Goal: Task Accomplishment & Management: Use online tool/utility

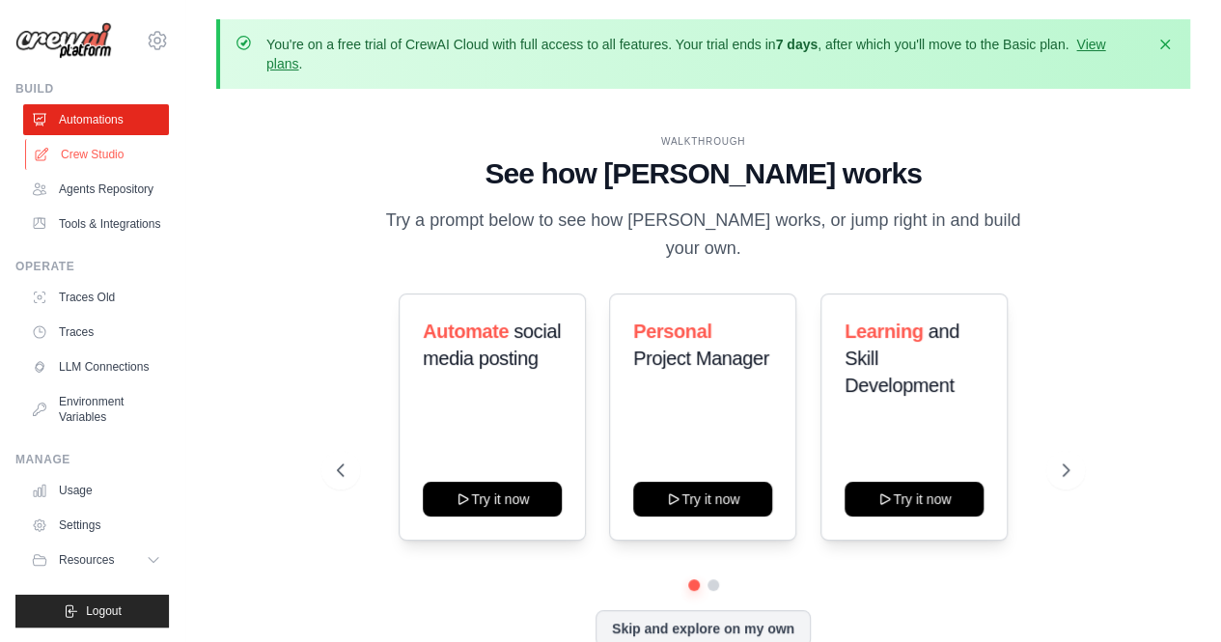
click at [125, 165] on link "Crew Studio" at bounding box center [98, 154] width 146 height 31
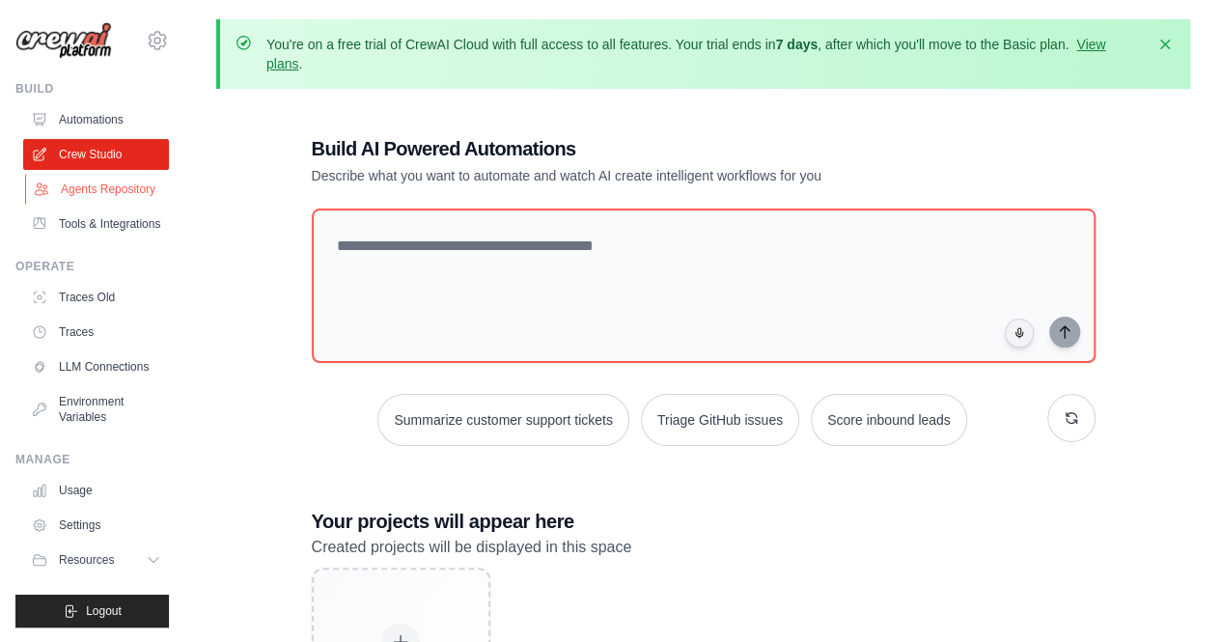
click at [119, 196] on link "Agents Repository" at bounding box center [98, 189] width 146 height 31
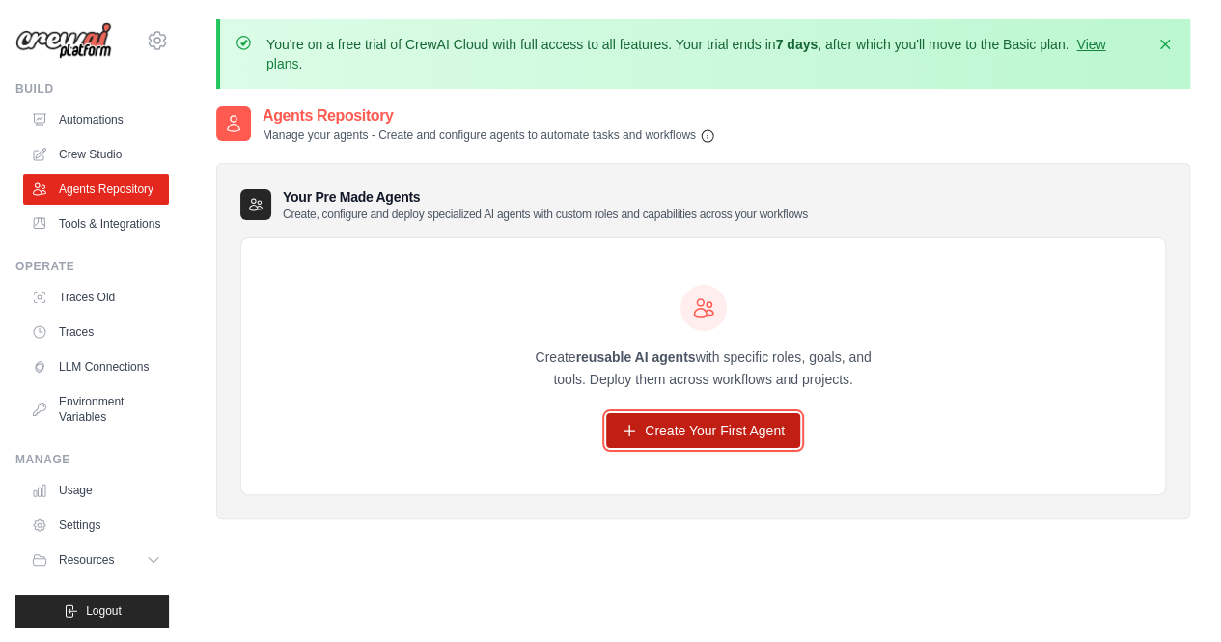
click at [709, 429] on link "Create Your First Agent" at bounding box center [703, 430] width 194 height 35
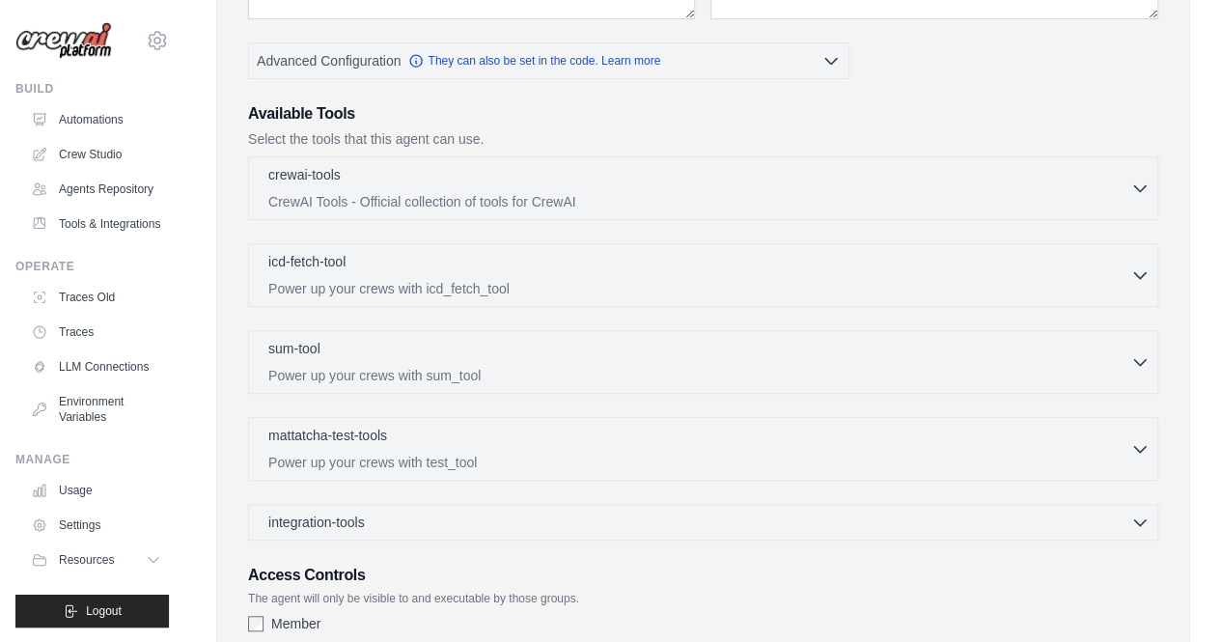
scroll to position [466, 0]
click at [1126, 348] on div "sum-tool 0 selected" at bounding box center [699, 348] width 862 height 23
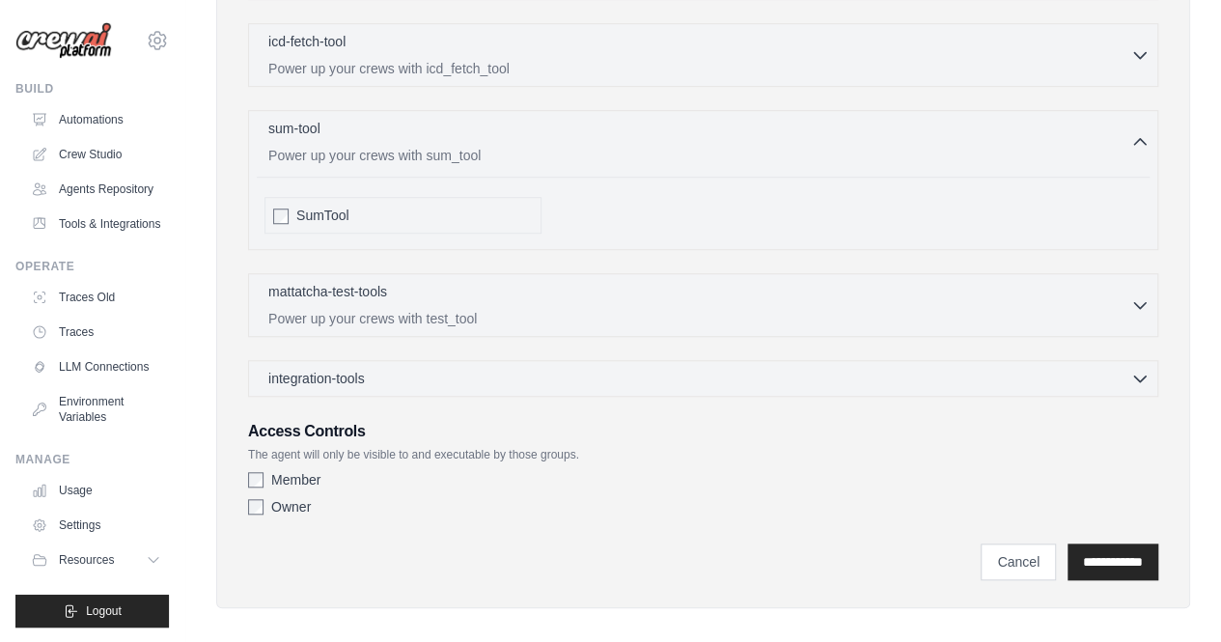
scroll to position [693, 0]
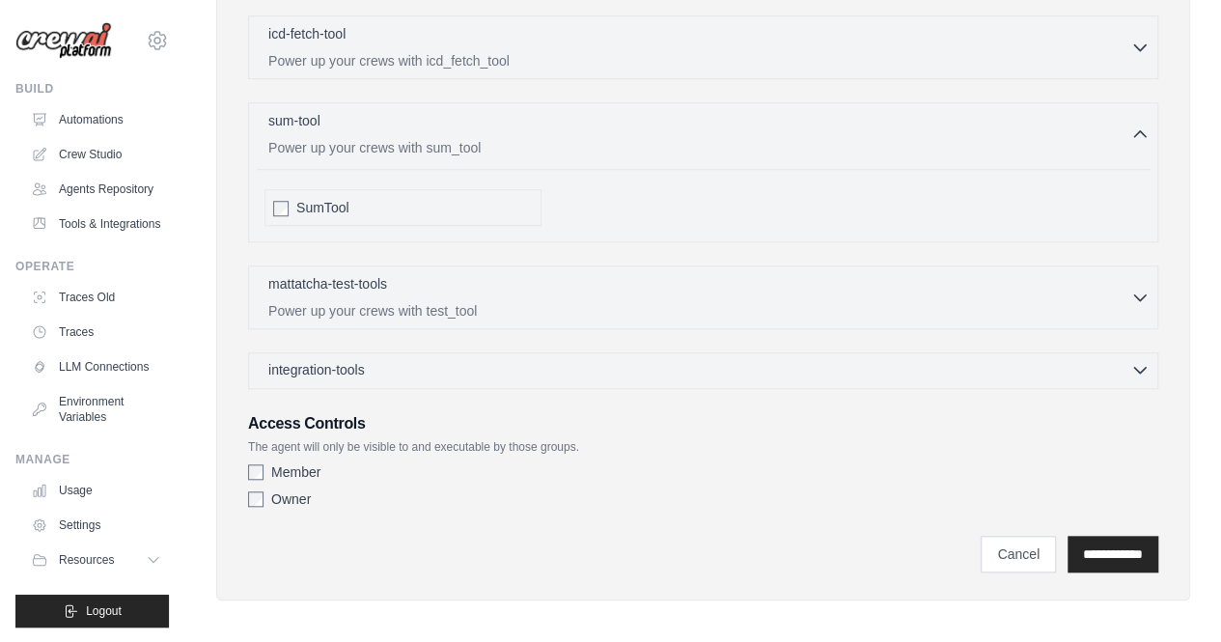
drag, startPoint x: 1149, startPoint y: 376, endPoint x: 1130, endPoint y: 366, distance: 21.2
click at [1130, 366] on div "integration-tools 0 selected Gmail HubSpot Microsoft Teams" at bounding box center [703, 370] width 910 height 37
click at [1130, 366] on icon "button" at bounding box center [1139, 369] width 19 height 19
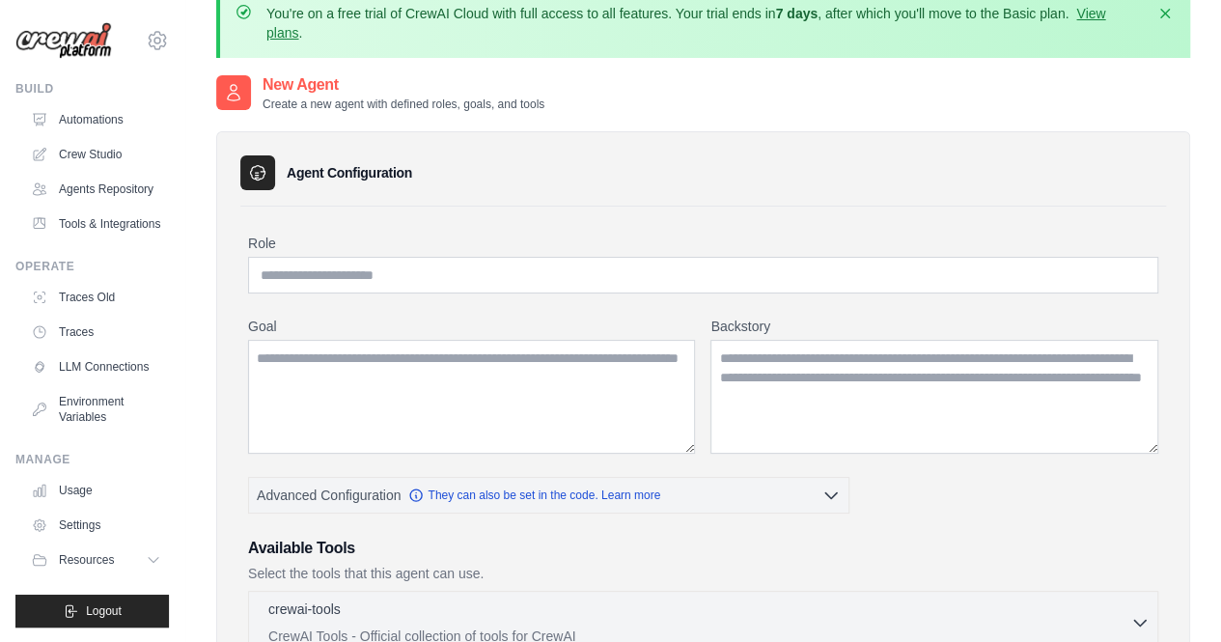
scroll to position [0, 0]
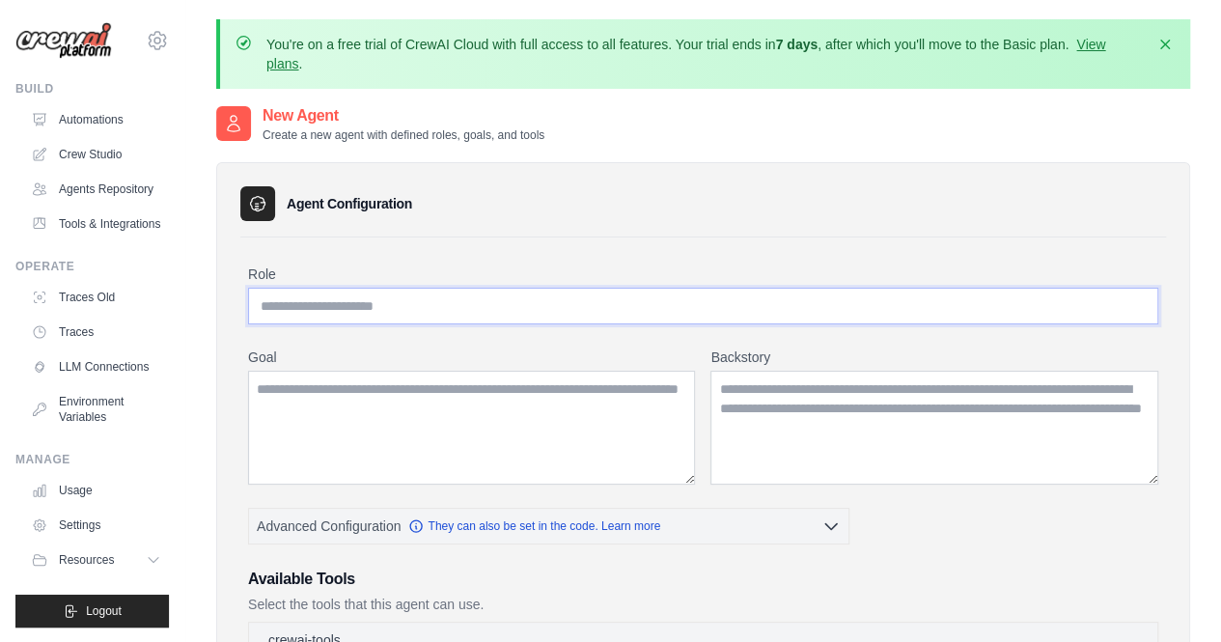
click at [351, 308] on input "Role" at bounding box center [703, 306] width 910 height 37
click at [110, 363] on link "LLM Connections" at bounding box center [98, 366] width 146 height 31
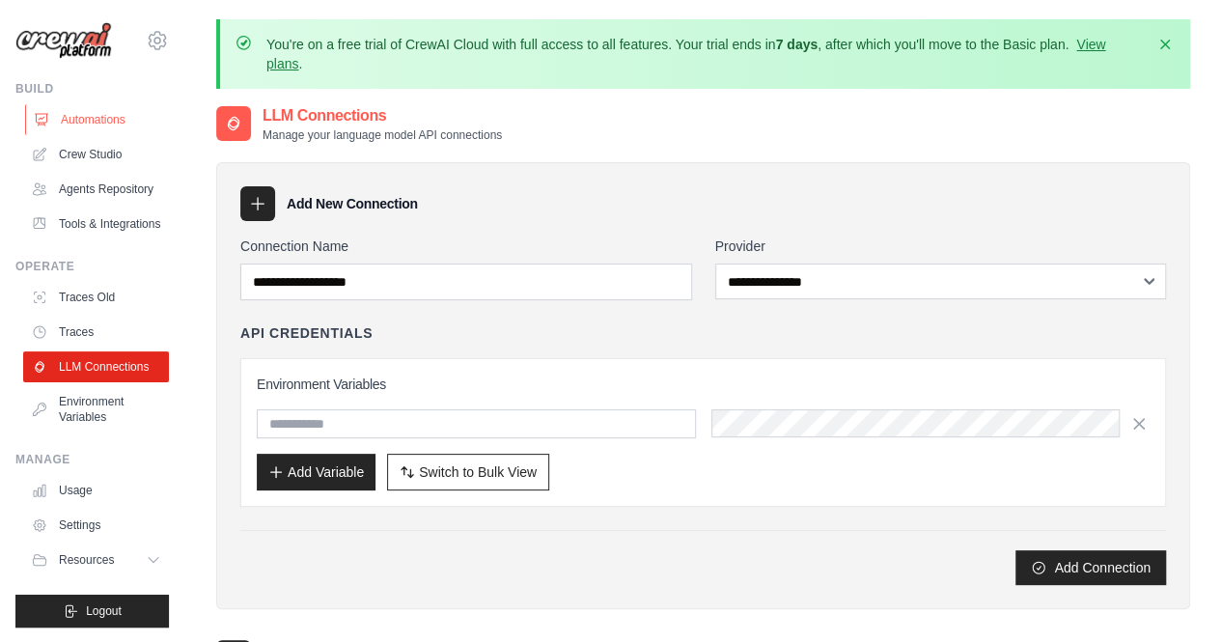
click at [97, 125] on link "Automations" at bounding box center [98, 119] width 146 height 31
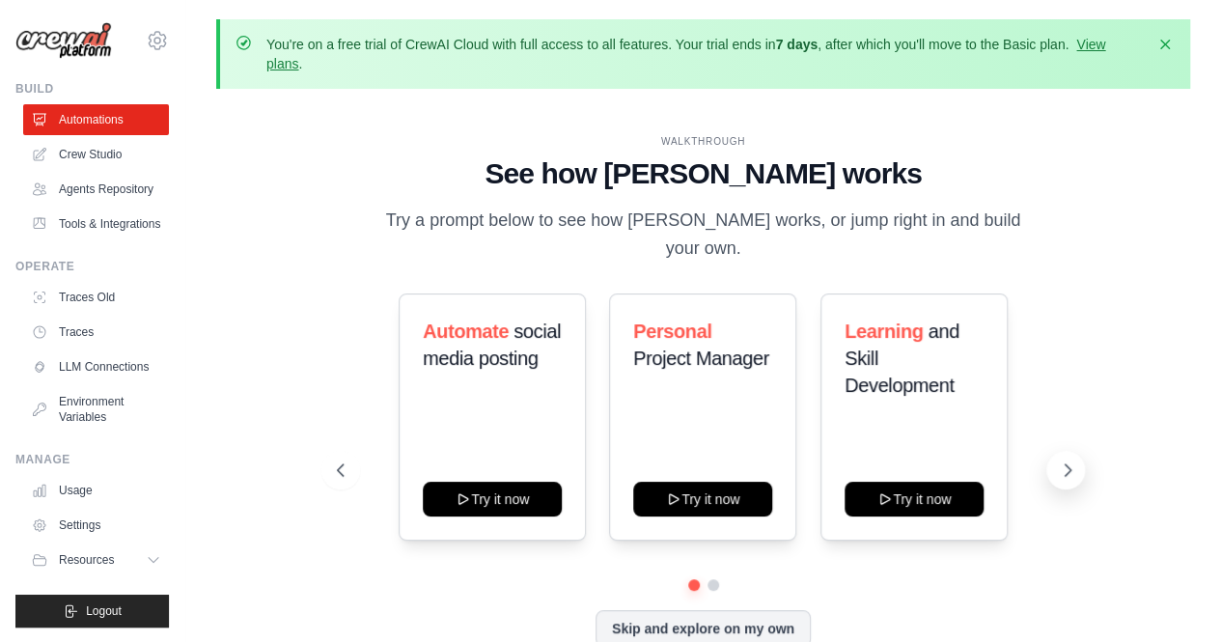
click at [1055, 465] on button at bounding box center [1065, 470] width 39 height 39
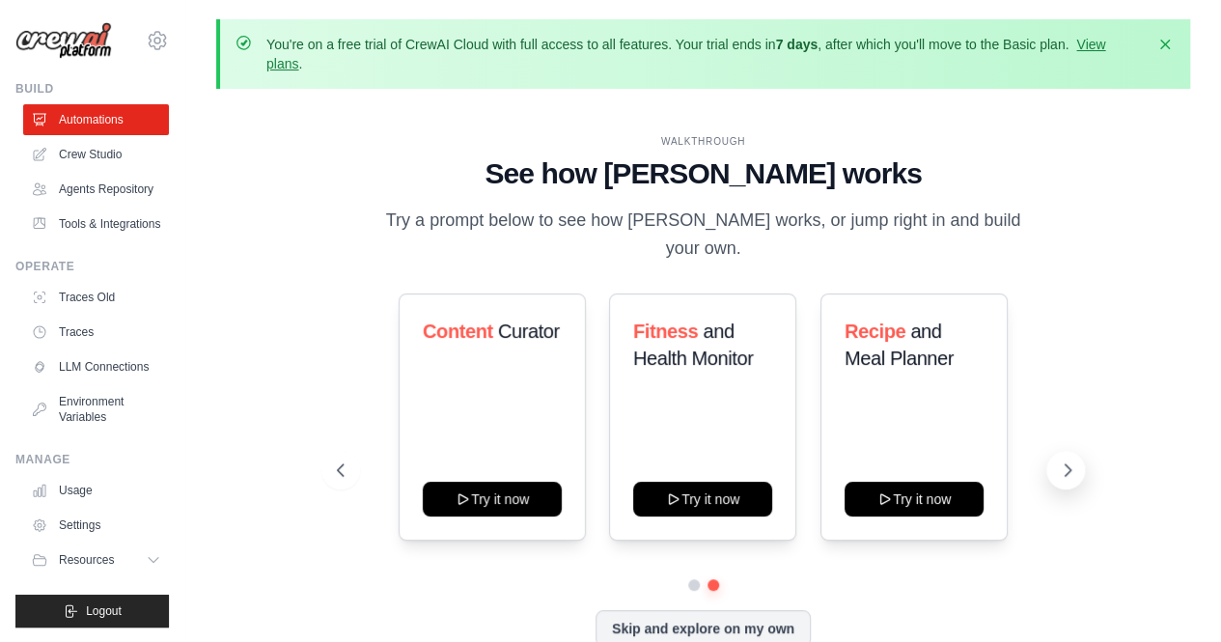
click at [1055, 465] on button at bounding box center [1065, 470] width 39 height 39
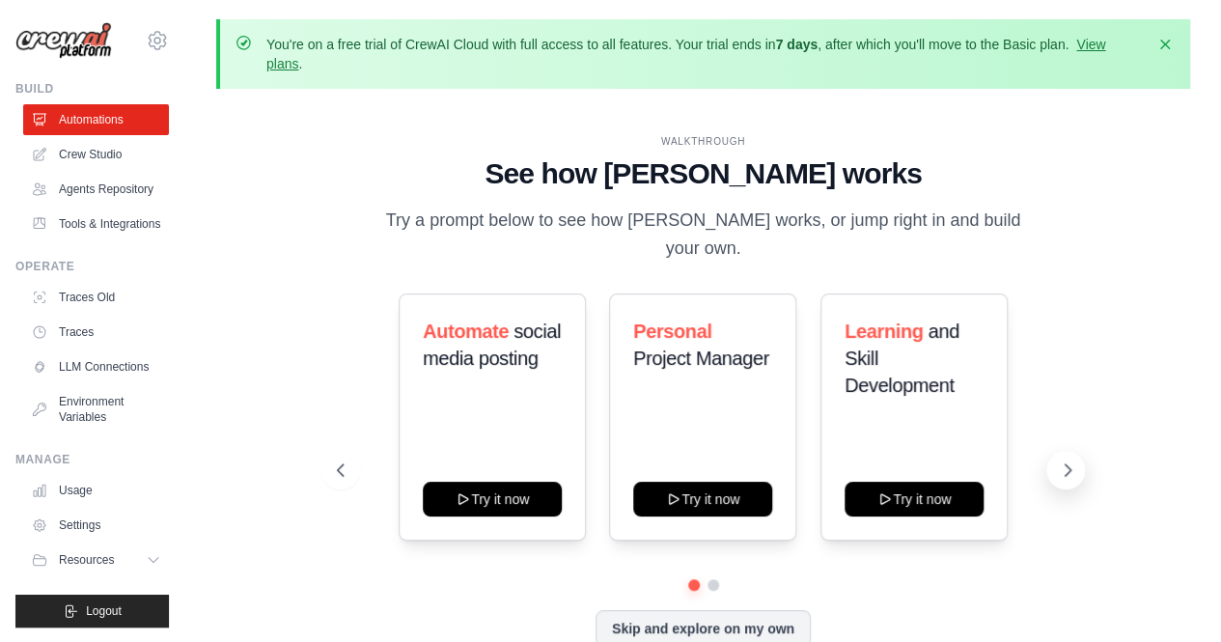
click at [1071, 460] on icon at bounding box center [1067, 469] width 19 height 19
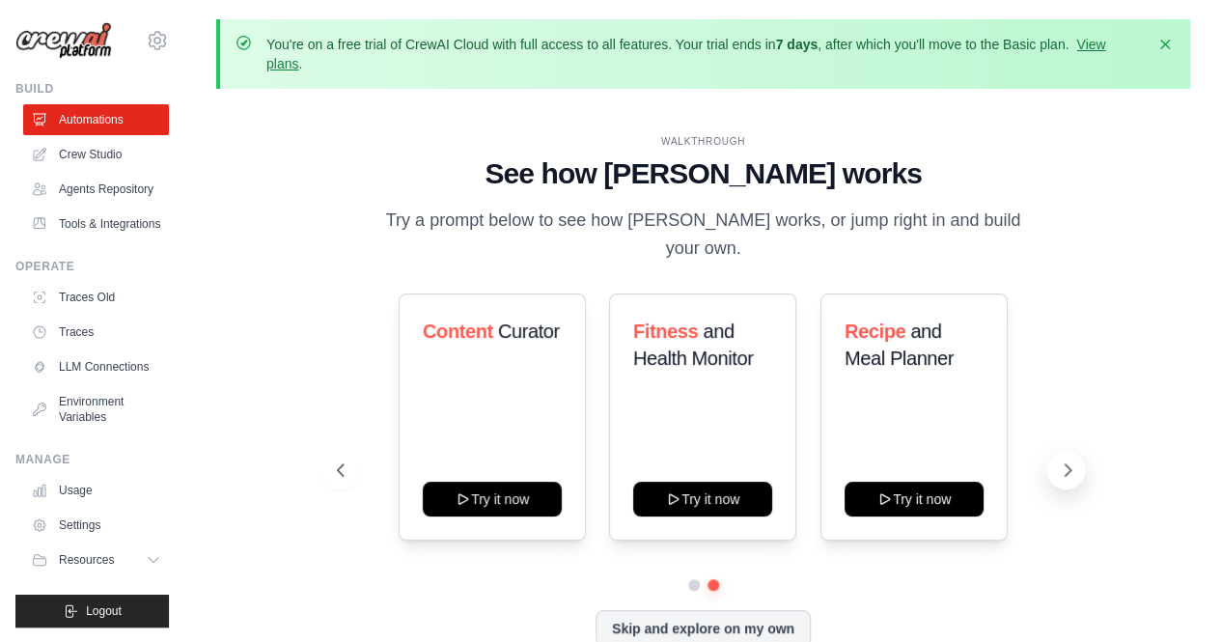
click at [1071, 460] on icon at bounding box center [1067, 469] width 19 height 19
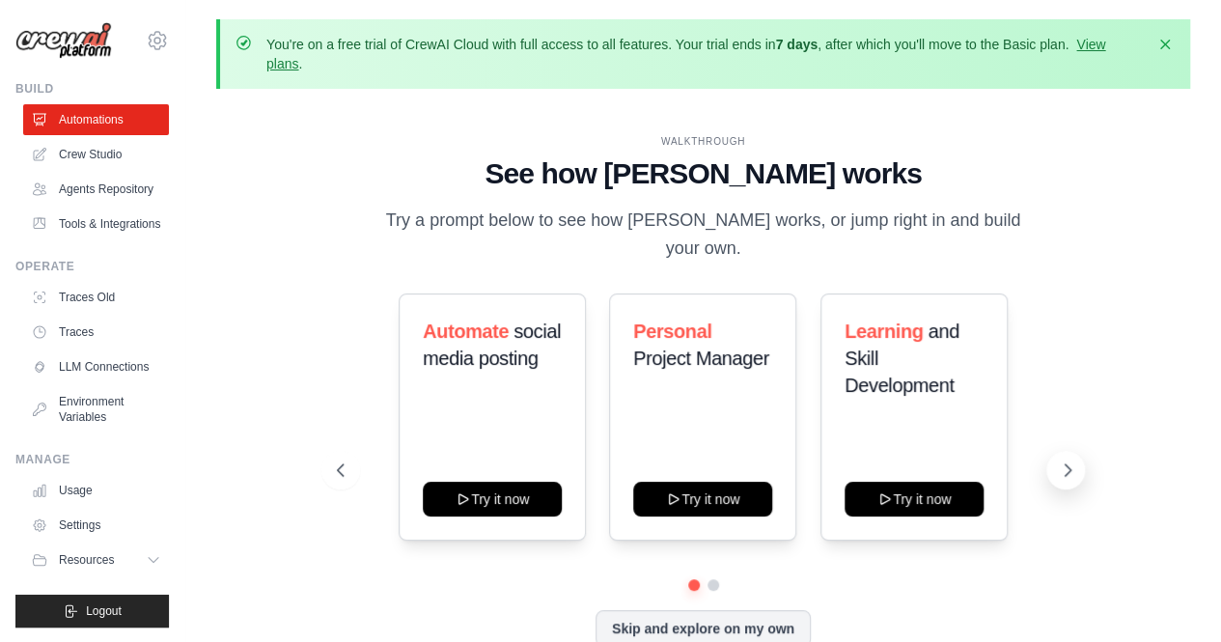
click at [1071, 460] on icon at bounding box center [1067, 469] width 19 height 19
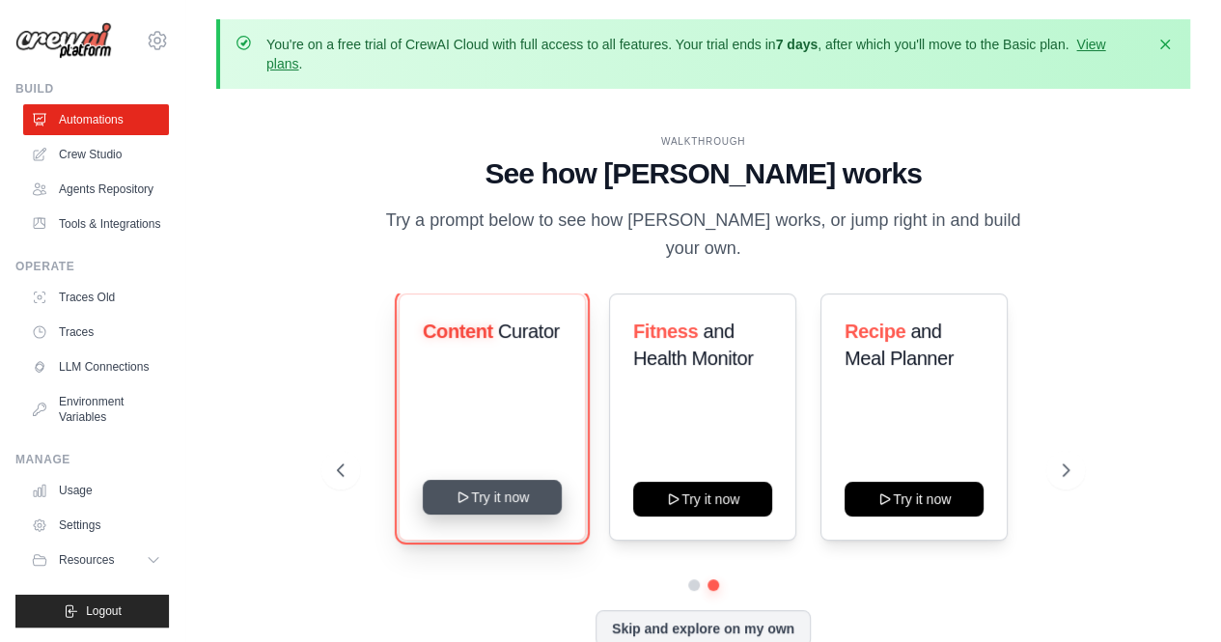
click at [552, 493] on button "Try it now" at bounding box center [492, 497] width 139 height 35
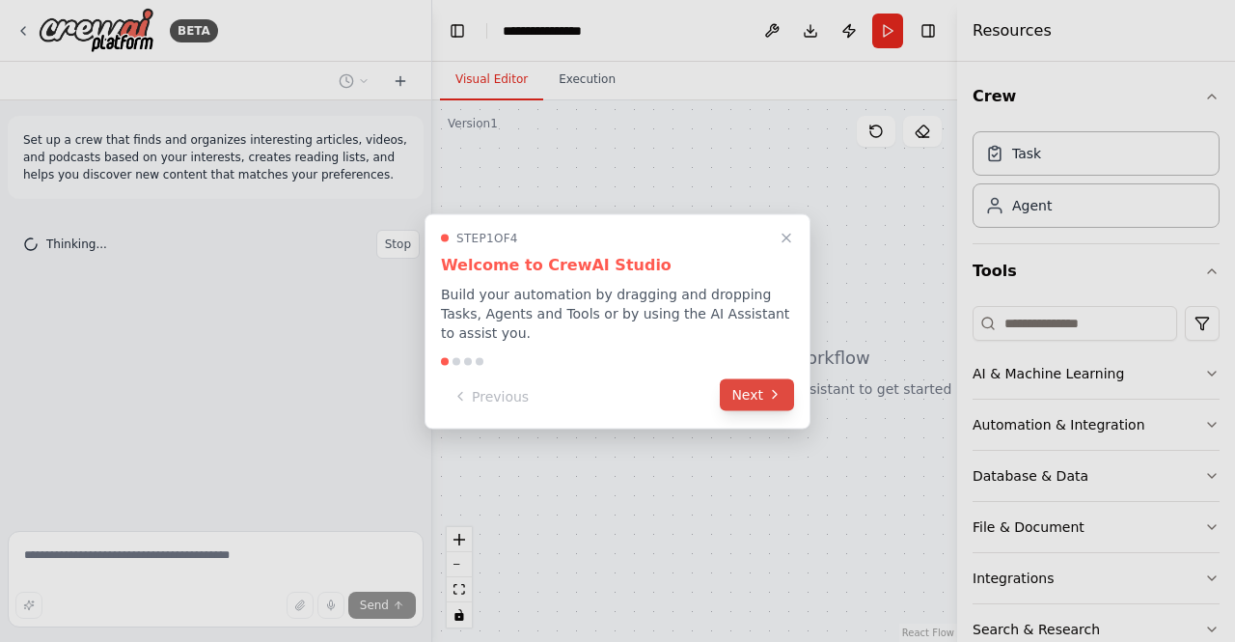
click at [759, 399] on button "Next" at bounding box center [757, 394] width 74 height 32
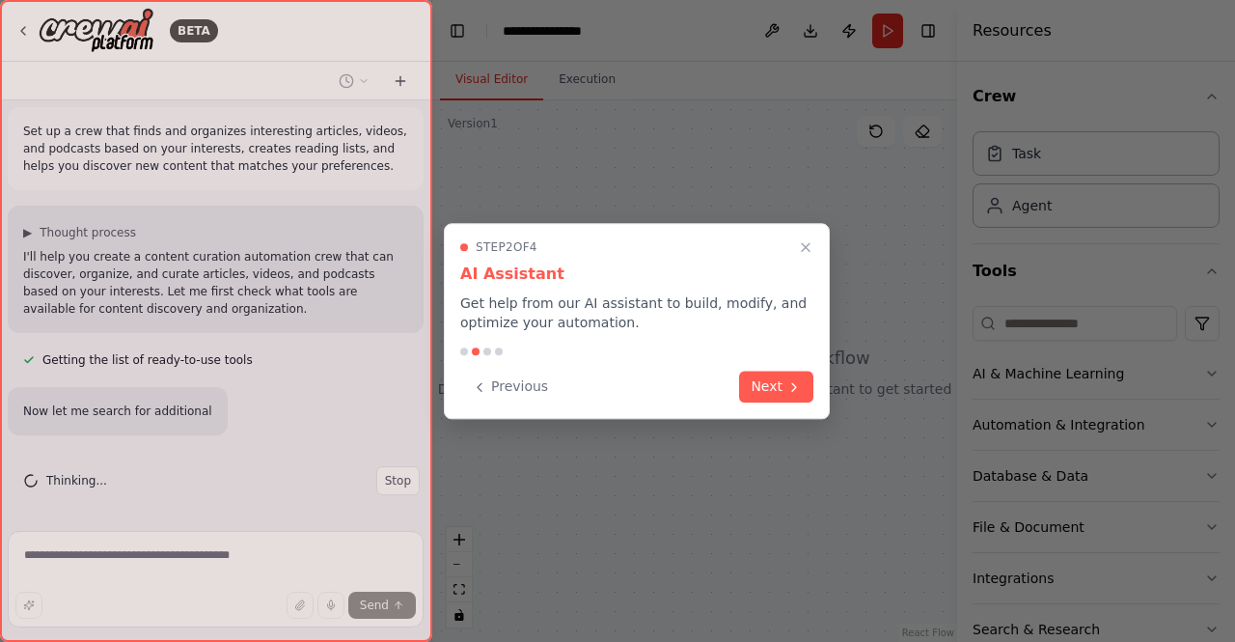
scroll to position [65, 0]
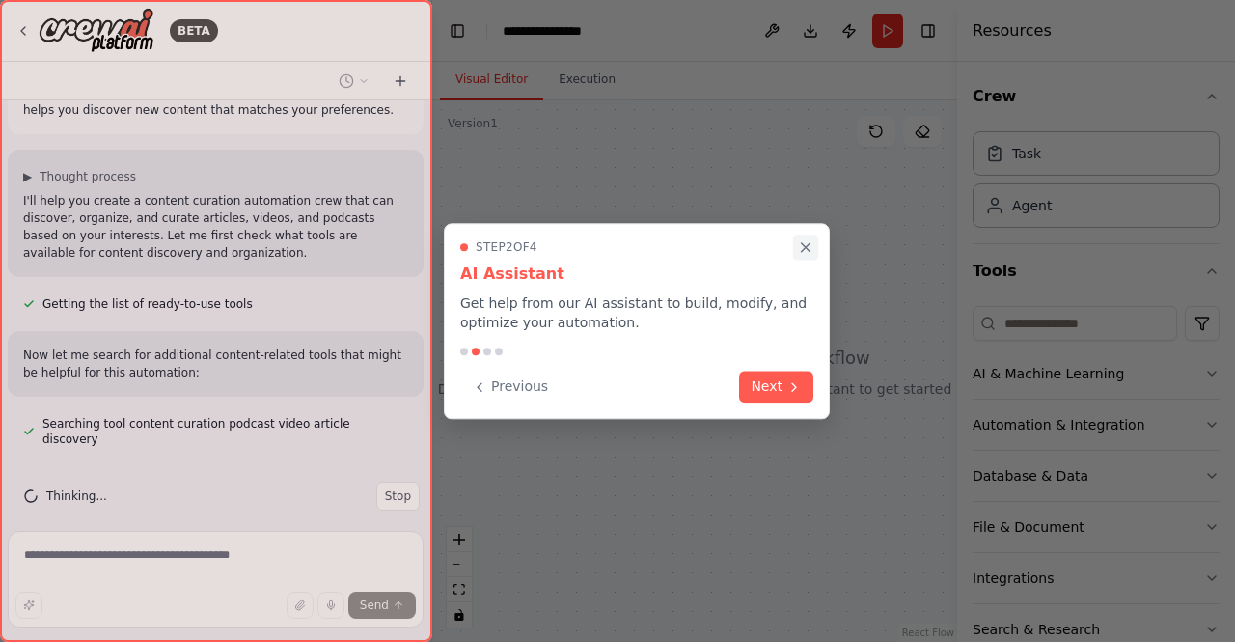
click at [800, 256] on button "Close walkthrough" at bounding box center [805, 247] width 25 height 25
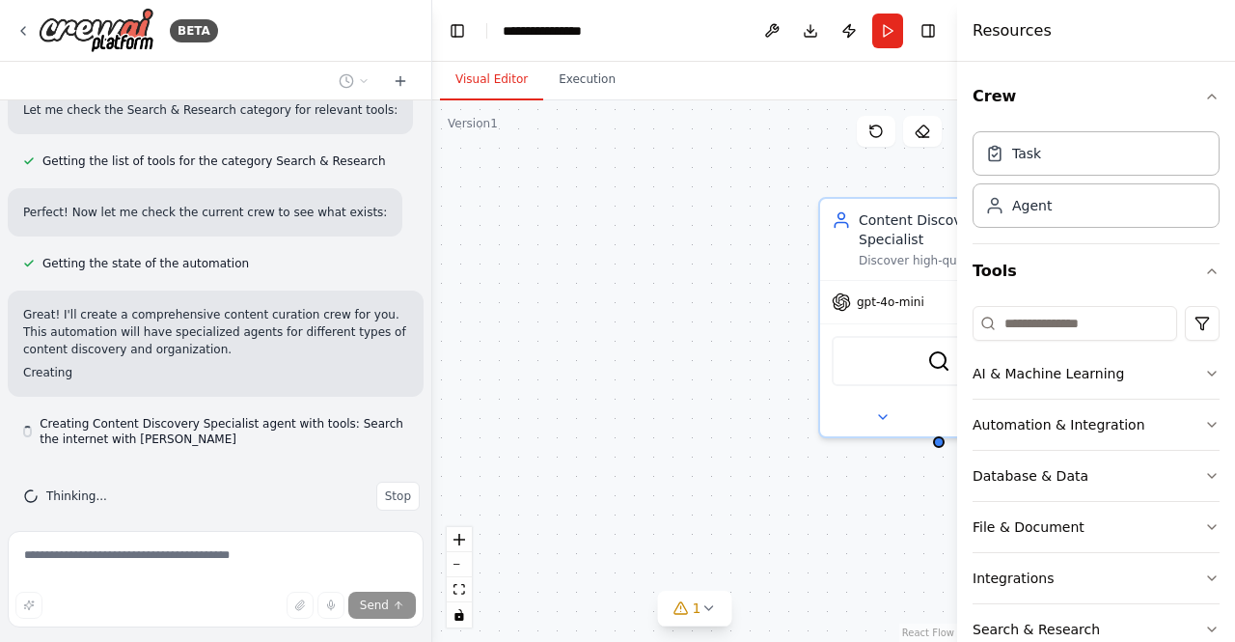
scroll to position [702, 0]
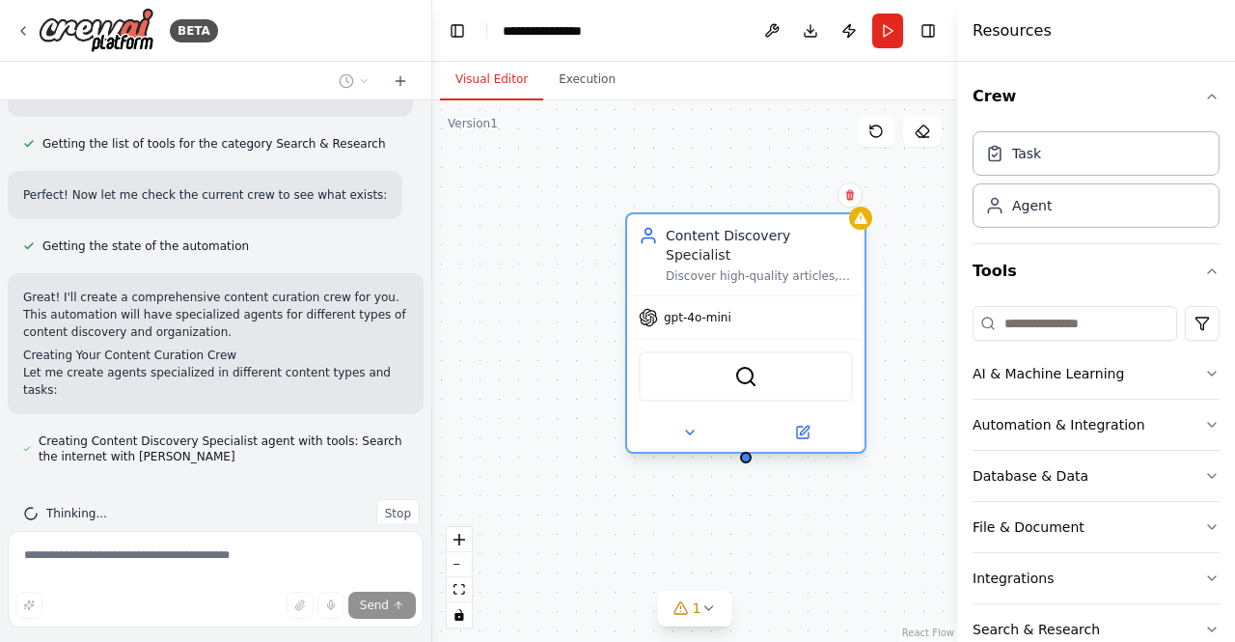
drag, startPoint x: 903, startPoint y: 217, endPoint x: 698, endPoint y: 228, distance: 205.9
click at [698, 228] on div "Content Discovery Specialist" at bounding box center [759, 245] width 187 height 39
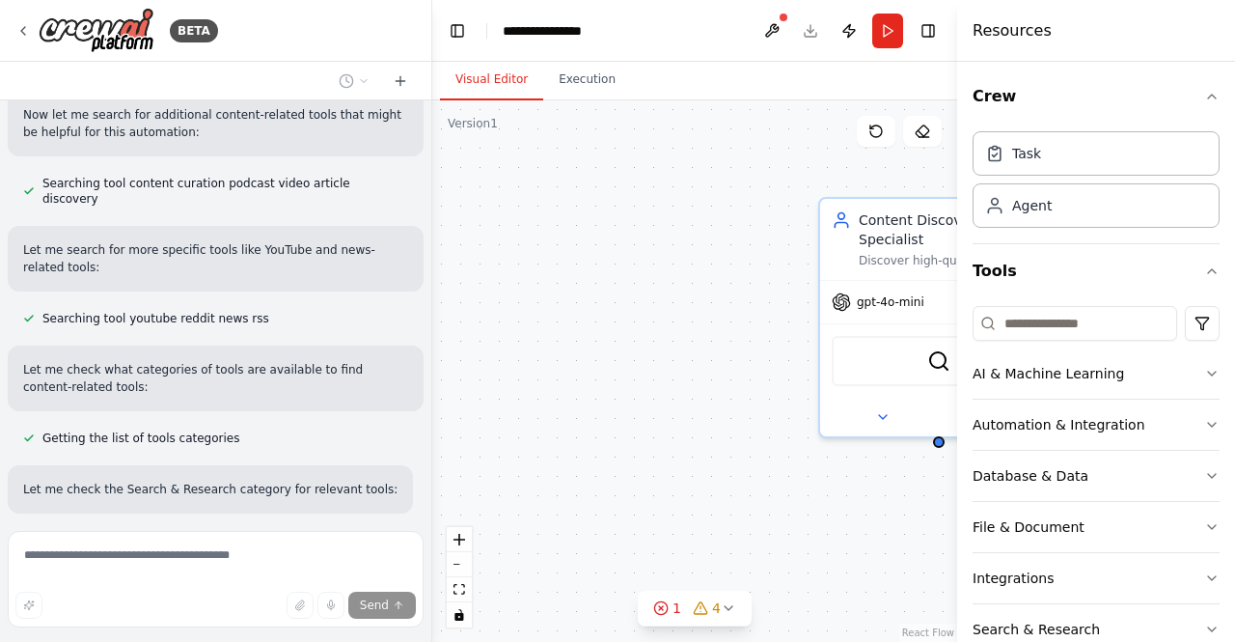
scroll to position [951, 0]
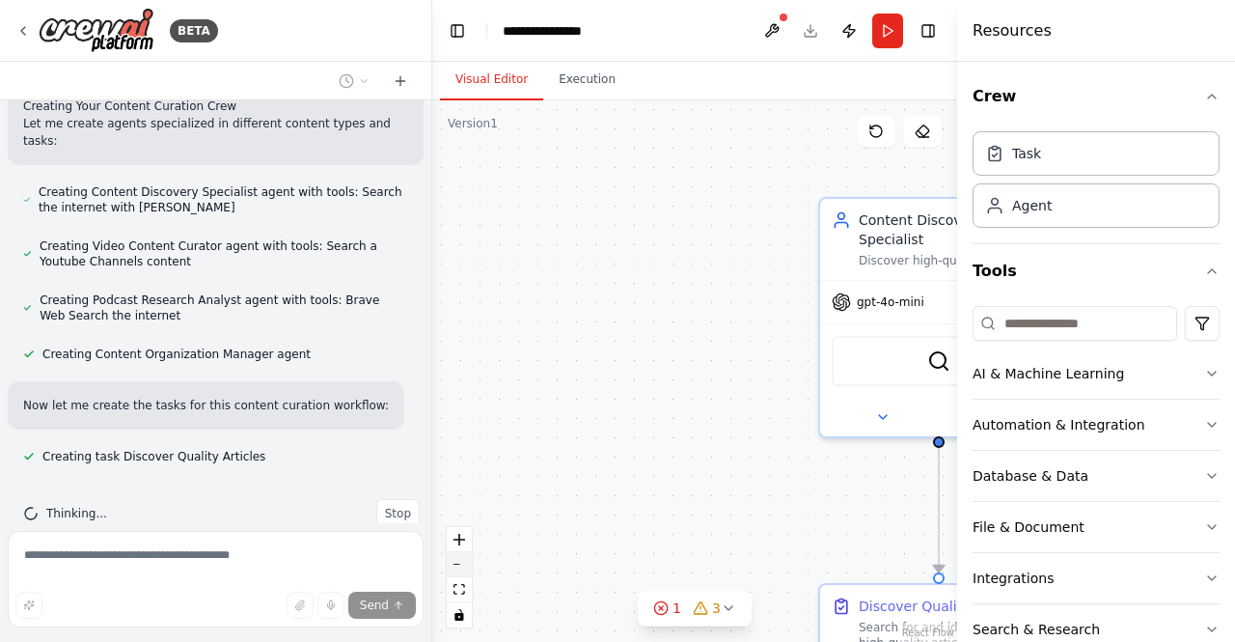
click at [465, 568] on button "zoom out" at bounding box center [459, 564] width 25 height 25
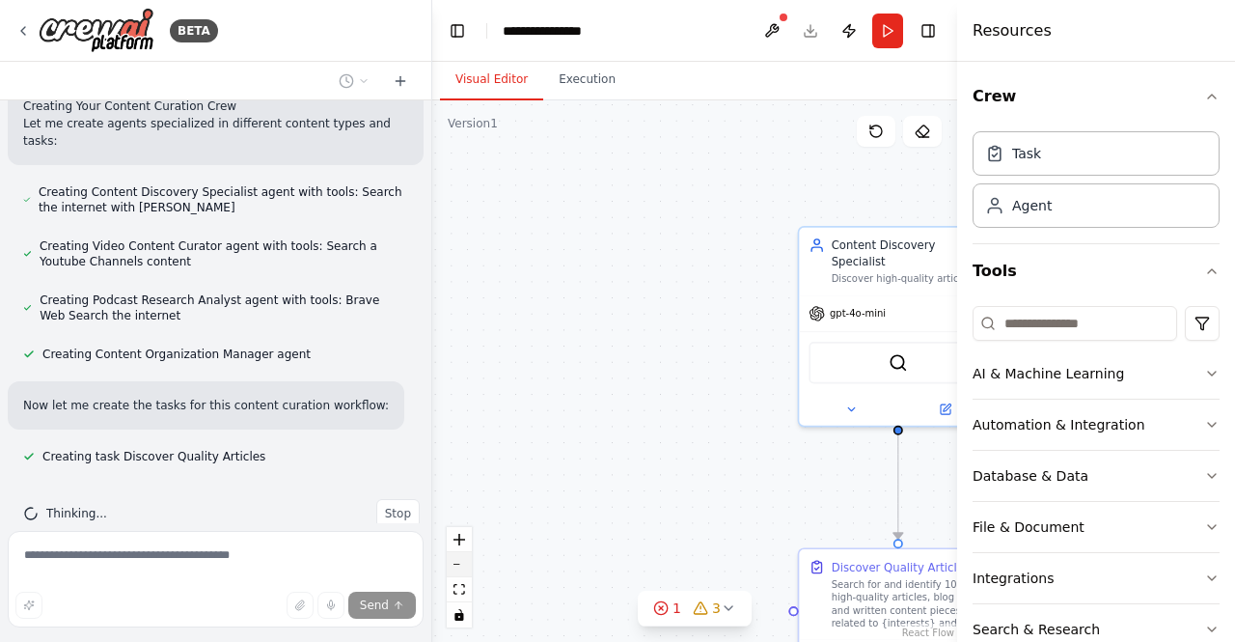
click at [465, 568] on button "zoom out" at bounding box center [459, 564] width 25 height 25
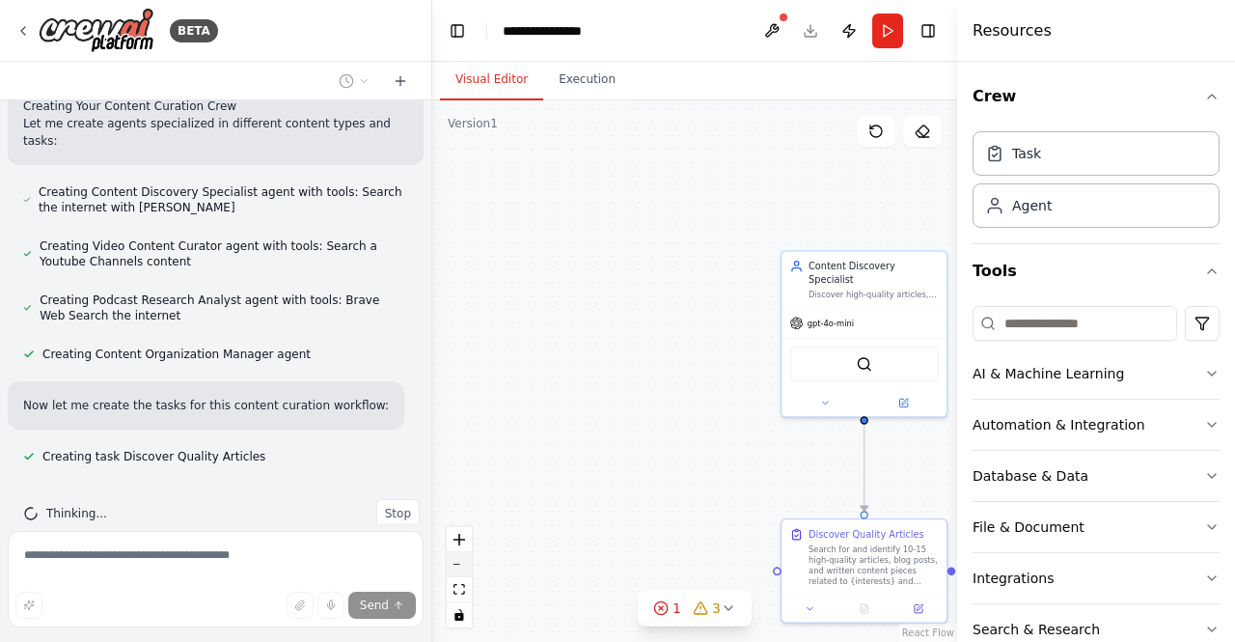
click at [465, 568] on button "zoom out" at bounding box center [459, 564] width 25 height 25
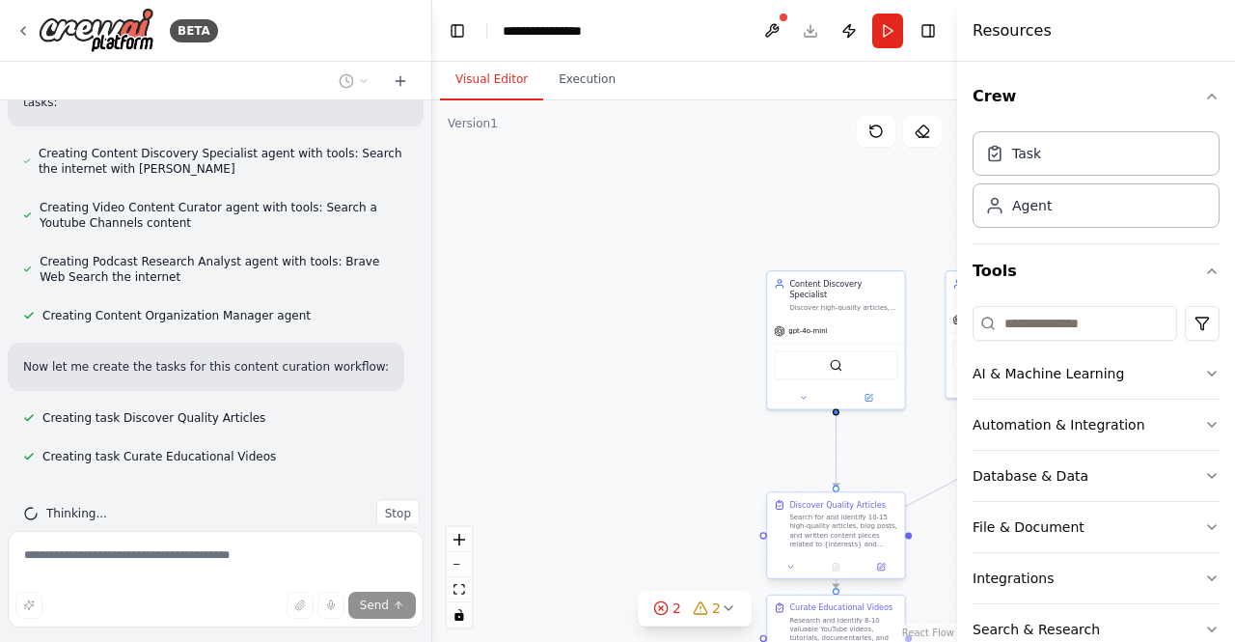
scroll to position [1028, 0]
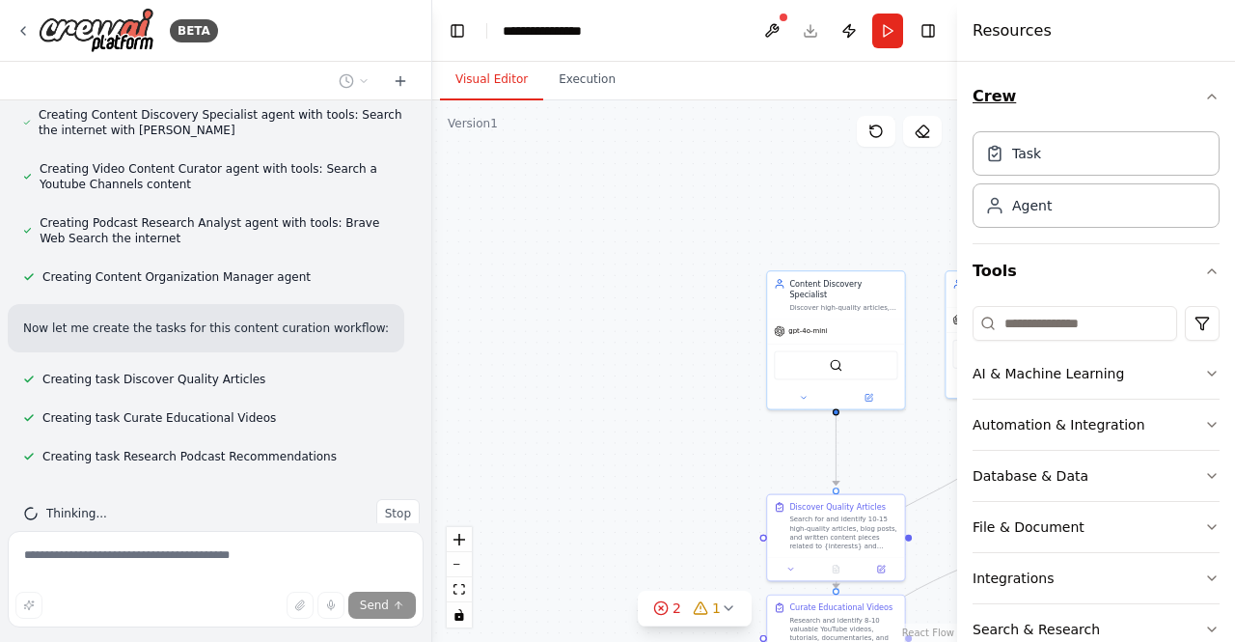
click at [1205, 98] on icon "button" at bounding box center [1212, 96] width 15 height 15
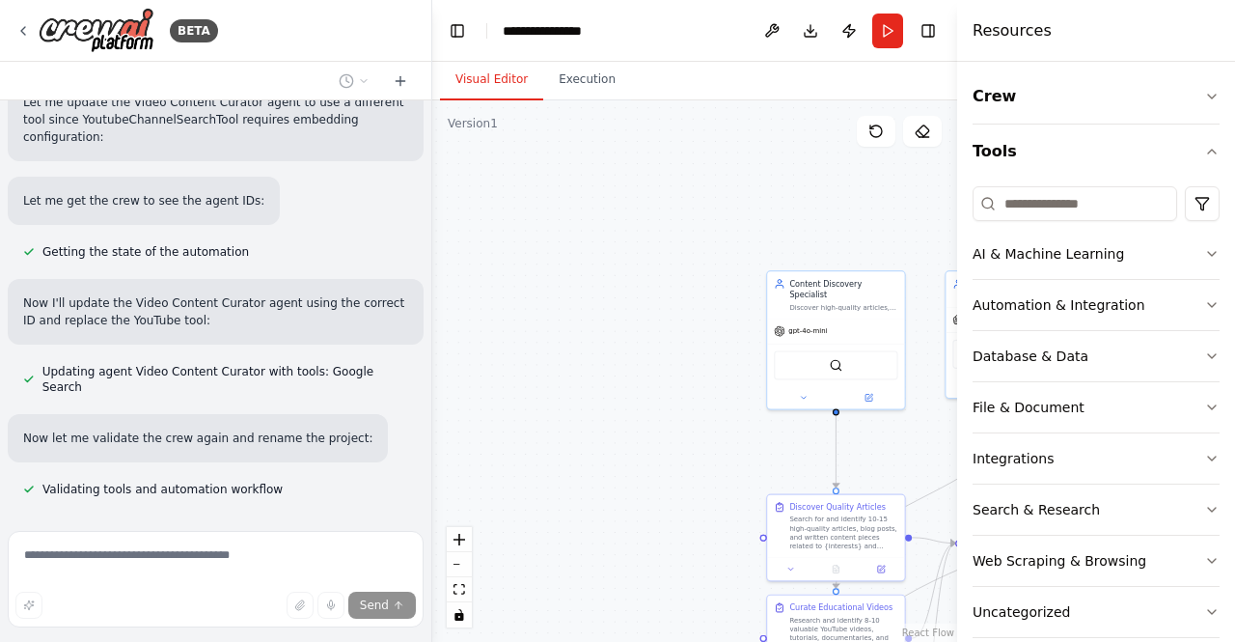
scroll to position [1613, 0]
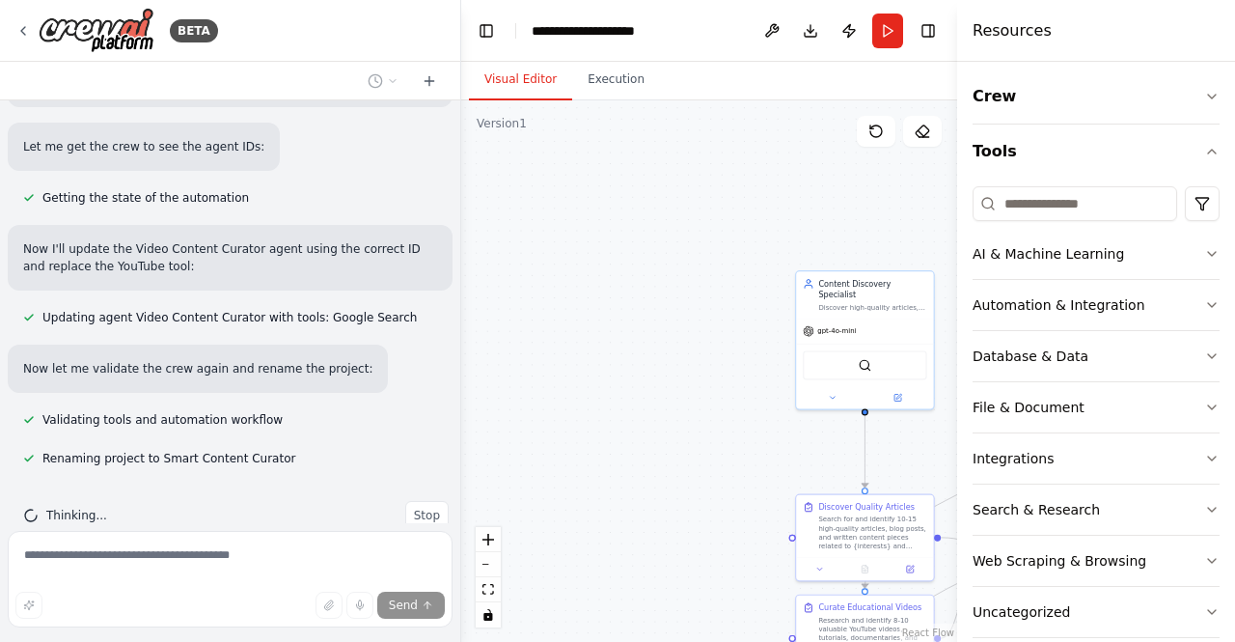
drag, startPoint x: 426, startPoint y: 480, endPoint x: 444, endPoint y: 206, distance: 274.7
click at [444, 206] on div "BETA Set up a crew that finds and organizes interesting articles, videos, and p…" at bounding box center [617, 321] width 1235 height 642
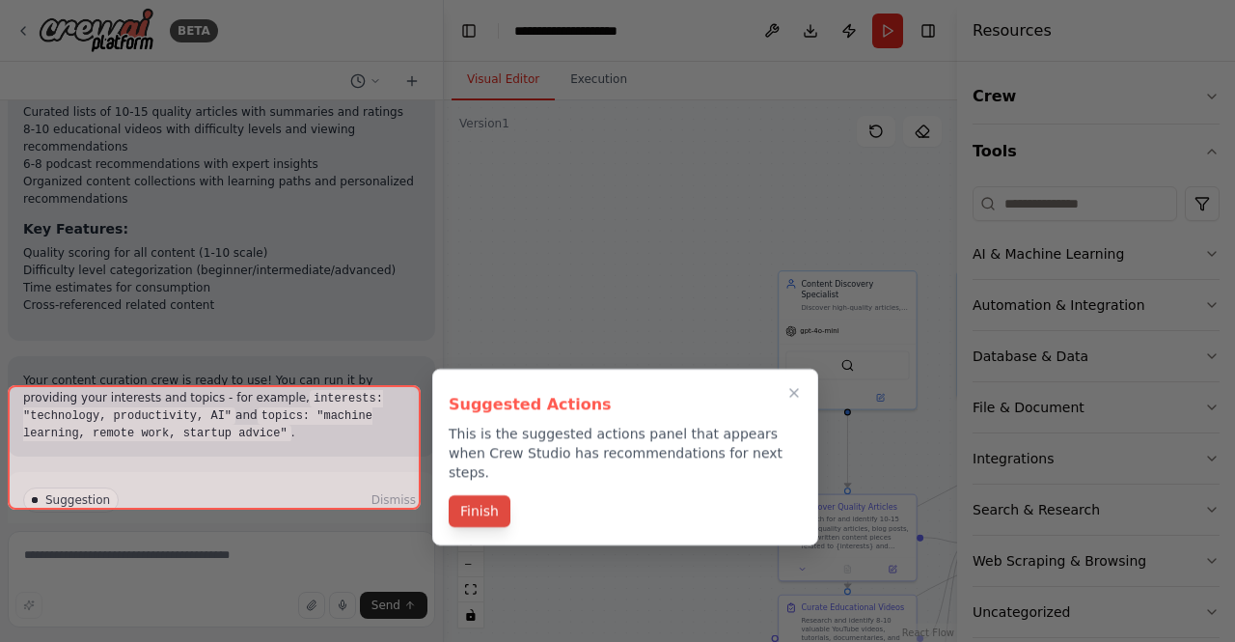
scroll to position [2373, 0]
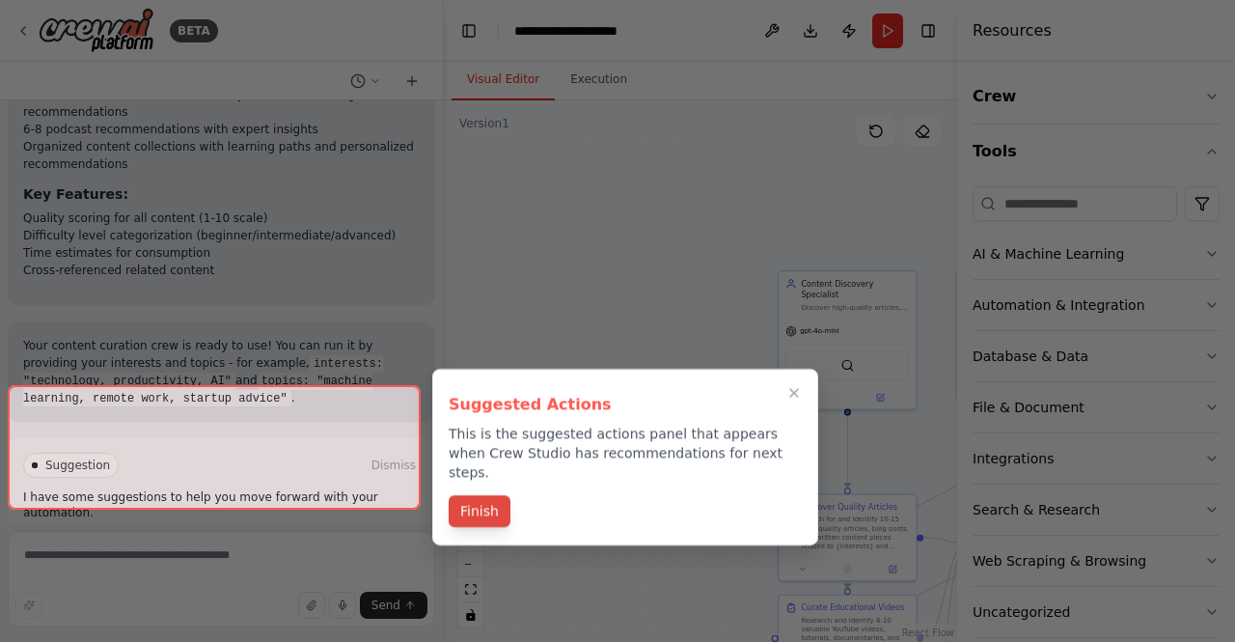
click at [478, 495] on button "Finish" at bounding box center [480, 511] width 62 height 32
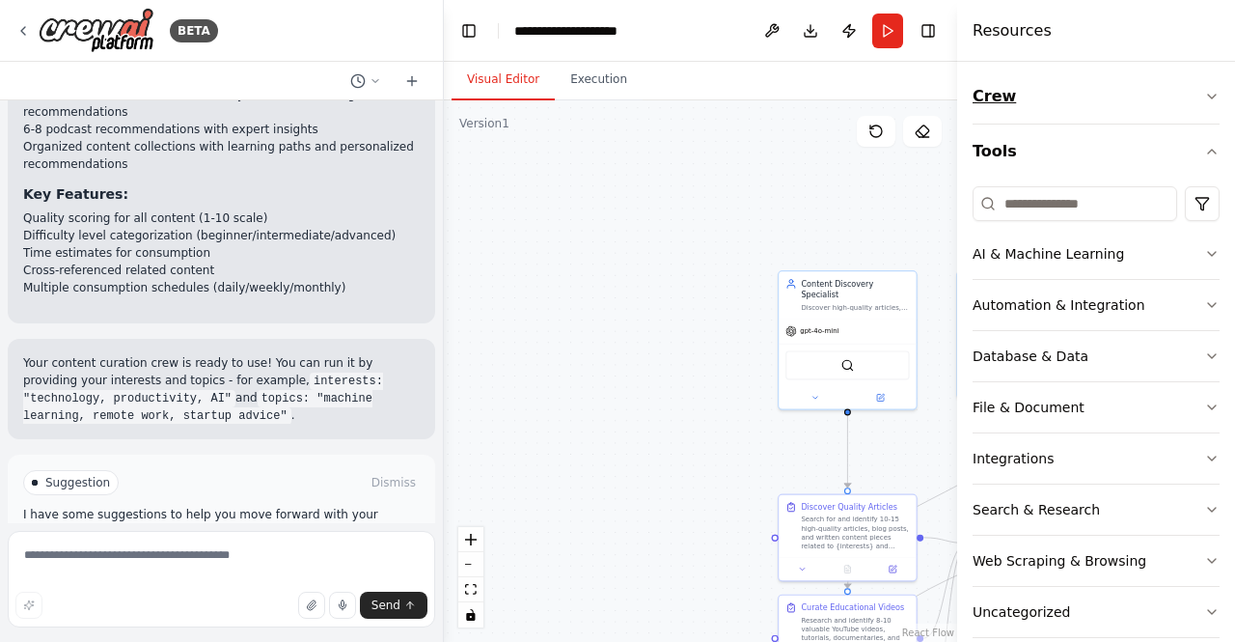
click at [1186, 95] on button "Crew" at bounding box center [1096, 96] width 247 height 54
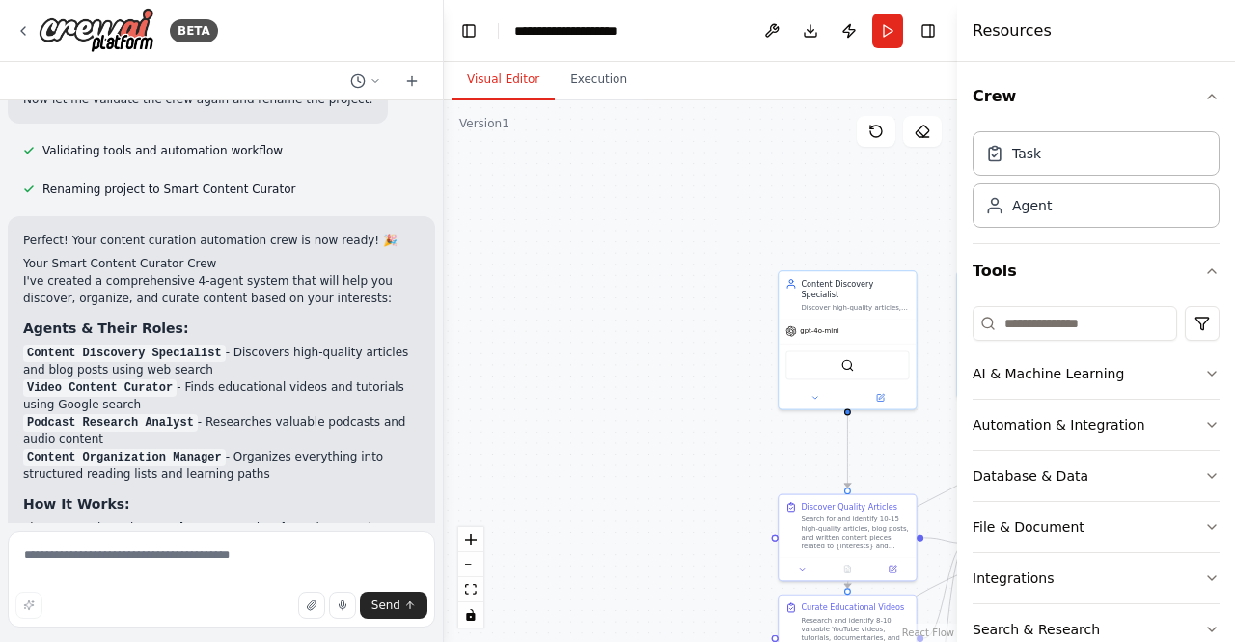
scroll to position [1886, 0]
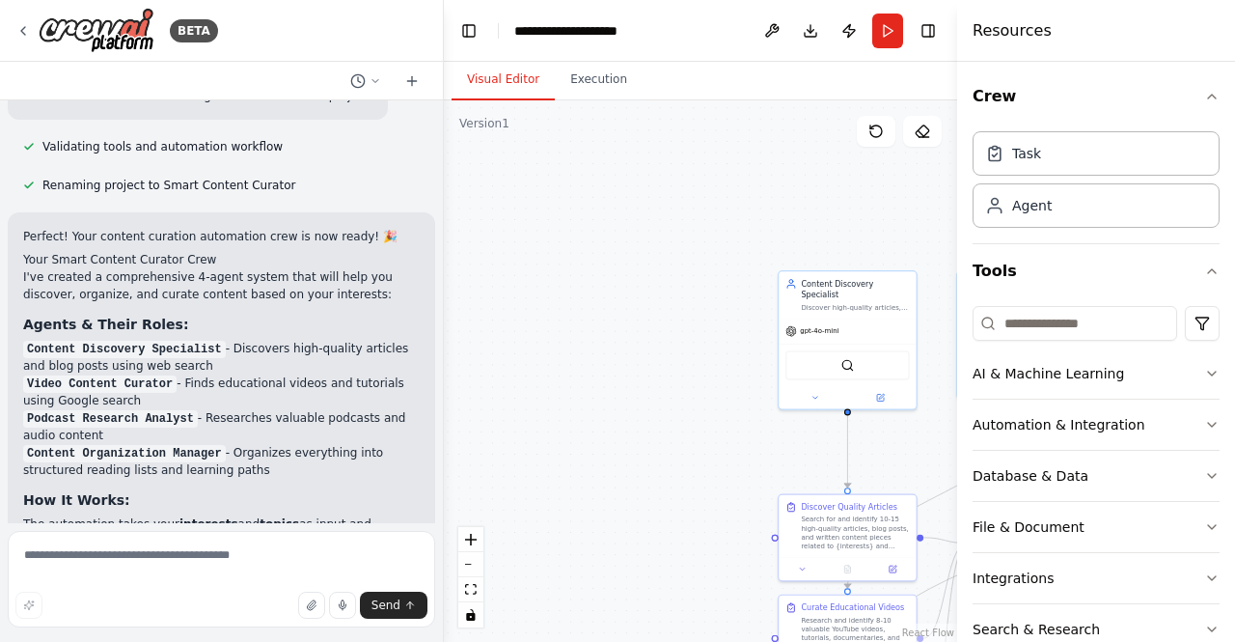
drag, startPoint x: 184, startPoint y: 334, endPoint x: 209, endPoint y: 343, distance: 26.6
click at [209, 374] on li "Video Content Curator - Finds educational videos and tutorials using Google sea…" at bounding box center [221, 391] width 397 height 35
drag, startPoint x: 216, startPoint y: 366, endPoint x: 278, endPoint y: 376, distance: 62.7
click at [278, 409] on li "Podcast Research Analyst - Researches valuable podcasts and audio content" at bounding box center [221, 426] width 397 height 35
drag, startPoint x: 253, startPoint y: 404, endPoint x: 269, endPoint y: 406, distance: 16.5
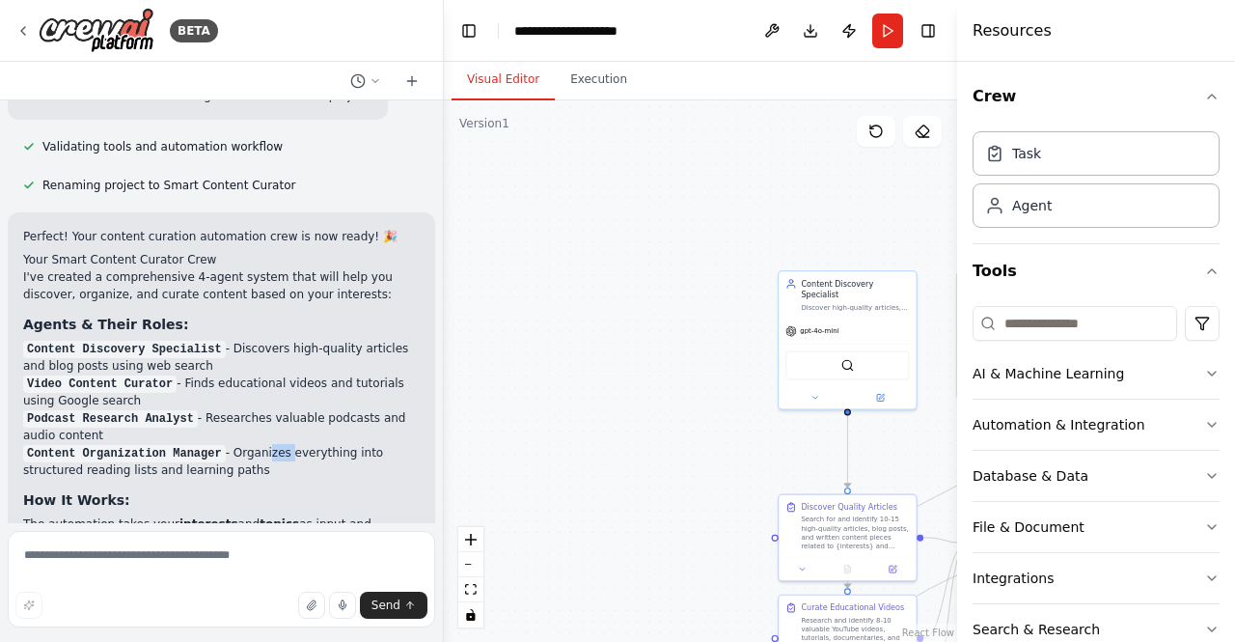
click at [269, 444] on li "Content Organization Manager - Organizes everything into structured reading lis…" at bounding box center [221, 461] width 397 height 35
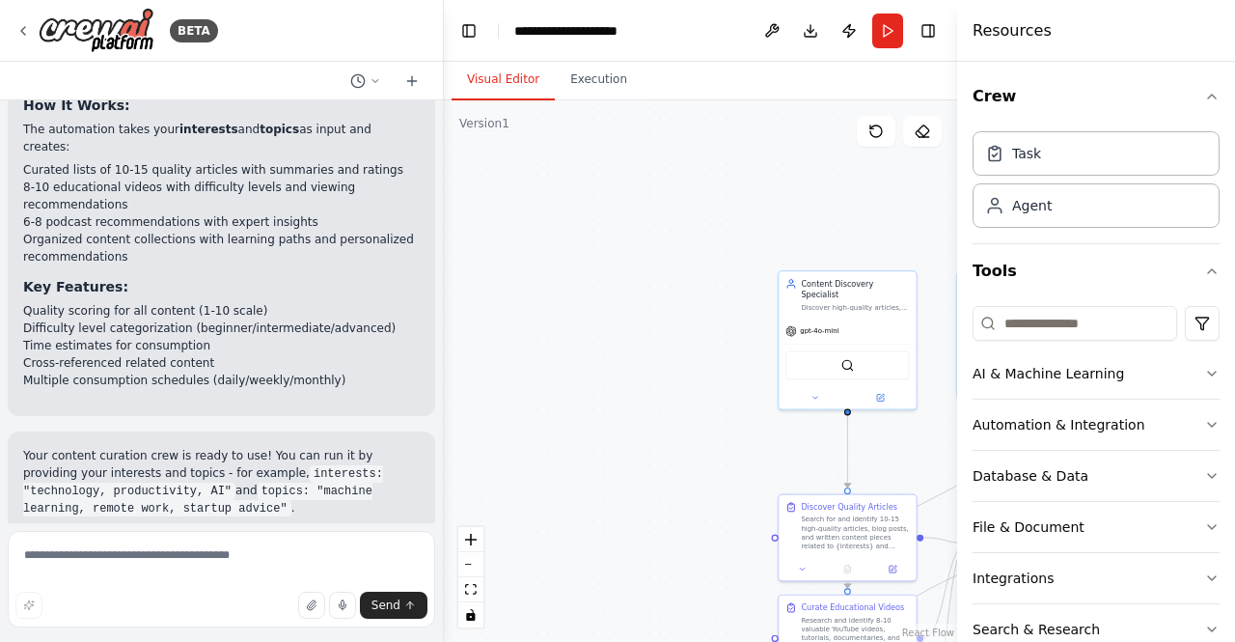
scroll to position [2373, 0]
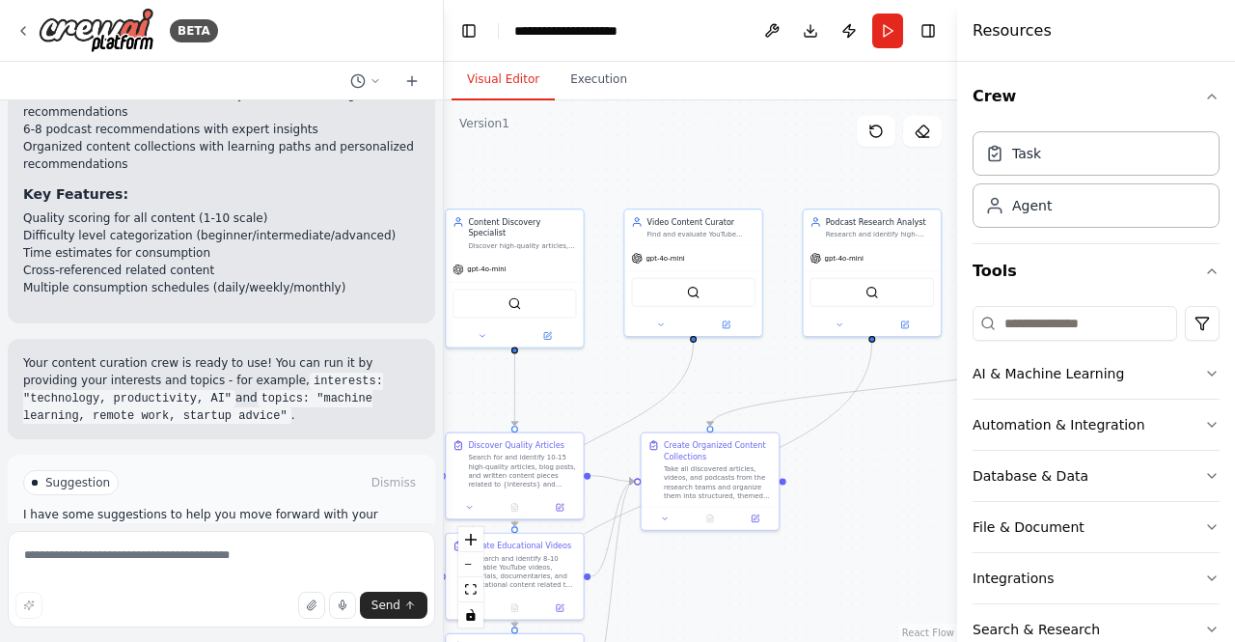
drag, startPoint x: 858, startPoint y: 195, endPoint x: 510, endPoint y: 133, distance: 353.9
click at [510, 133] on div ".deletable-edge-delete-btn { width: 20px; height: 20px; border: 0px solid #ffff…" at bounding box center [700, 370] width 513 height 541
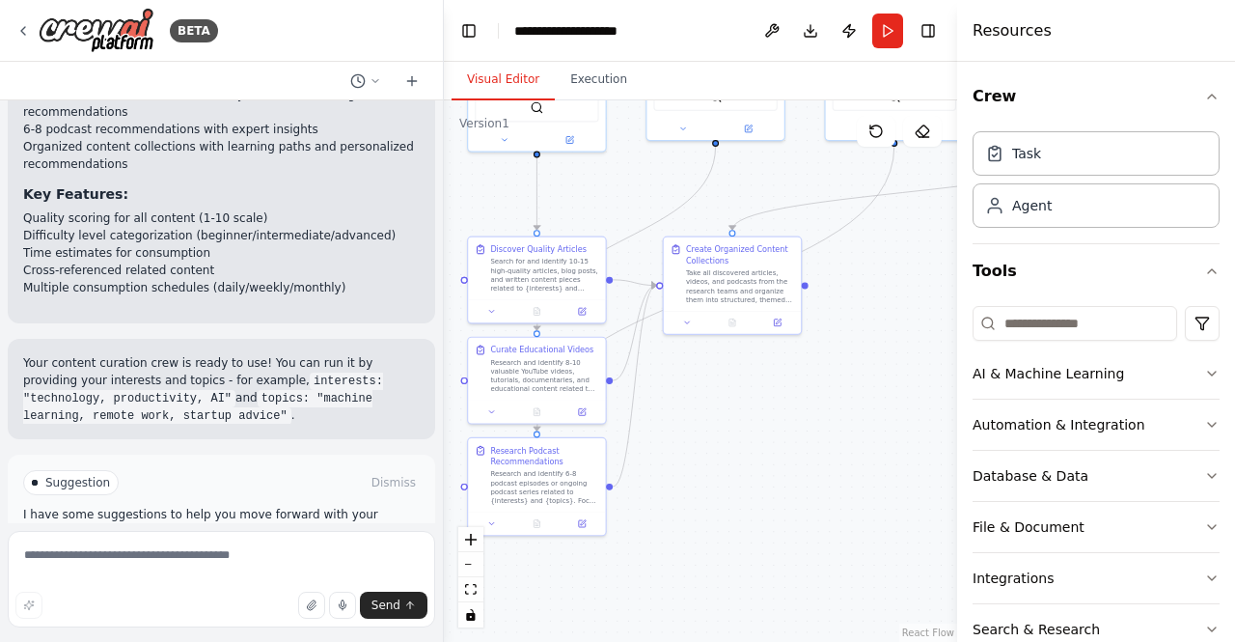
drag, startPoint x: 914, startPoint y: 424, endPoint x: 952, endPoint y: 228, distance: 199.5
click at [952, 228] on div "BETA Set up a crew that finds and organizes interesting articles, videos, and p…" at bounding box center [617, 321] width 1235 height 642
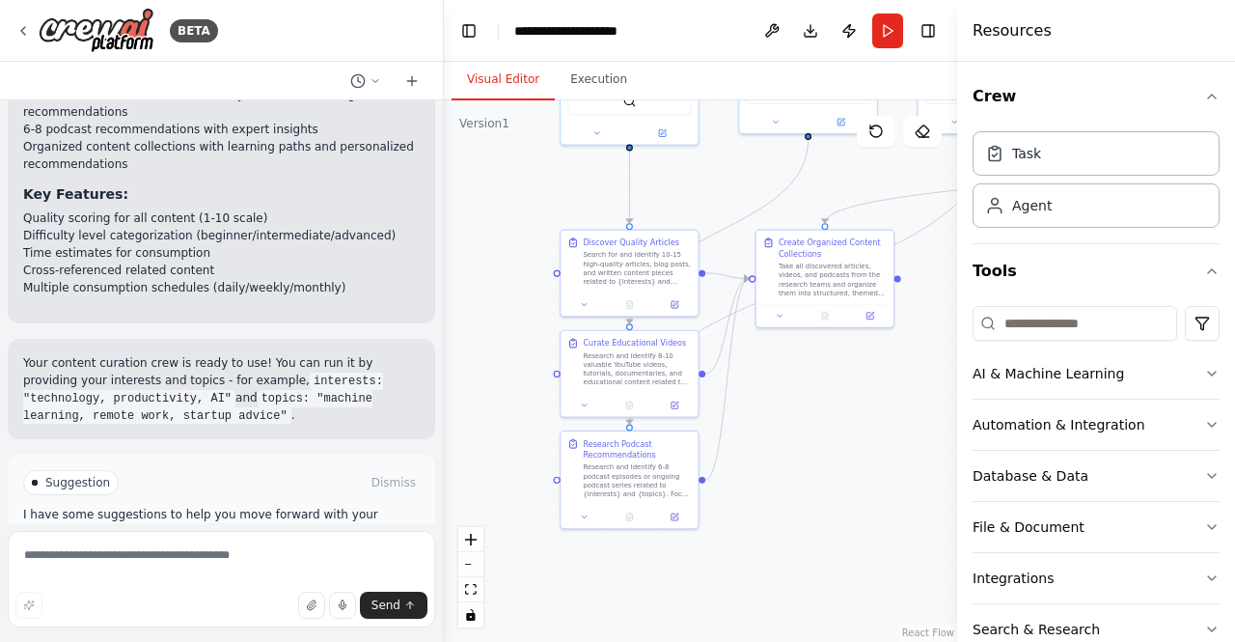
drag, startPoint x: 780, startPoint y: 534, endPoint x: 868, endPoint y: 535, distance: 87.8
click at [868, 535] on div ".deletable-edge-delete-btn { width: 20px; height: 20px; border: 0px solid #ffff…" at bounding box center [700, 370] width 513 height 541
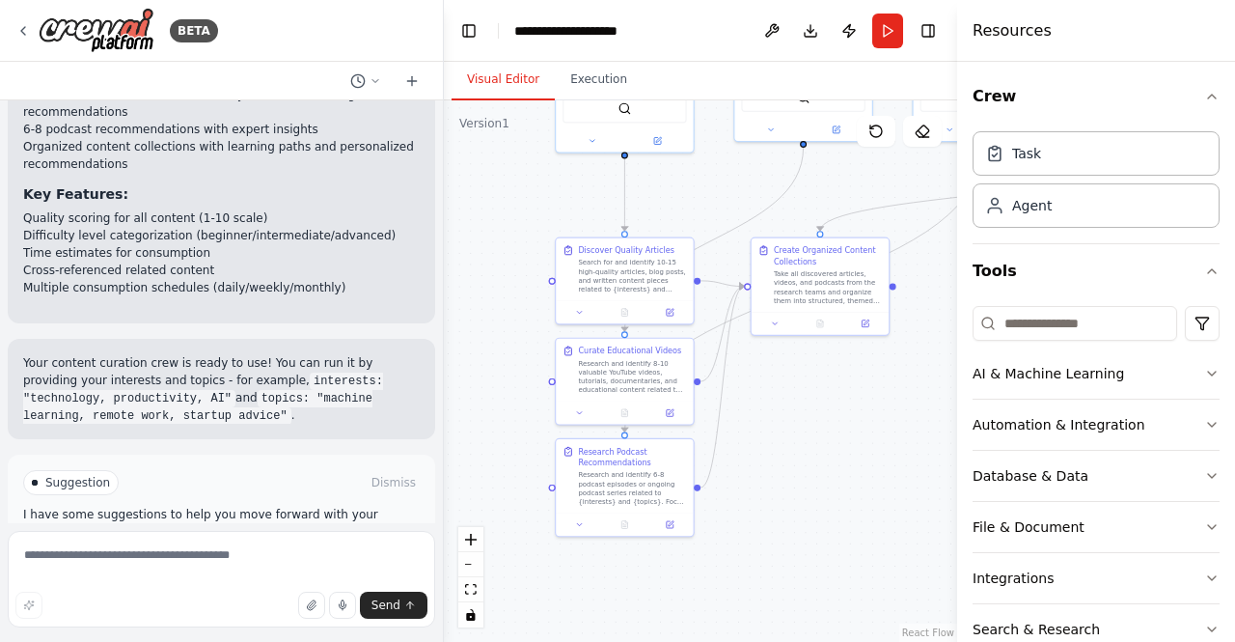
click at [334, 549] on button "Run Automation" at bounding box center [221, 564] width 397 height 31
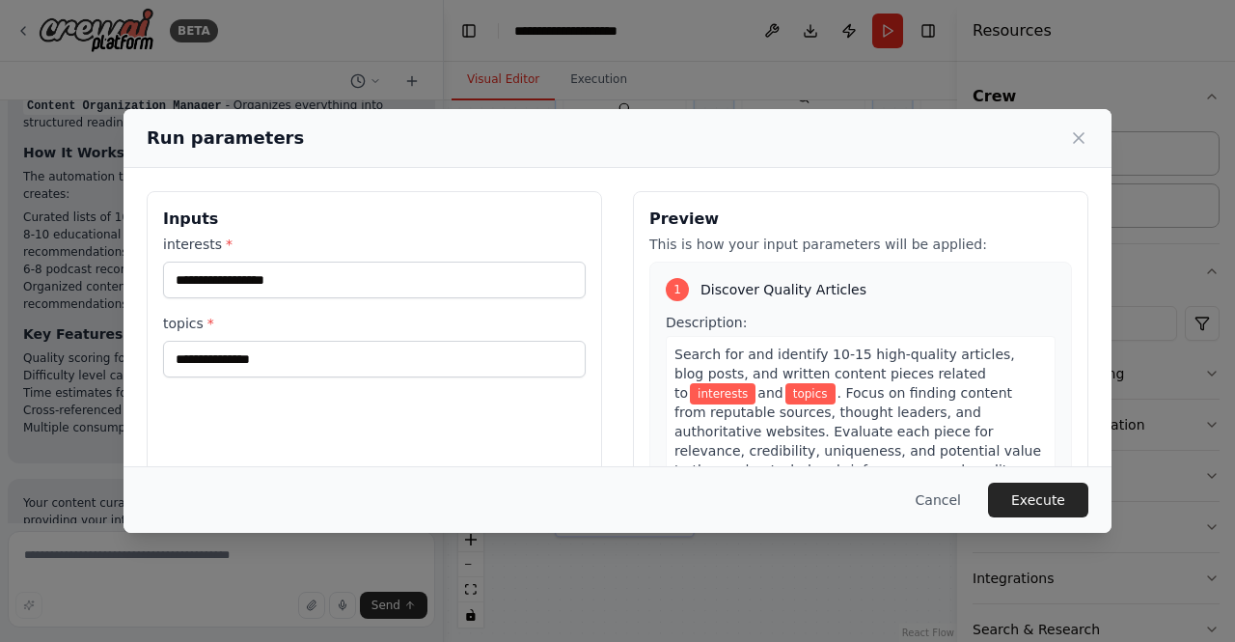
drag, startPoint x: 512, startPoint y: 130, endPoint x: 540, endPoint y: 122, distance: 29.3
click at [540, 122] on div "Run parameters" at bounding box center [618, 138] width 988 height 59
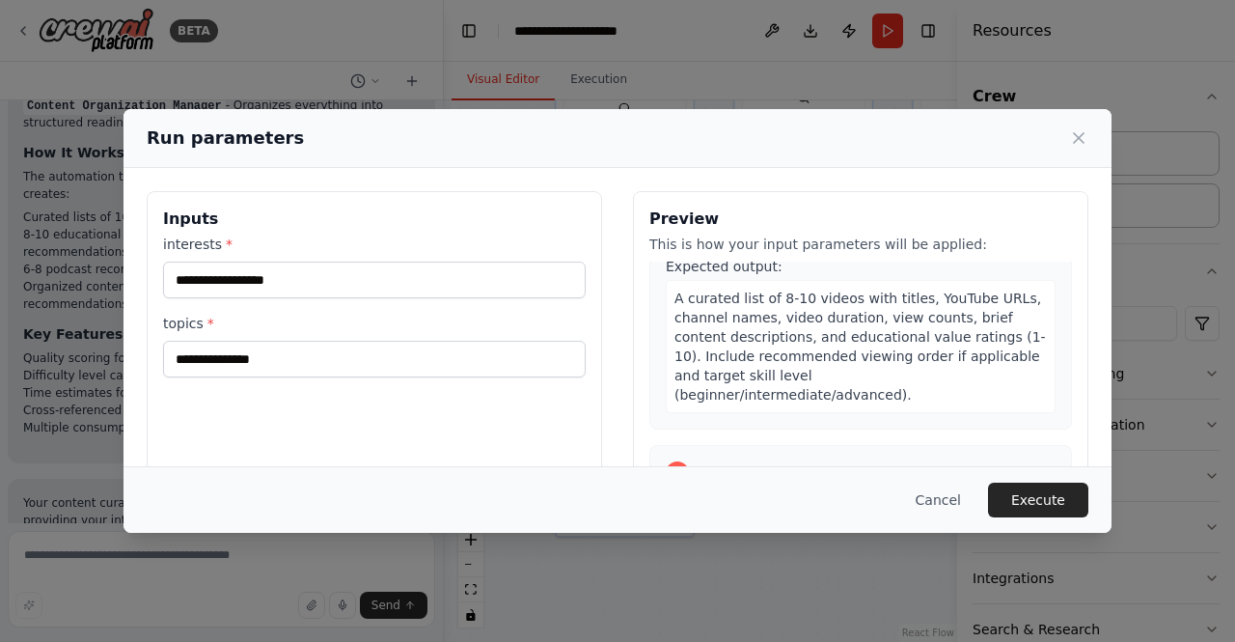
scroll to position [693, 0]
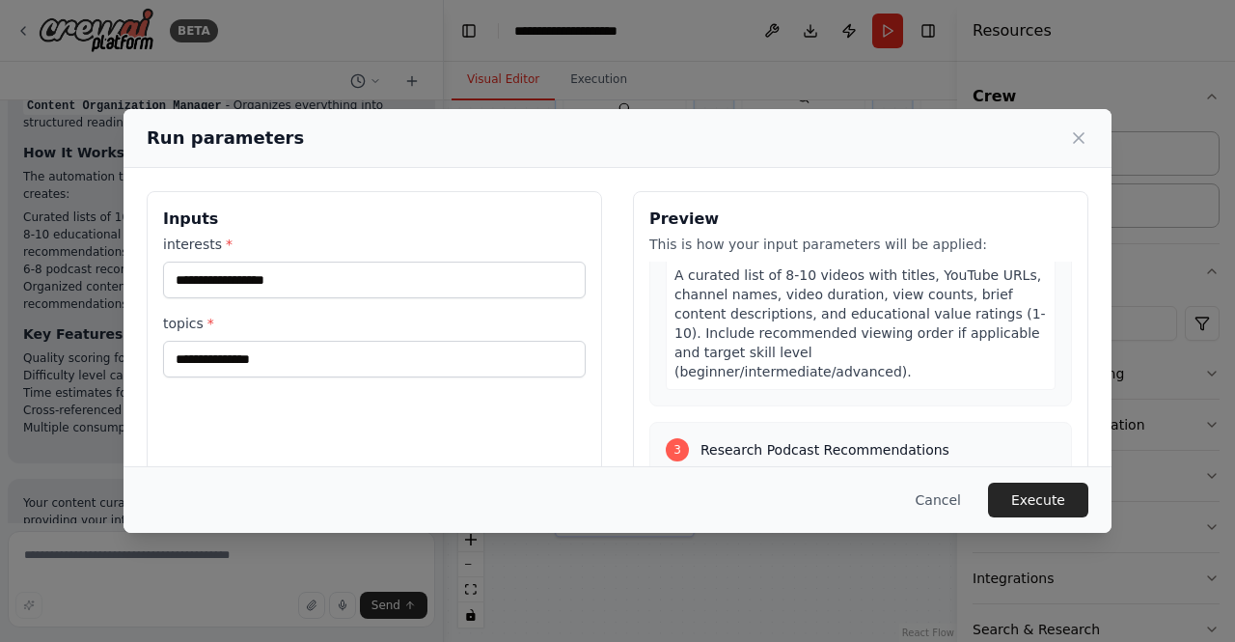
drag, startPoint x: 451, startPoint y: 121, endPoint x: 591, endPoint y: 107, distance: 140.6
click at [591, 107] on div "Run parameters Inputs interests * topics * Preview This is how your input param…" at bounding box center [617, 321] width 1235 height 642
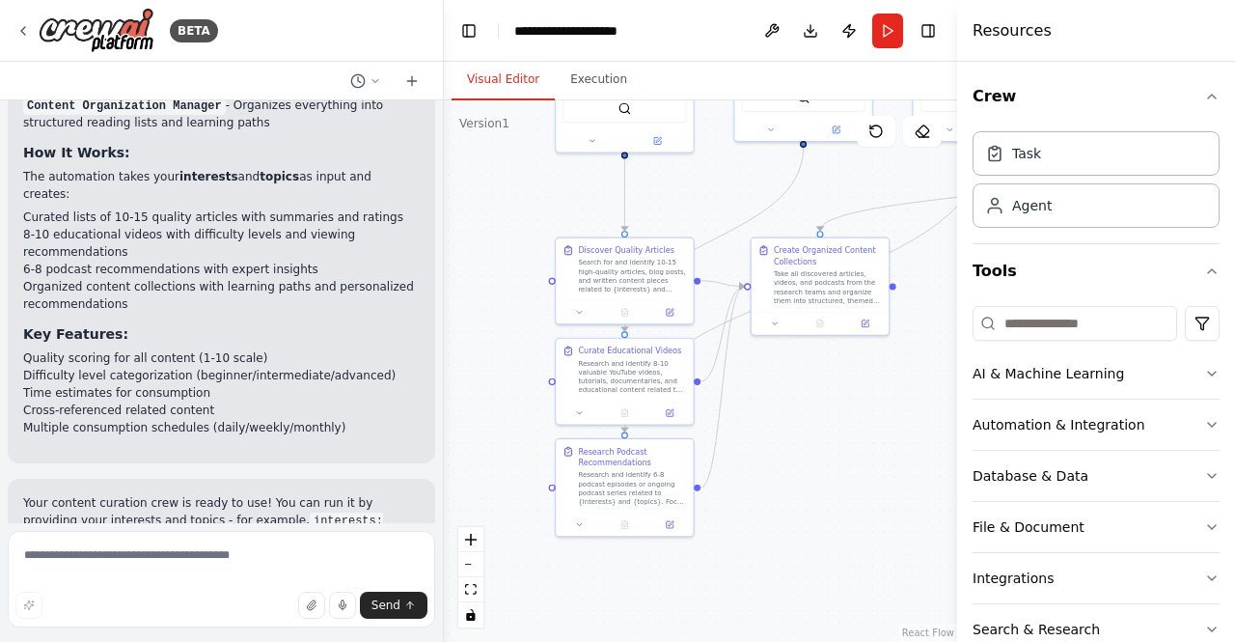
click at [287, 512] on code "interests: "technology, productivity, AI"" at bounding box center [203, 529] width 360 height 35
click at [894, 23] on button "Run" at bounding box center [888, 31] width 31 height 35
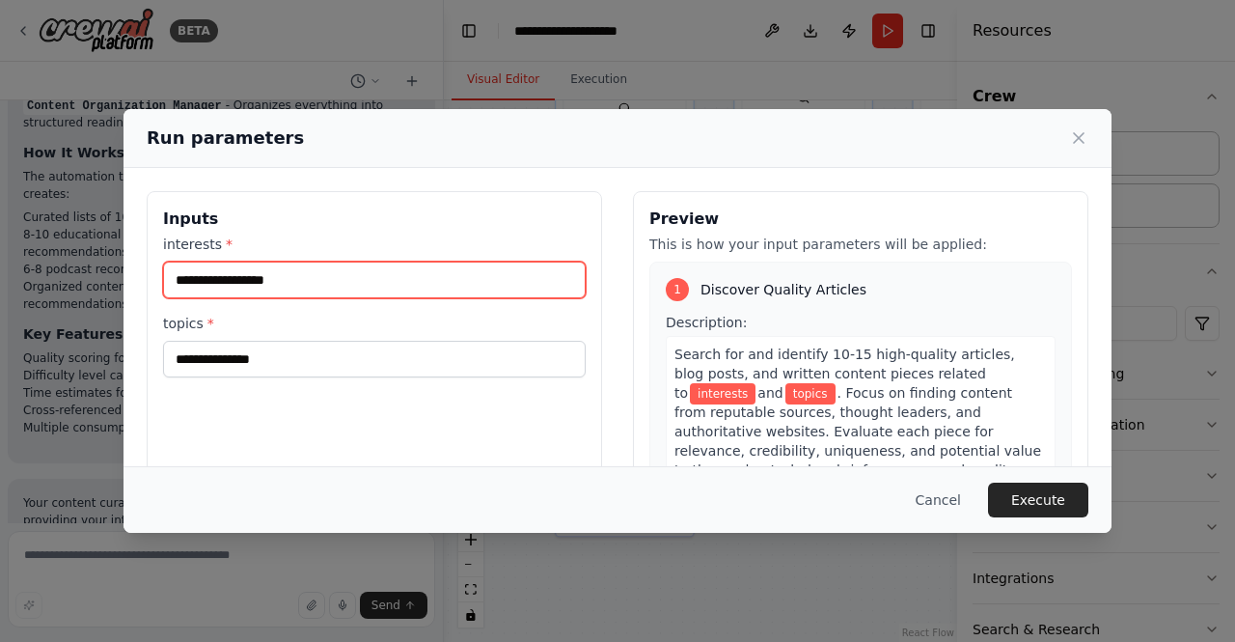
click at [445, 275] on input "interests *" at bounding box center [374, 280] width 423 height 37
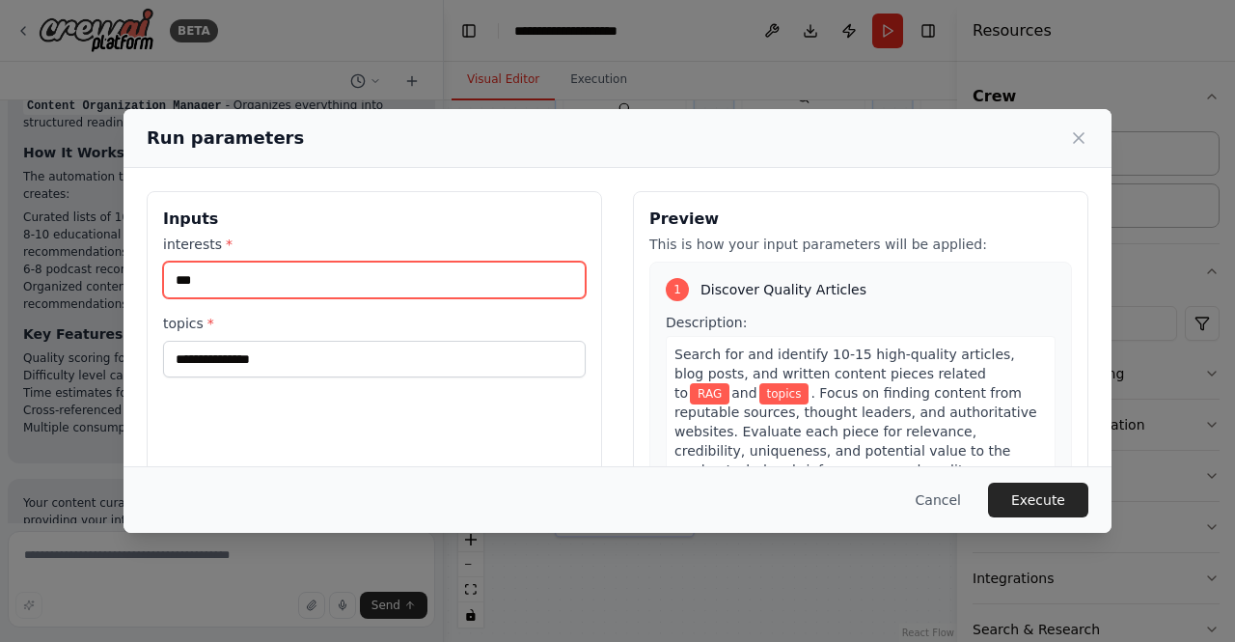
type input "***"
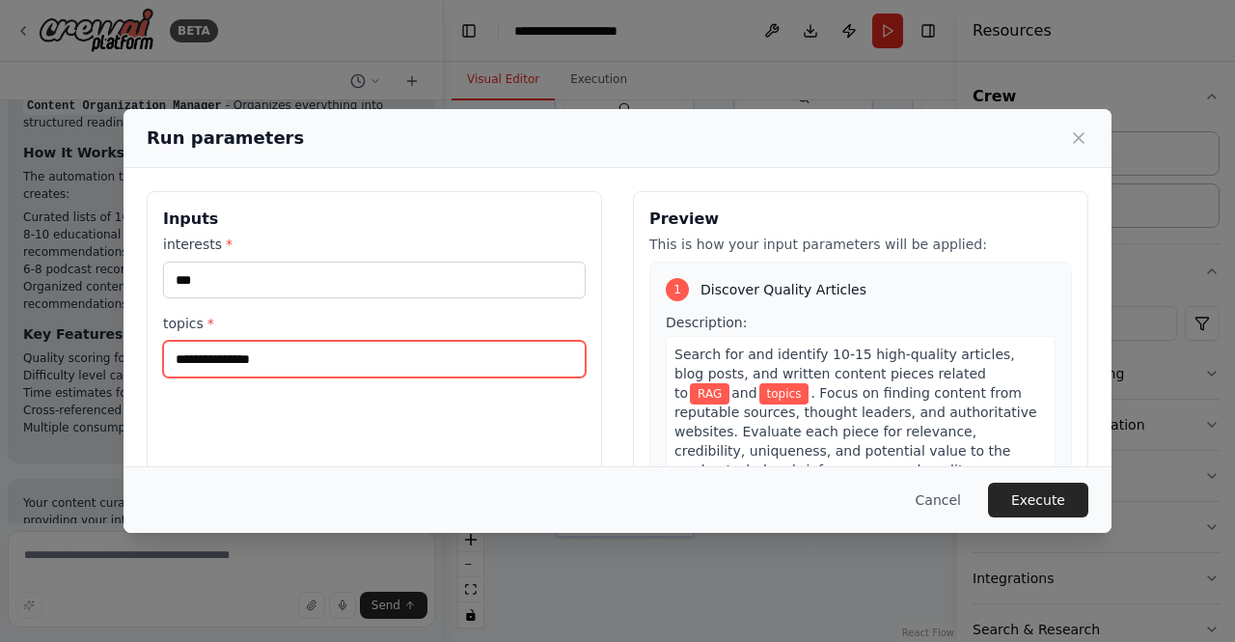
click at [325, 357] on input "topics *" at bounding box center [374, 359] width 423 height 37
type input "*"
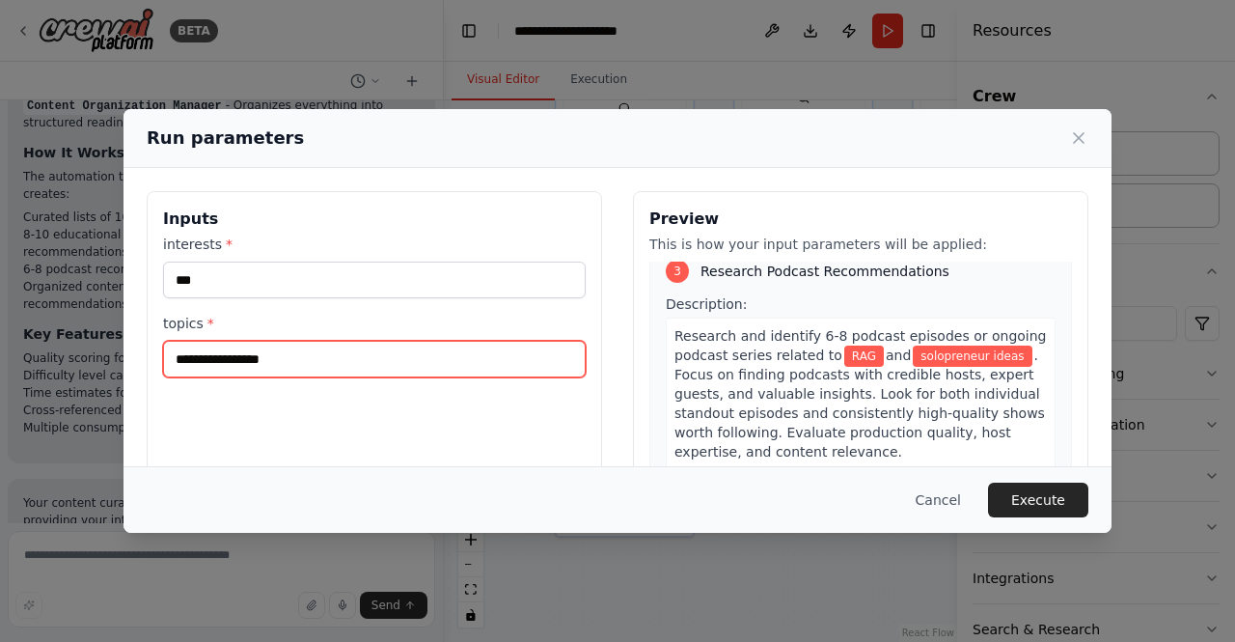
scroll to position [948, 0]
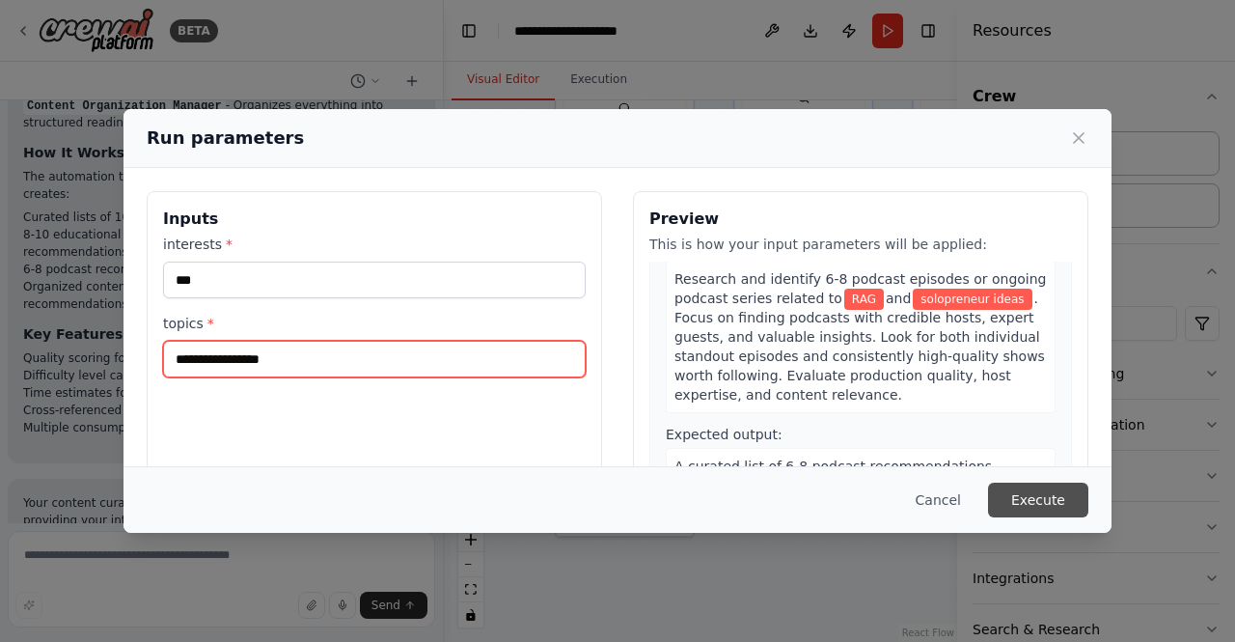
type input "**********"
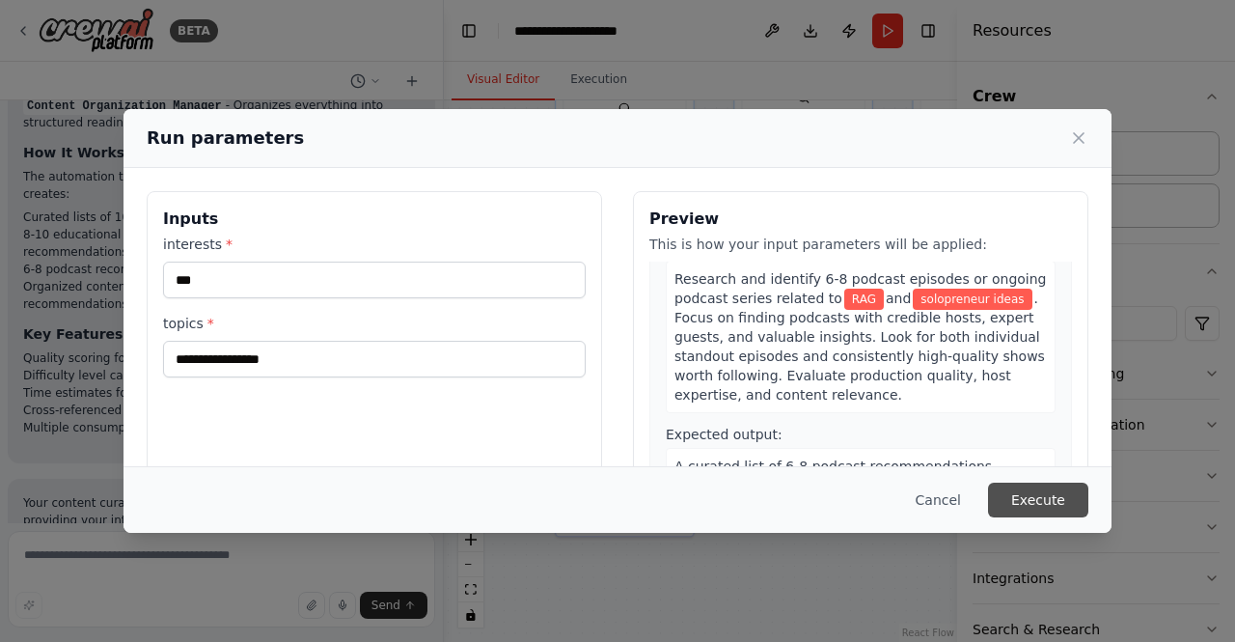
click at [1037, 498] on button "Execute" at bounding box center [1038, 500] width 100 height 35
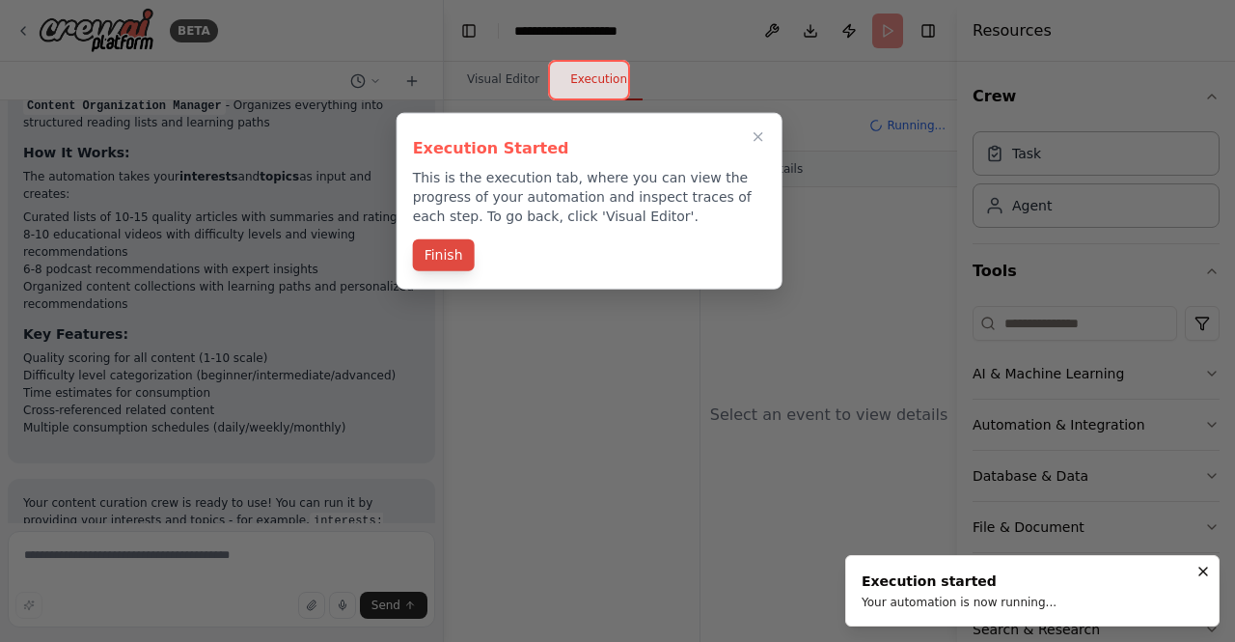
click at [444, 269] on button "Finish" at bounding box center [444, 255] width 62 height 32
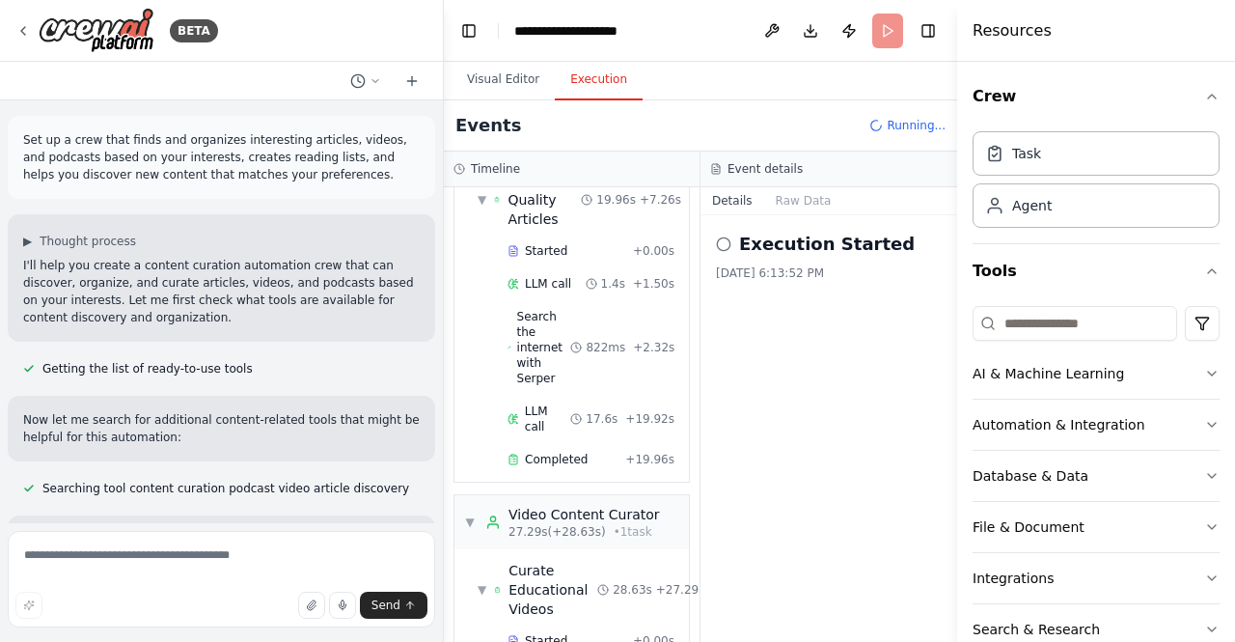
scroll to position [117, 0]
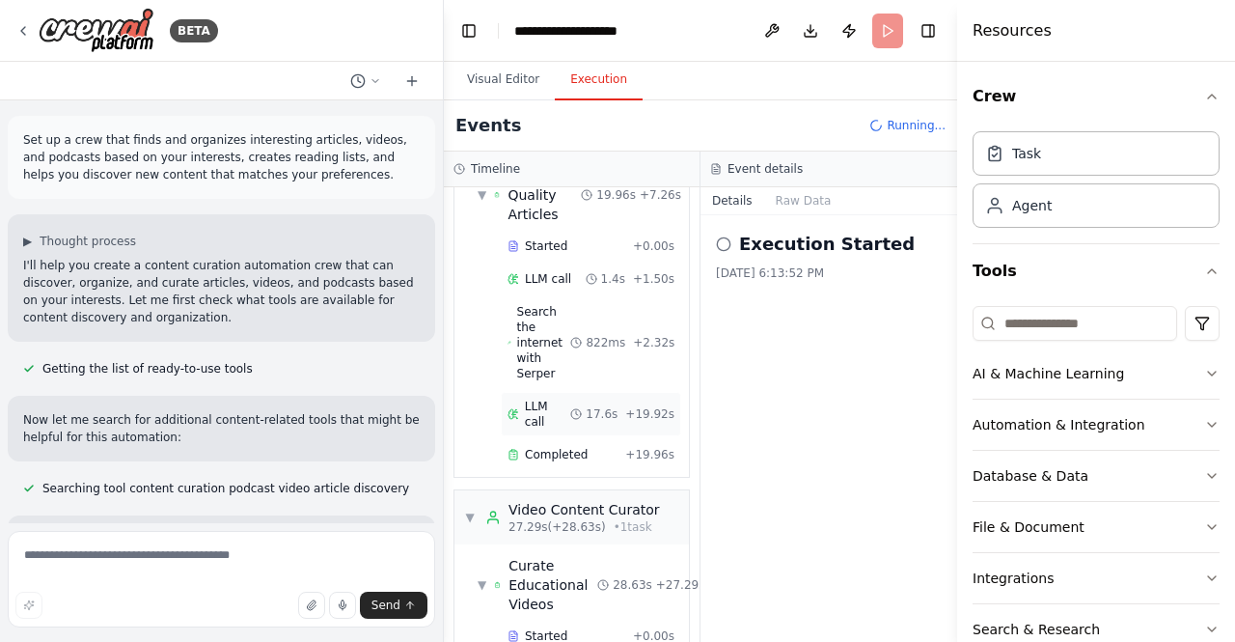
click at [600, 406] on span "17.6s" at bounding box center [602, 413] width 32 height 15
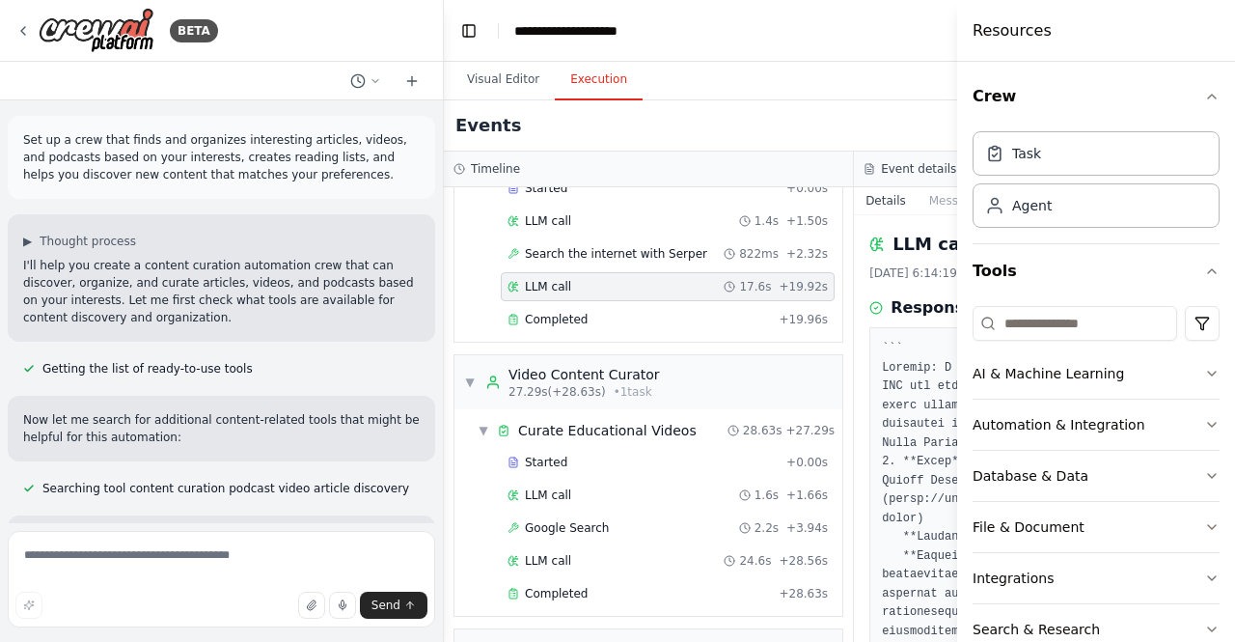
scroll to position [78, 0]
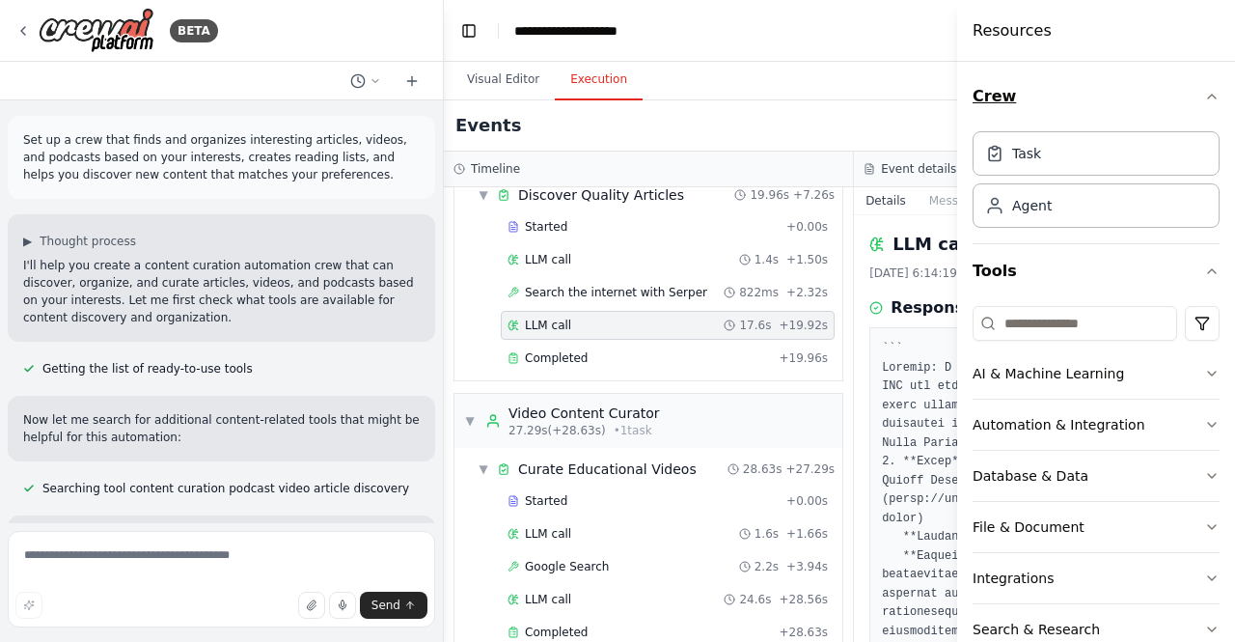
click at [1208, 97] on icon "button" at bounding box center [1212, 97] width 8 height 4
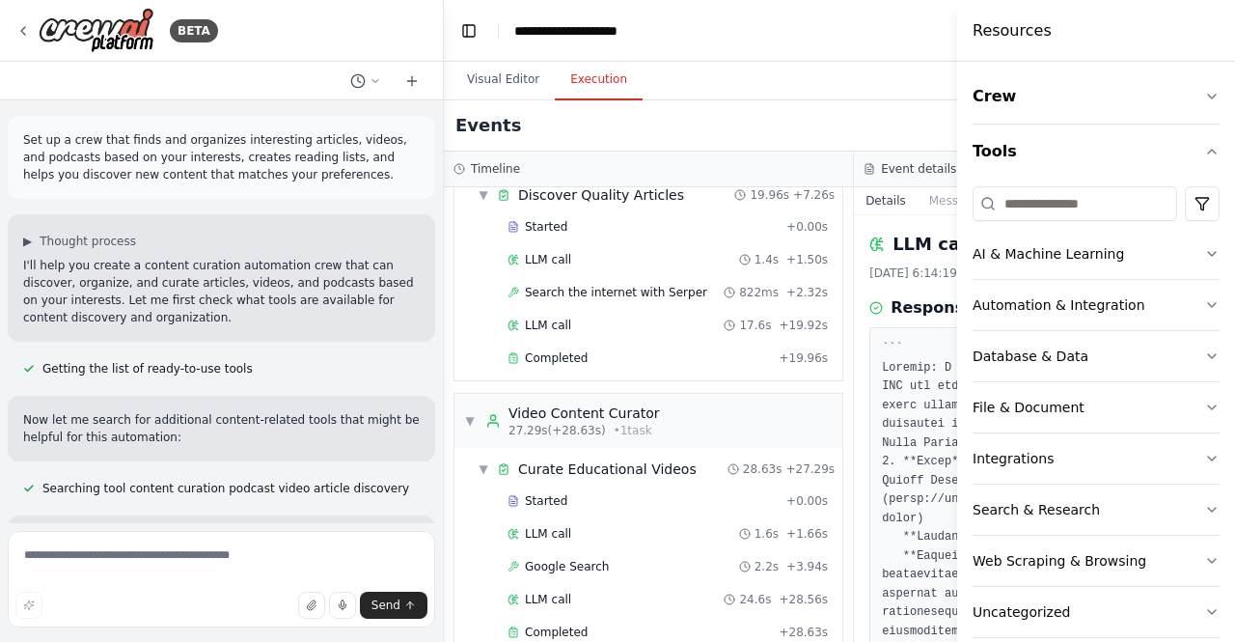
click at [960, 38] on div at bounding box center [961, 321] width 8 height 642
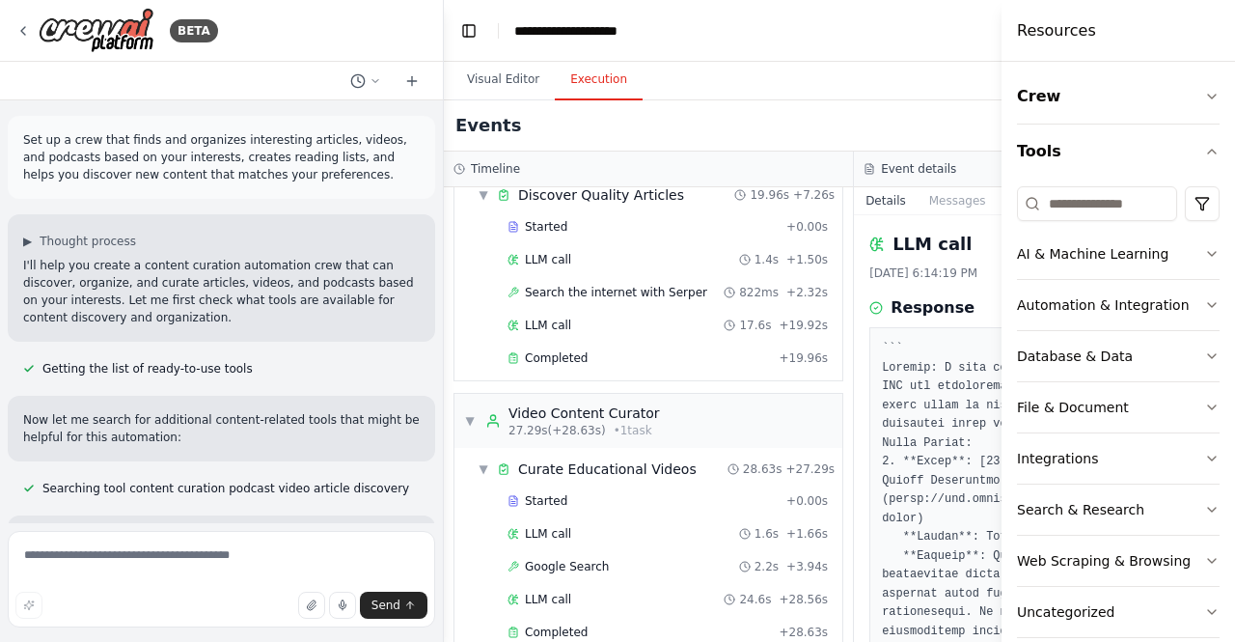
drag, startPoint x: 957, startPoint y: 67, endPoint x: 1232, endPoint y: 126, distance: 280.6
click at [1232, 126] on div "Resources Crew Tools AI & Machine Learning Automation & Integration Database & …" at bounding box center [1119, 321] width 234 height 642
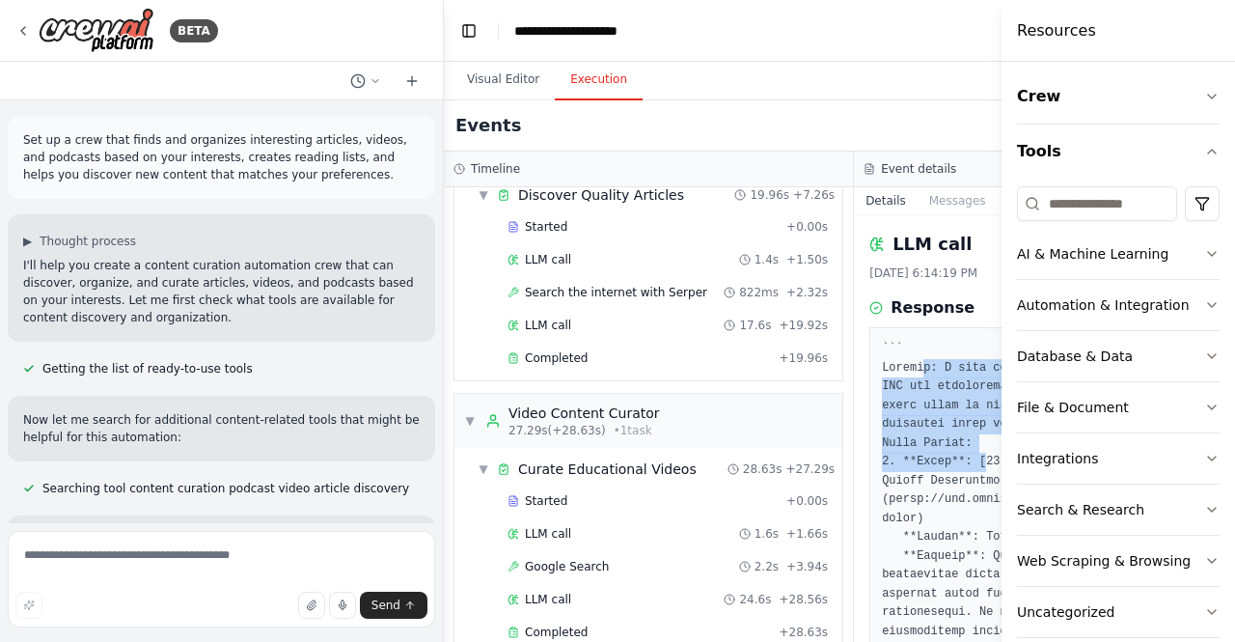
drag, startPoint x: 903, startPoint y: 373, endPoint x: 959, endPoint y: 460, distance: 104.2
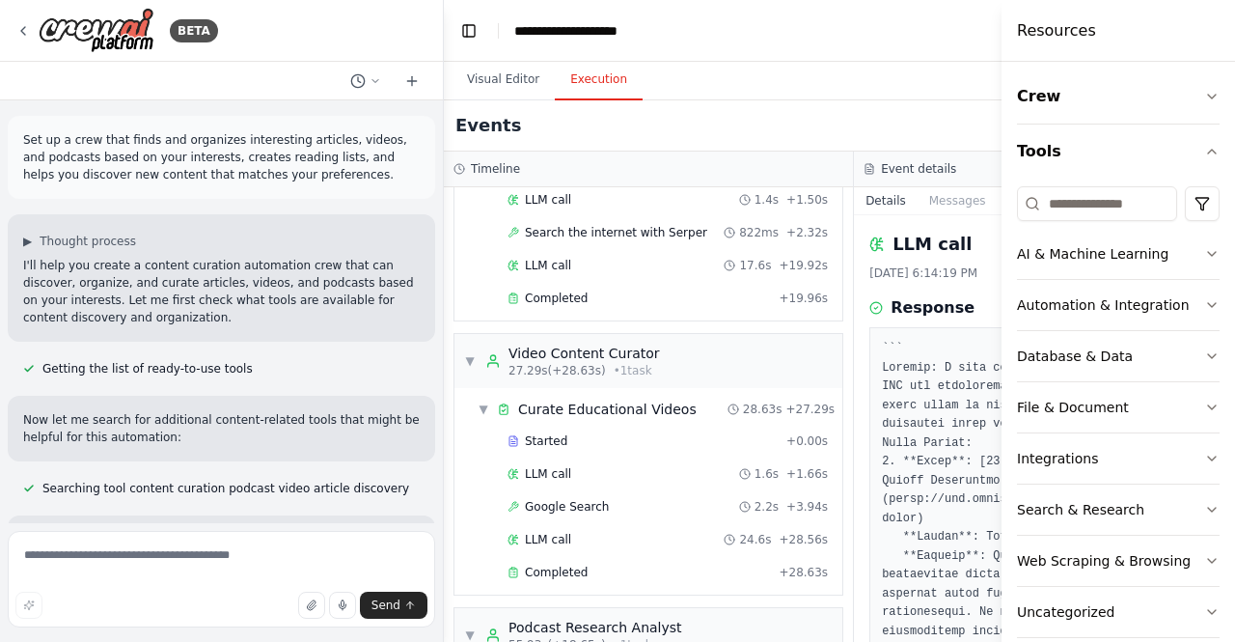
scroll to position [0, 0]
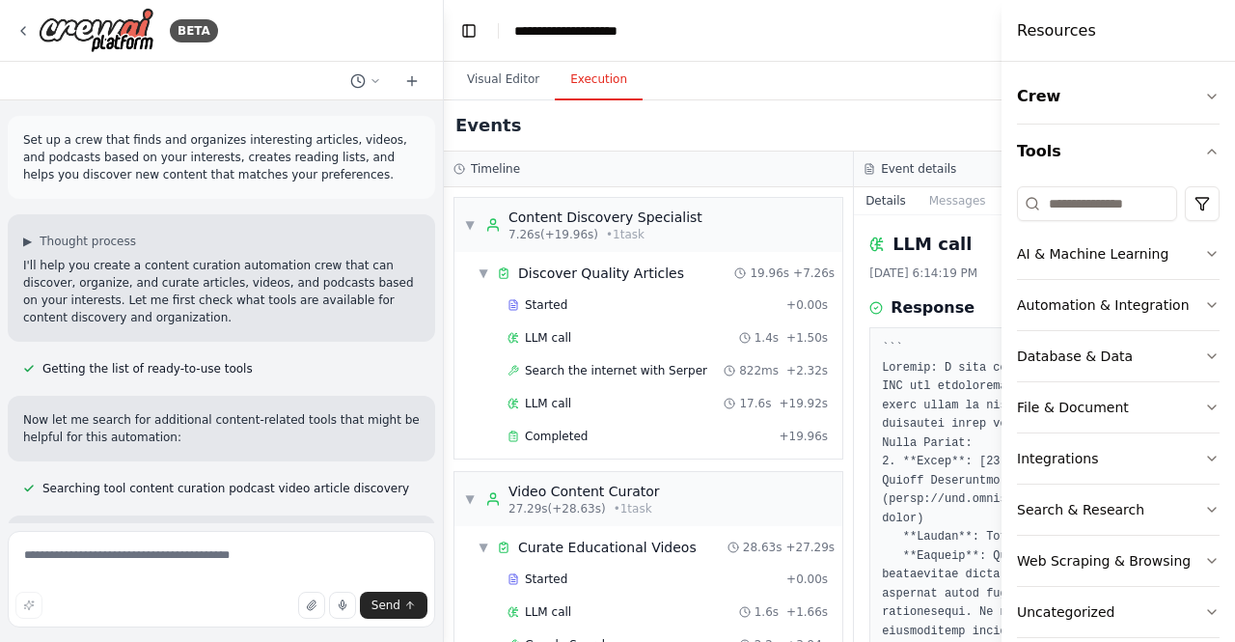
click at [871, 50] on header "**********" at bounding box center [854, 31] width 820 height 62
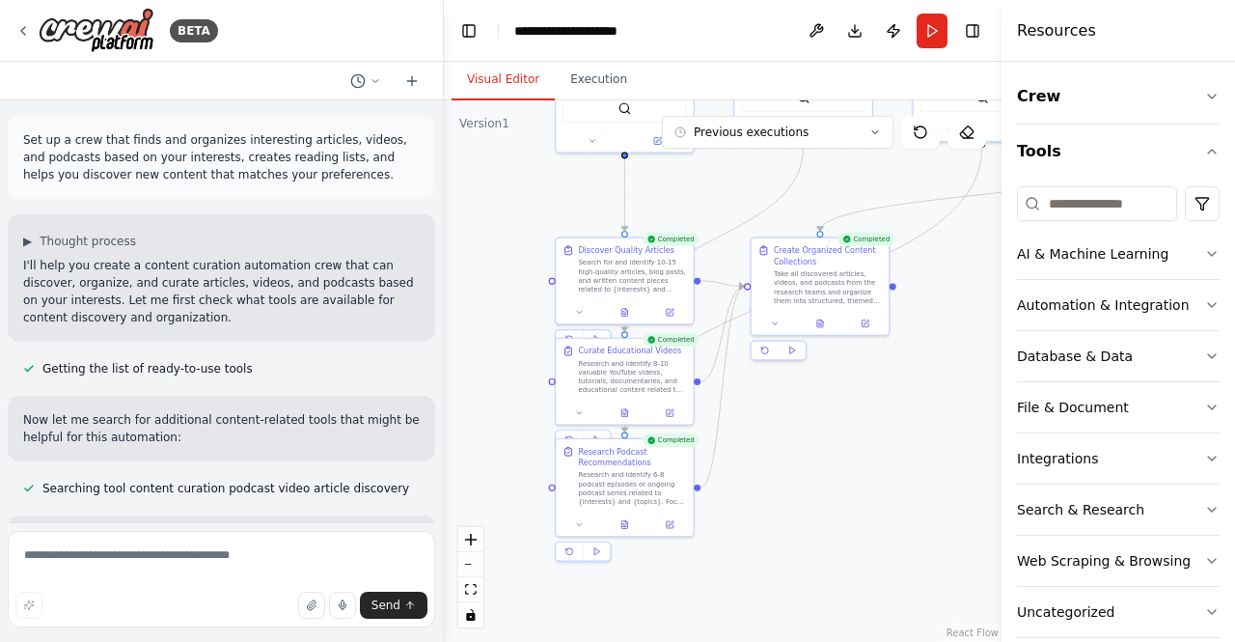
click at [507, 80] on button "Visual Editor" at bounding box center [503, 80] width 103 height 41
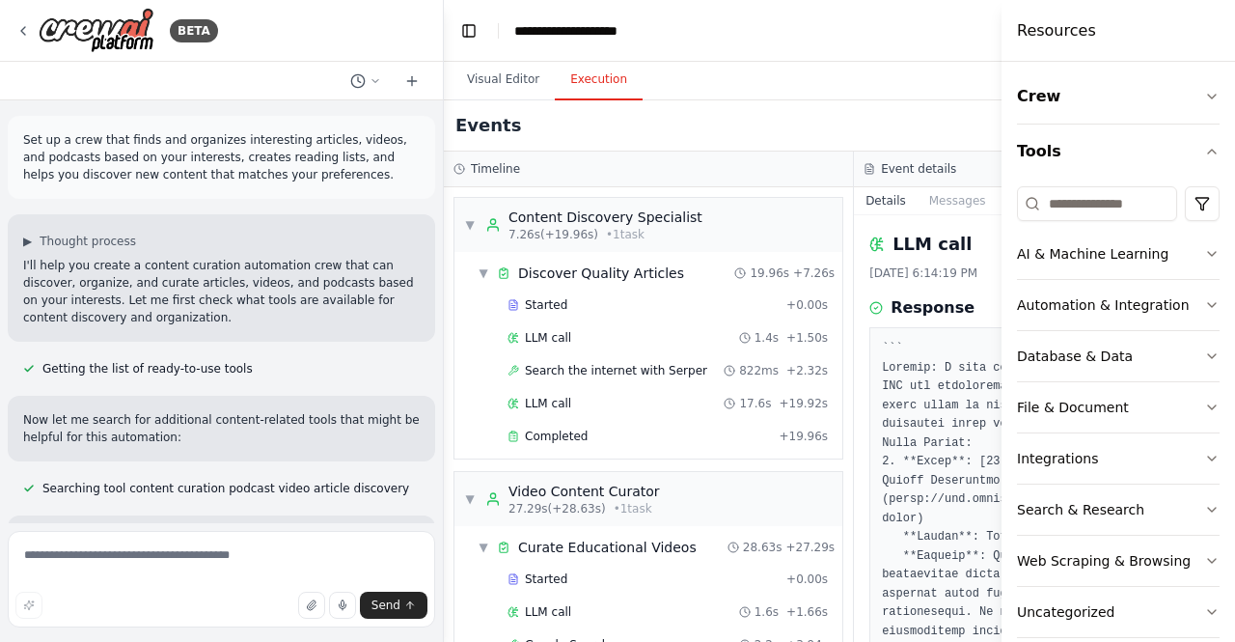
click at [594, 84] on button "Execution" at bounding box center [599, 80] width 88 height 41
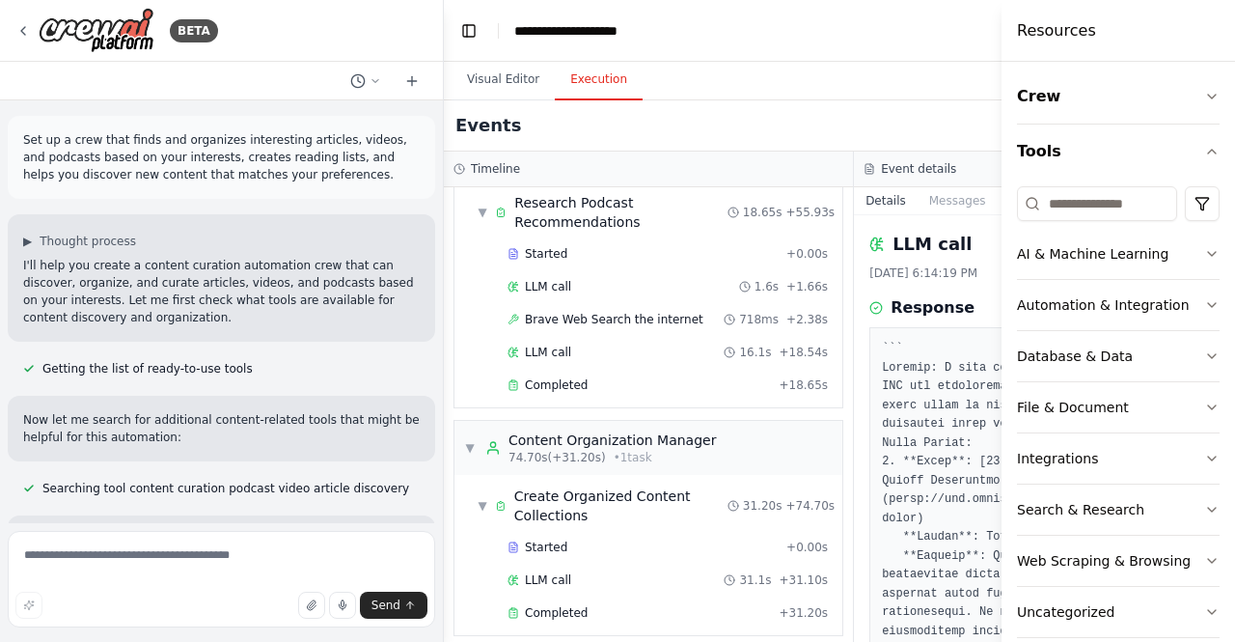
click at [942, 204] on button "Messages" at bounding box center [958, 200] width 80 height 27
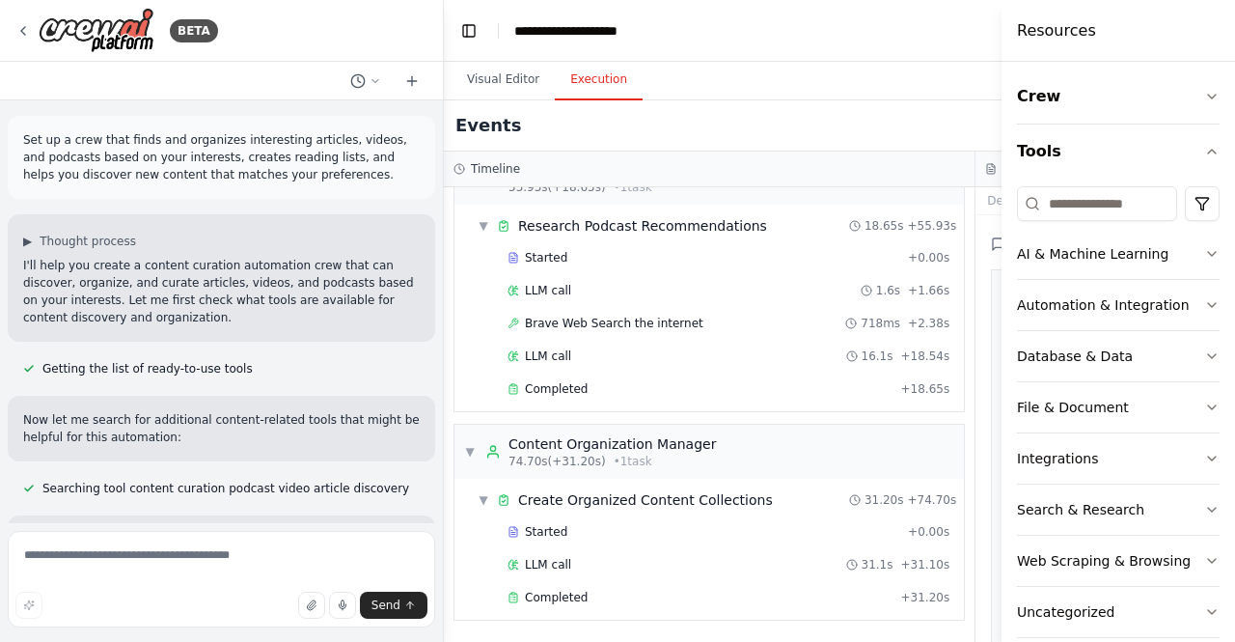
scroll to position [580, 0]
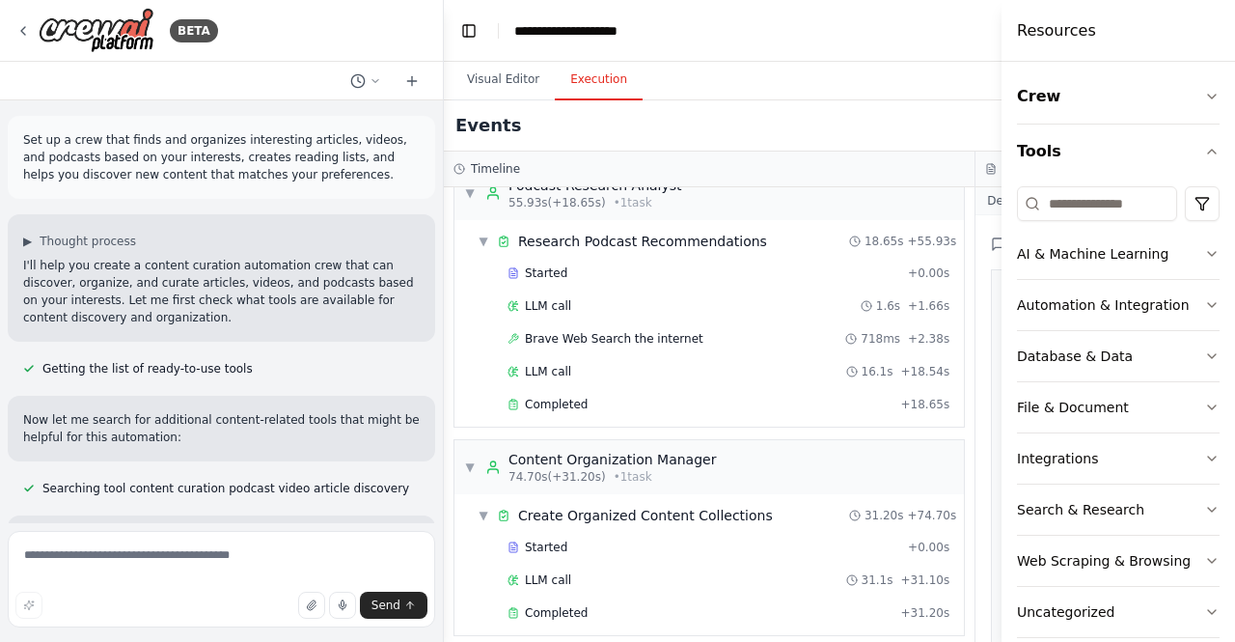
click at [976, 193] on button "Details" at bounding box center [1008, 200] width 64 height 27
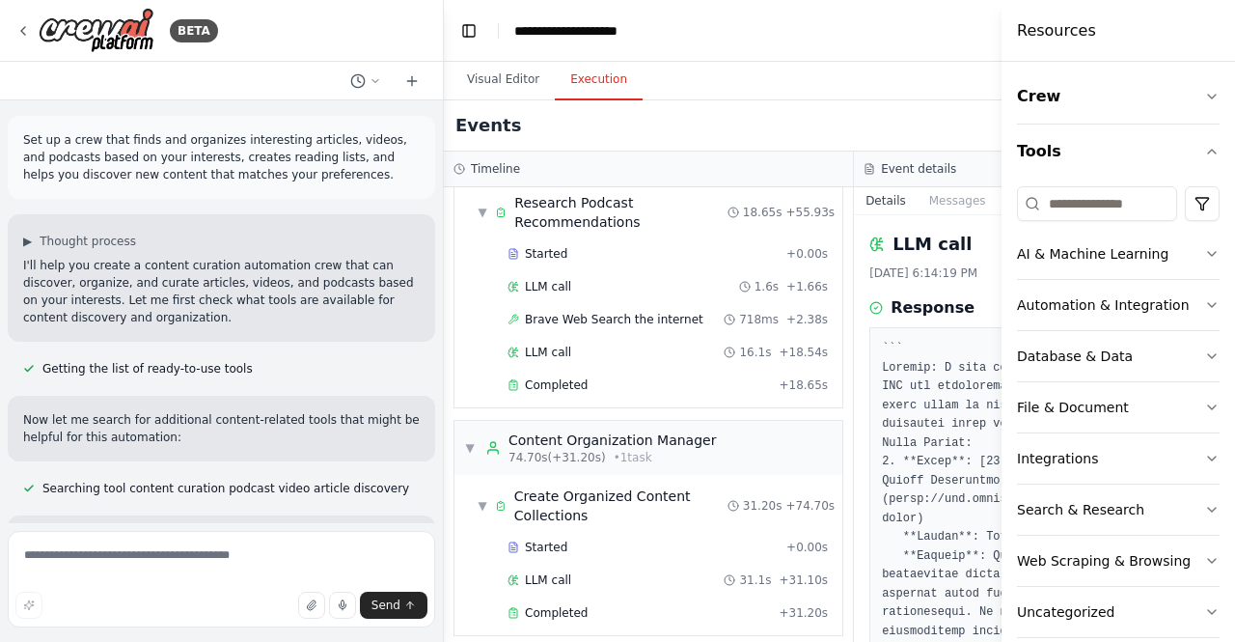
click at [1055, 14] on div "Resources" at bounding box center [1119, 31] width 234 height 62
click at [898, 55] on header "**********" at bounding box center [854, 31] width 820 height 62
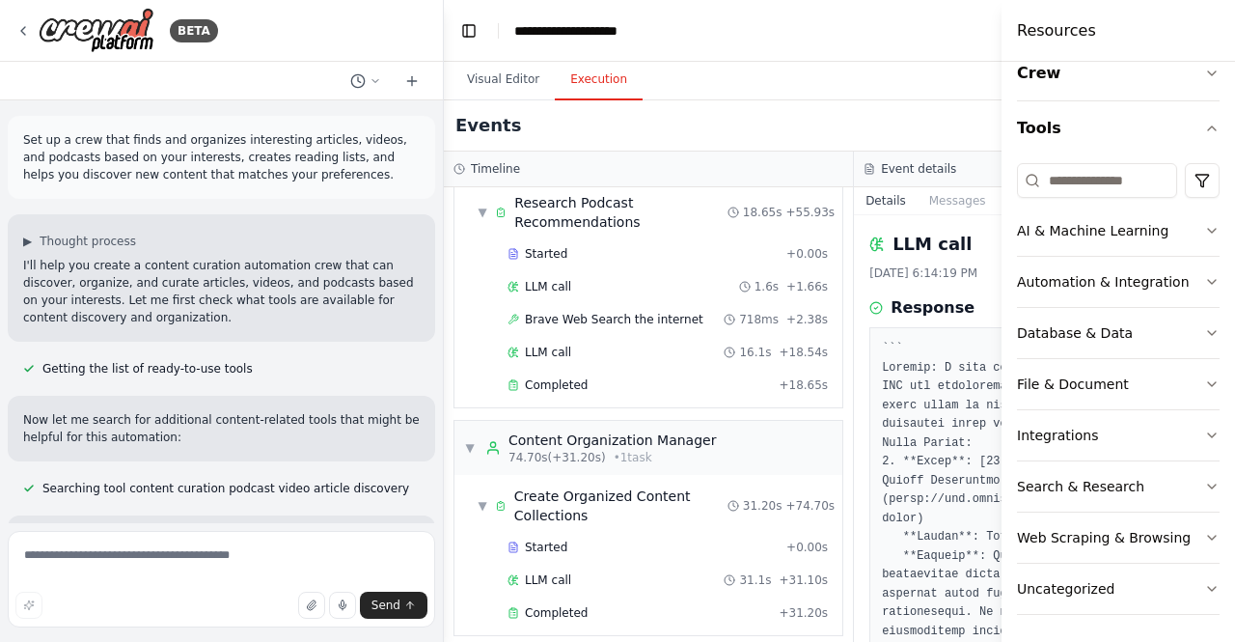
scroll to position [0, 0]
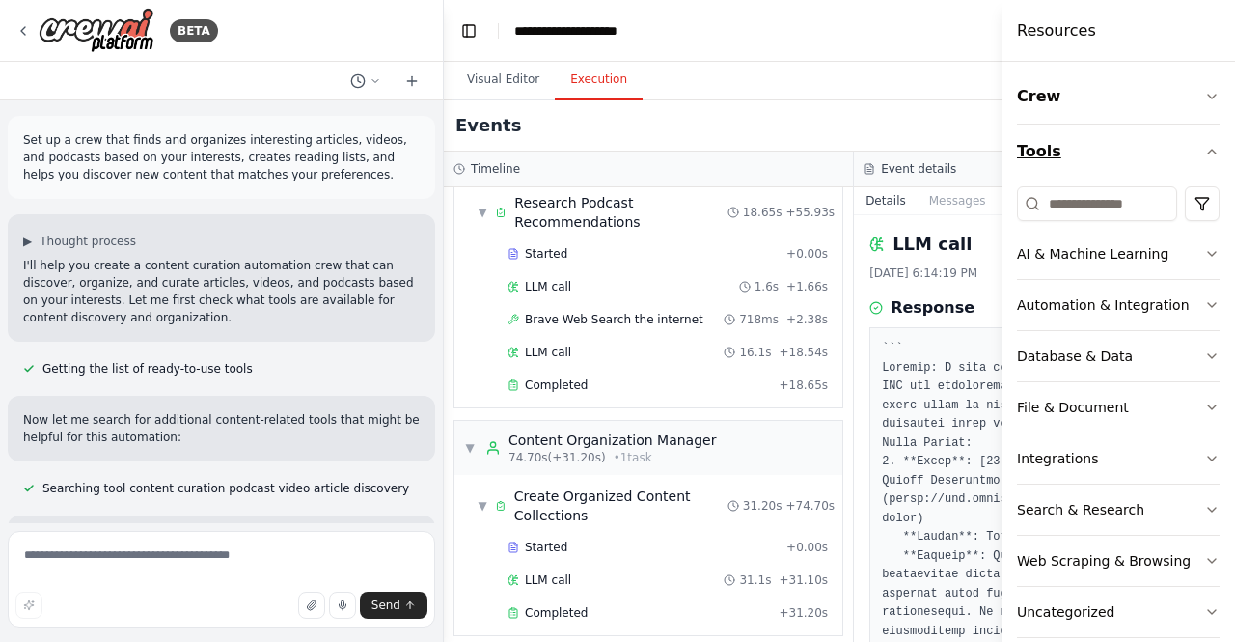
click at [1205, 153] on icon "button" at bounding box center [1212, 151] width 15 height 15
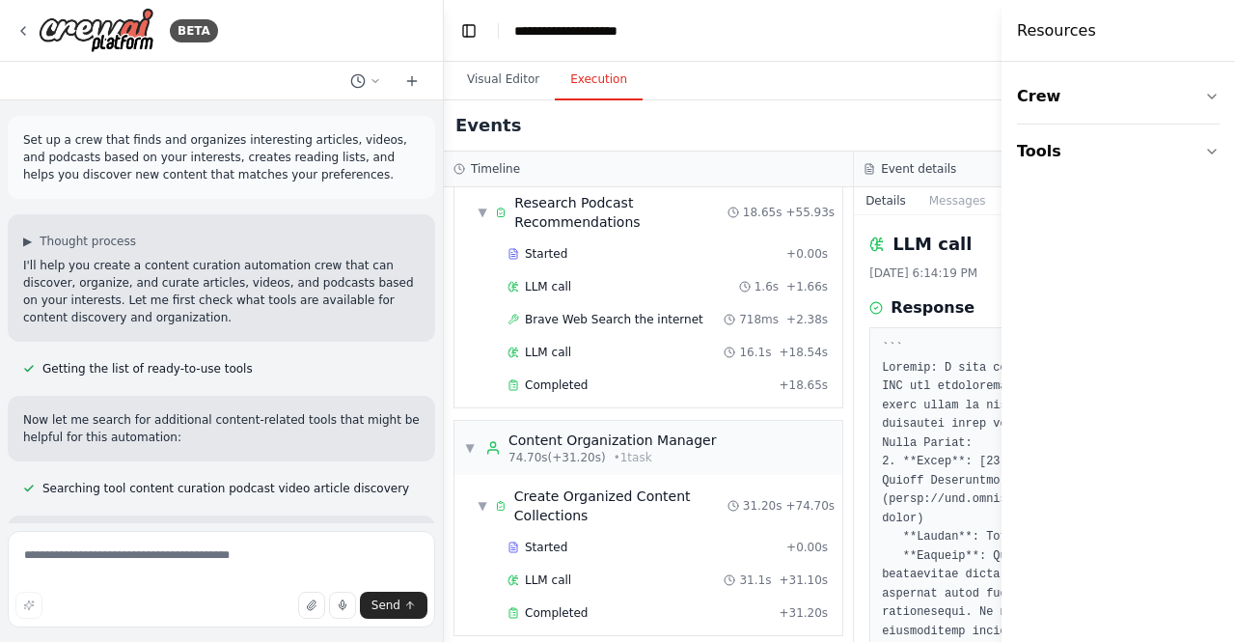
drag, startPoint x: 1006, startPoint y: 98, endPoint x: 1234, endPoint y: 108, distance: 228.9
click at [1234, 108] on div "Resources Crew Tools" at bounding box center [1124, 321] width 221 height 642
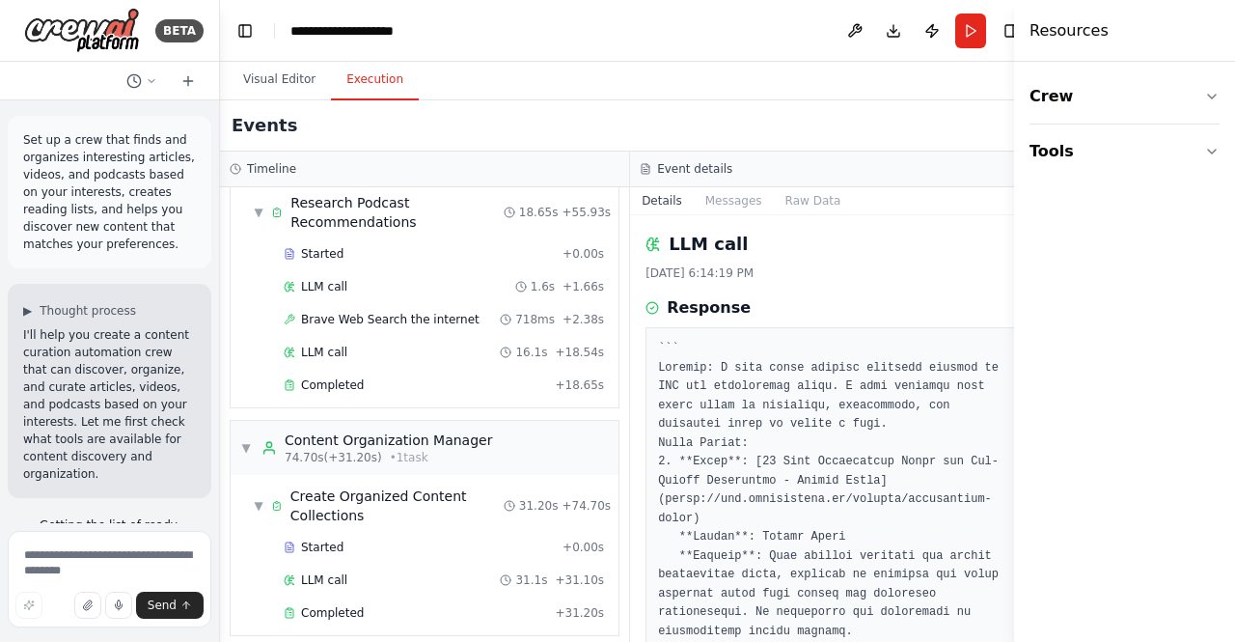
drag, startPoint x: 442, startPoint y: 135, endPoint x: 220, endPoint y: 125, distance: 222.2
click at [220, 125] on div "BETA Set up a crew that finds and organizes interesting articles, videos, and p…" at bounding box center [617, 321] width 1235 height 642
drag, startPoint x: 1009, startPoint y: 262, endPoint x: 1027, endPoint y: 514, distance: 253.5
click at [1027, 514] on div "Resources Crew Tools" at bounding box center [1124, 321] width 221 height 642
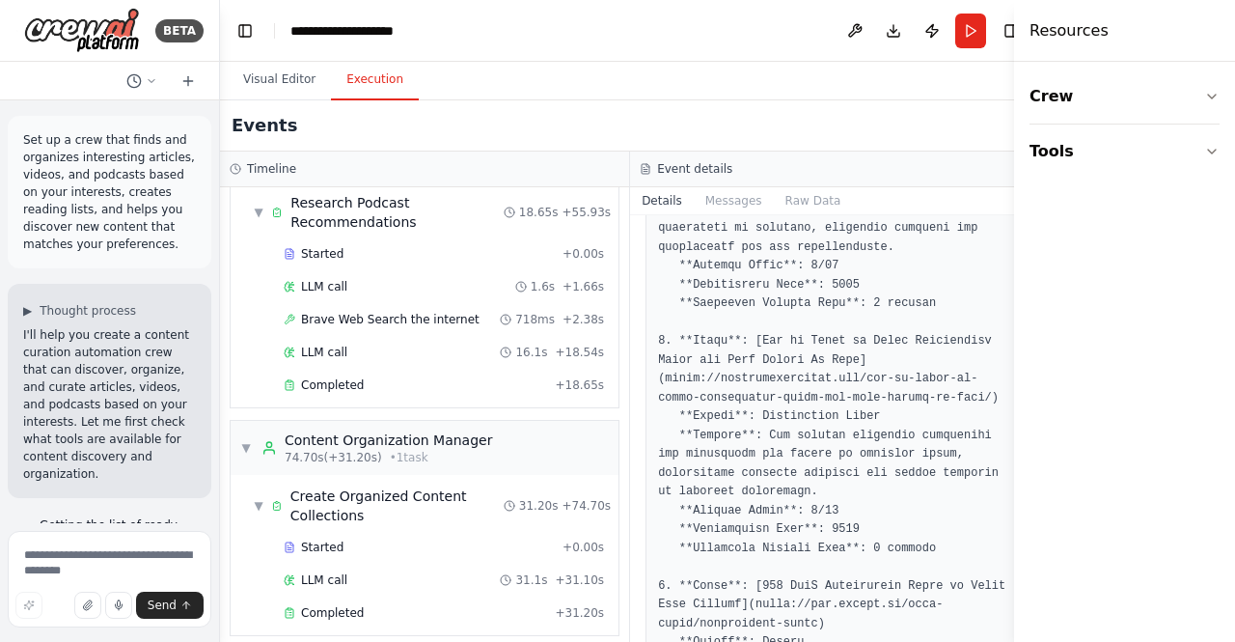
scroll to position [2413, 0]
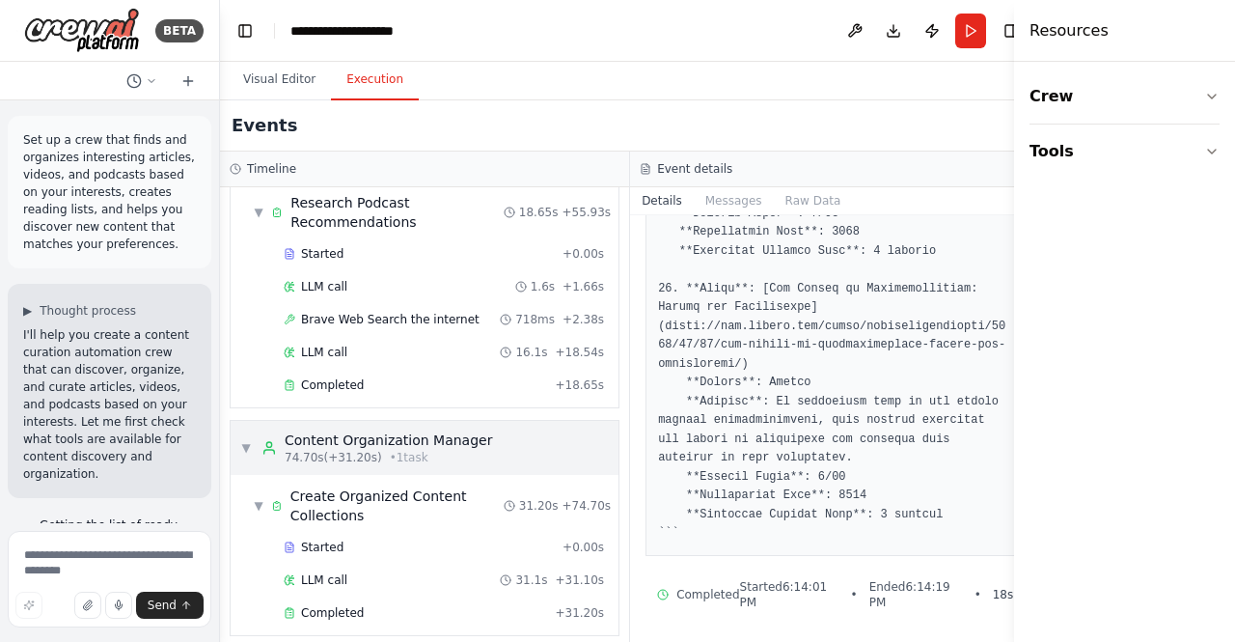
click at [242, 440] on span "▼" at bounding box center [246, 447] width 12 height 15
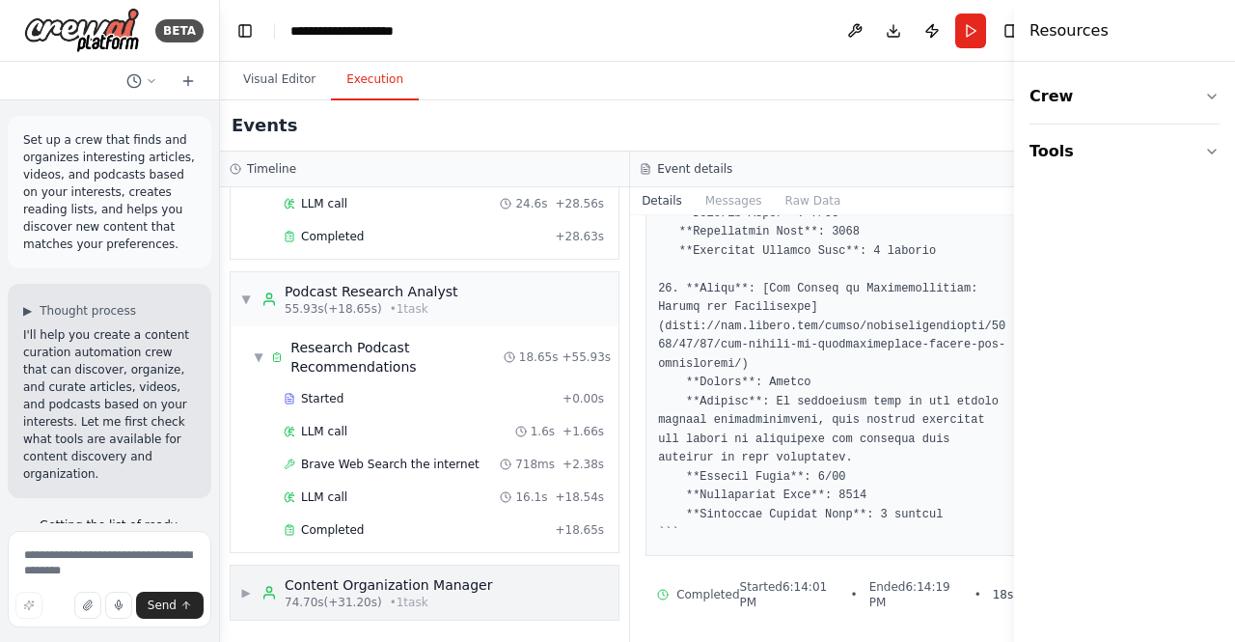
scroll to position [460, 0]
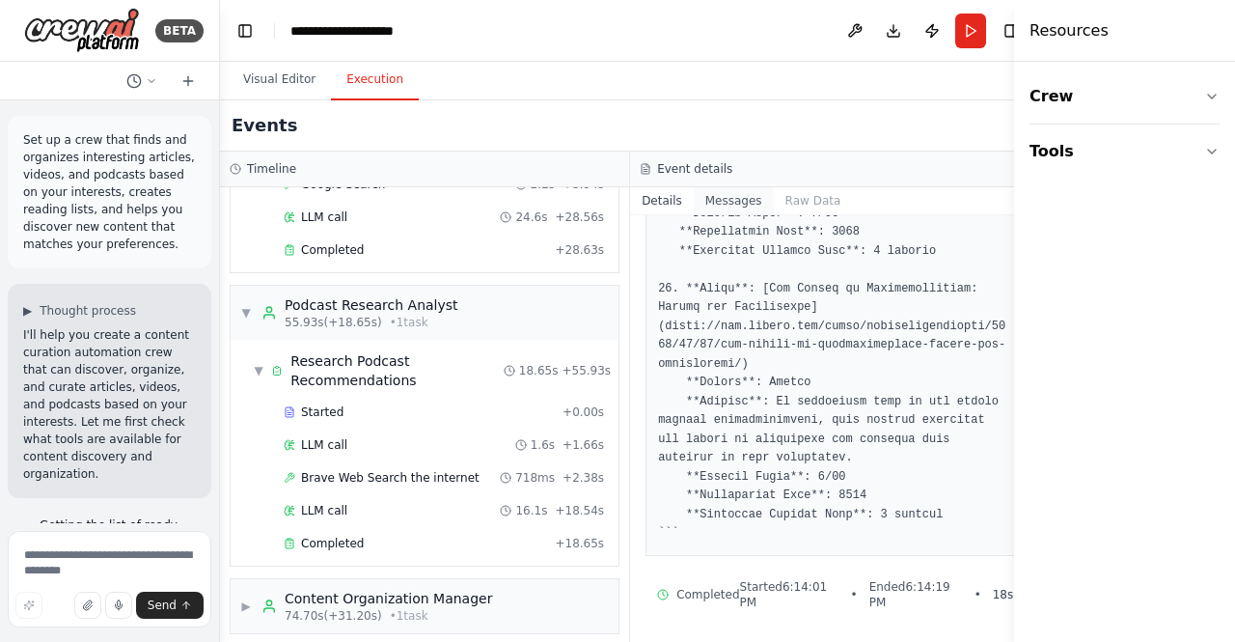
click at [705, 206] on button "Messages" at bounding box center [734, 200] width 80 height 27
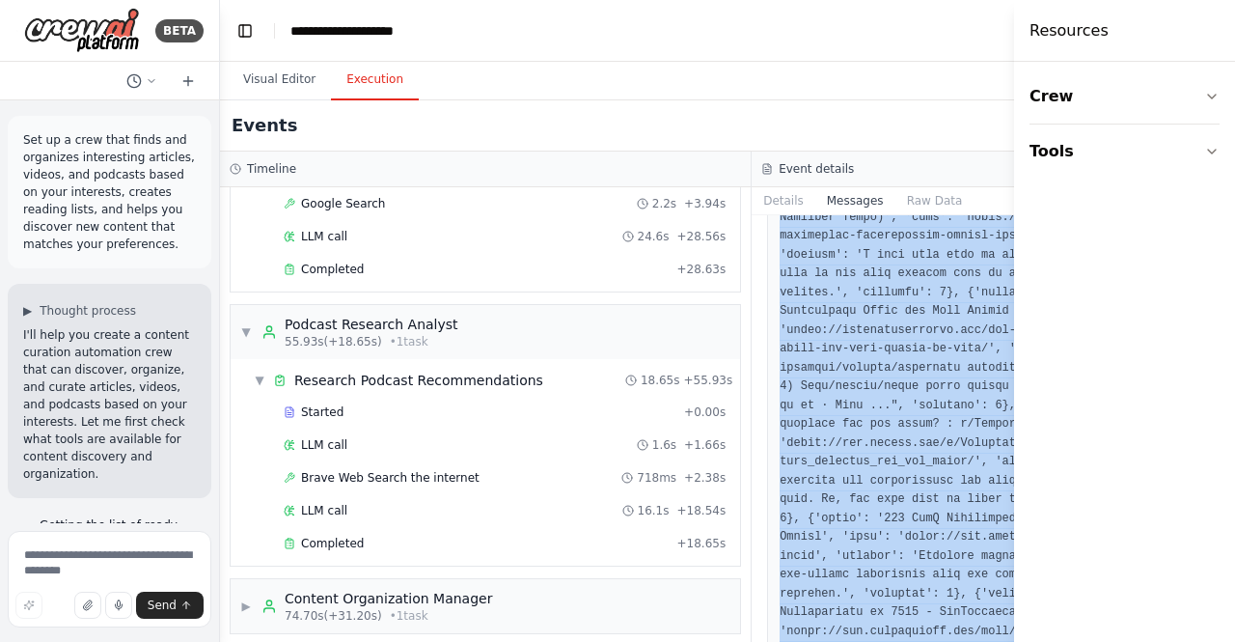
scroll to position [2334, 0]
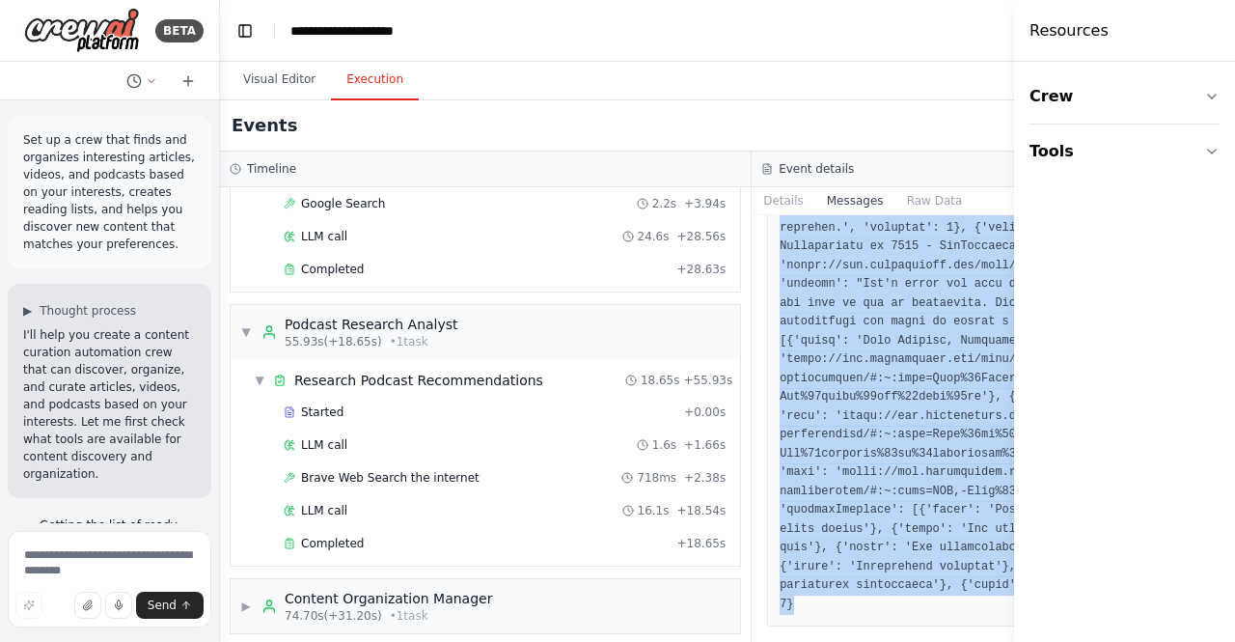
drag, startPoint x: 794, startPoint y: 479, endPoint x: 908, endPoint y: 687, distance: 237.6
click at [908, 641] on html "BETA Set up a crew that finds and organizes interesting articles, videos, and p…" at bounding box center [617, 321] width 1235 height 642
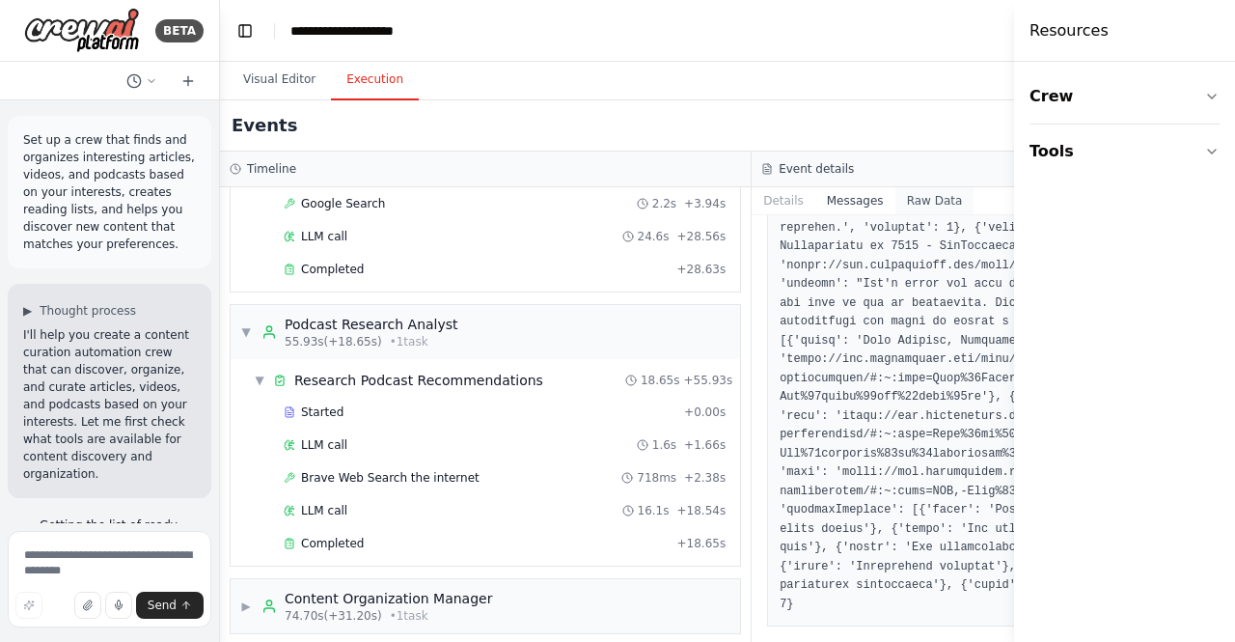
click at [896, 198] on button "Raw Data" at bounding box center [935, 200] width 79 height 27
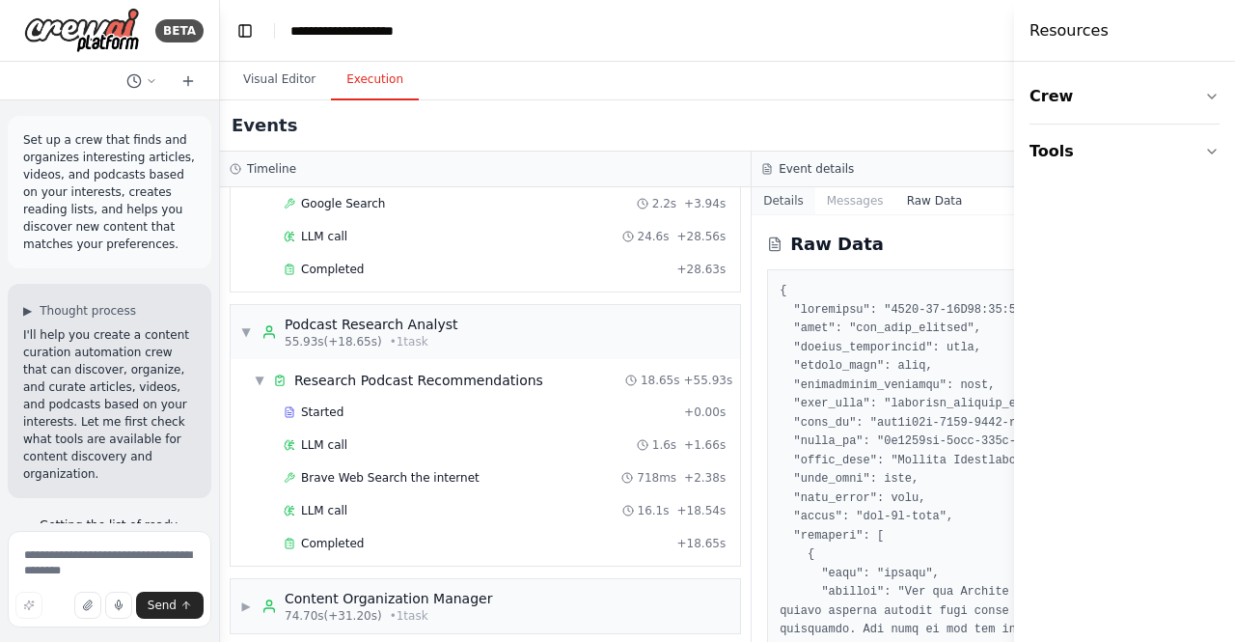
click at [766, 198] on button "Details" at bounding box center [784, 200] width 64 height 27
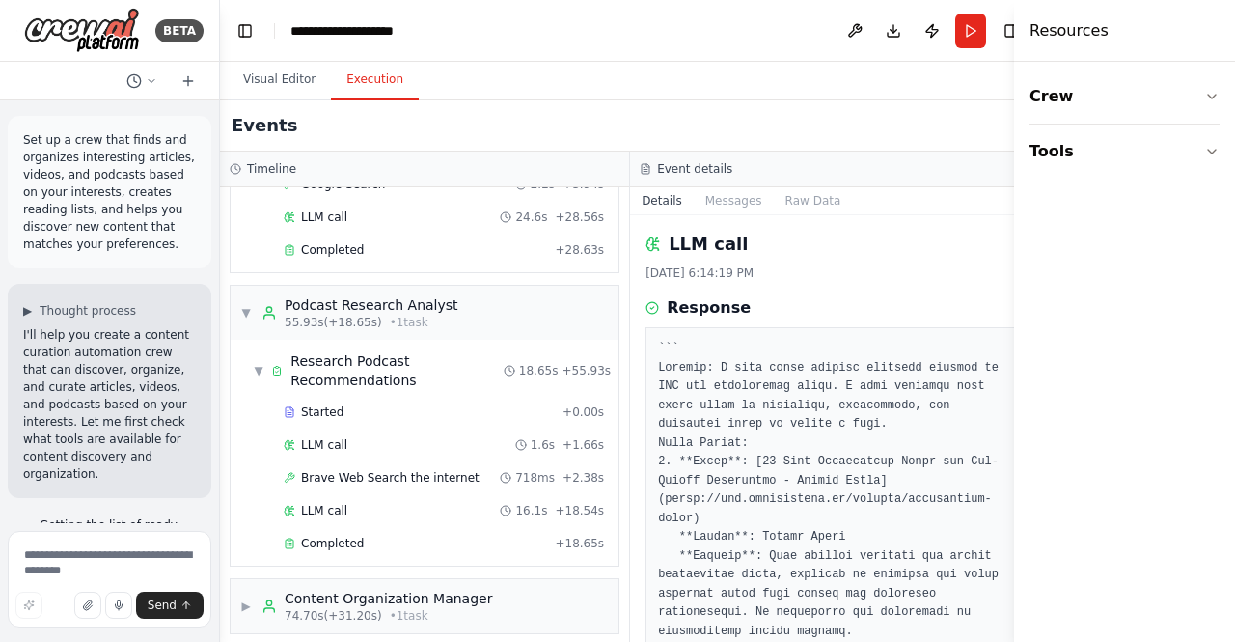
click at [704, 257] on div "LLM call [DATE] 6:14:19 PM" at bounding box center [835, 256] width 379 height 50
click at [438, 608] on div "74.70s (+31.20s) • 1 task" at bounding box center [389, 615] width 208 height 15
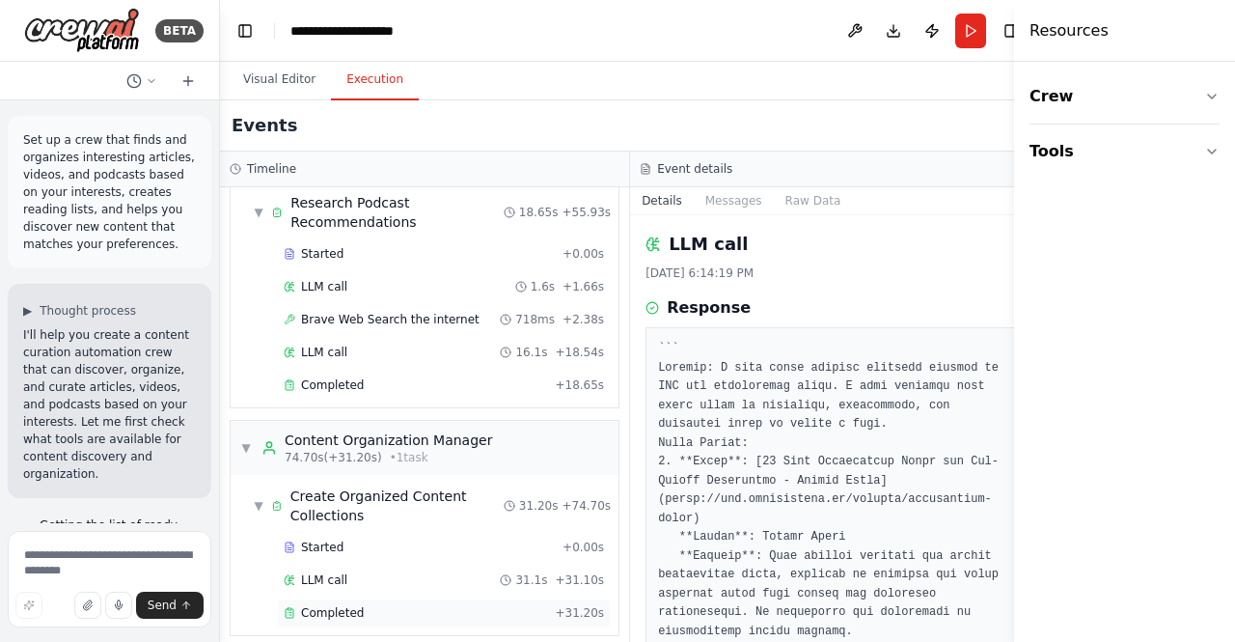
click at [458, 605] on div "Completed" at bounding box center [415, 612] width 263 height 15
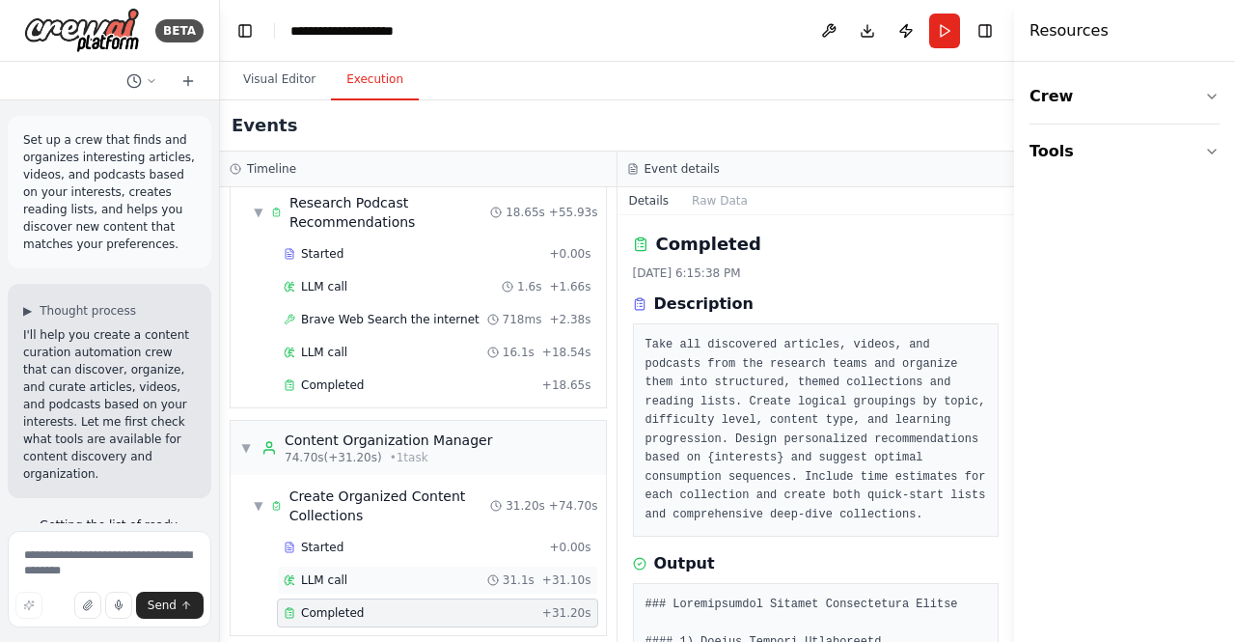
click at [440, 572] on div "LLM call 31.1s + 31.10s" at bounding box center [438, 579] width 308 height 15
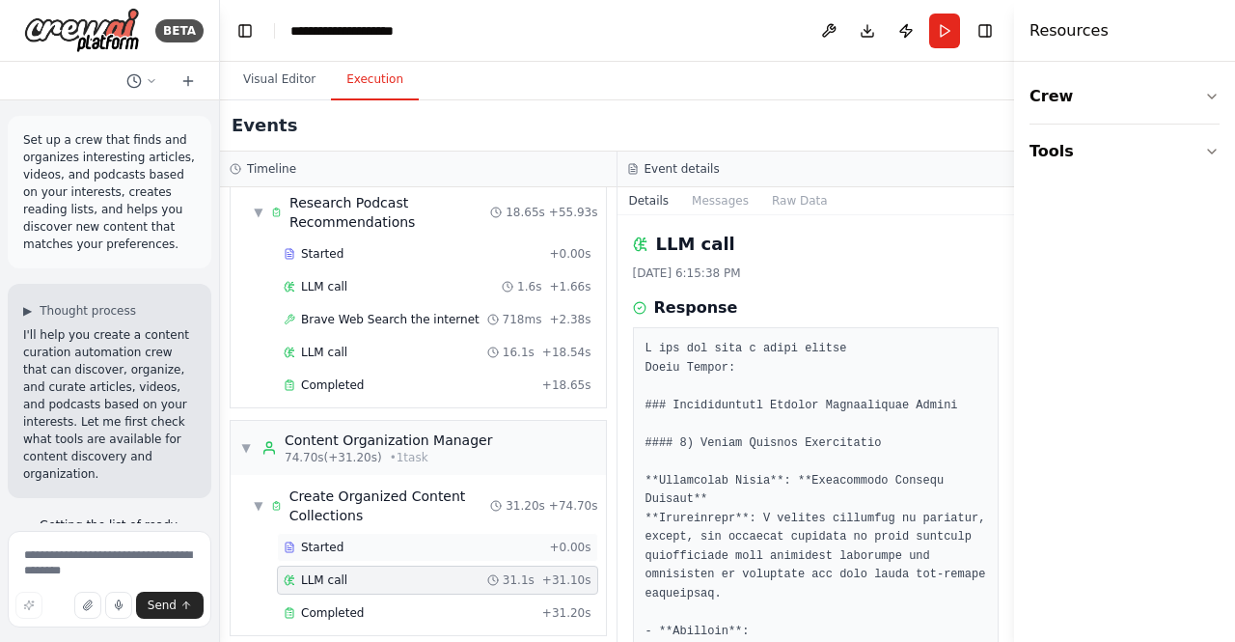
click at [447, 540] on div "Started" at bounding box center [413, 547] width 258 height 15
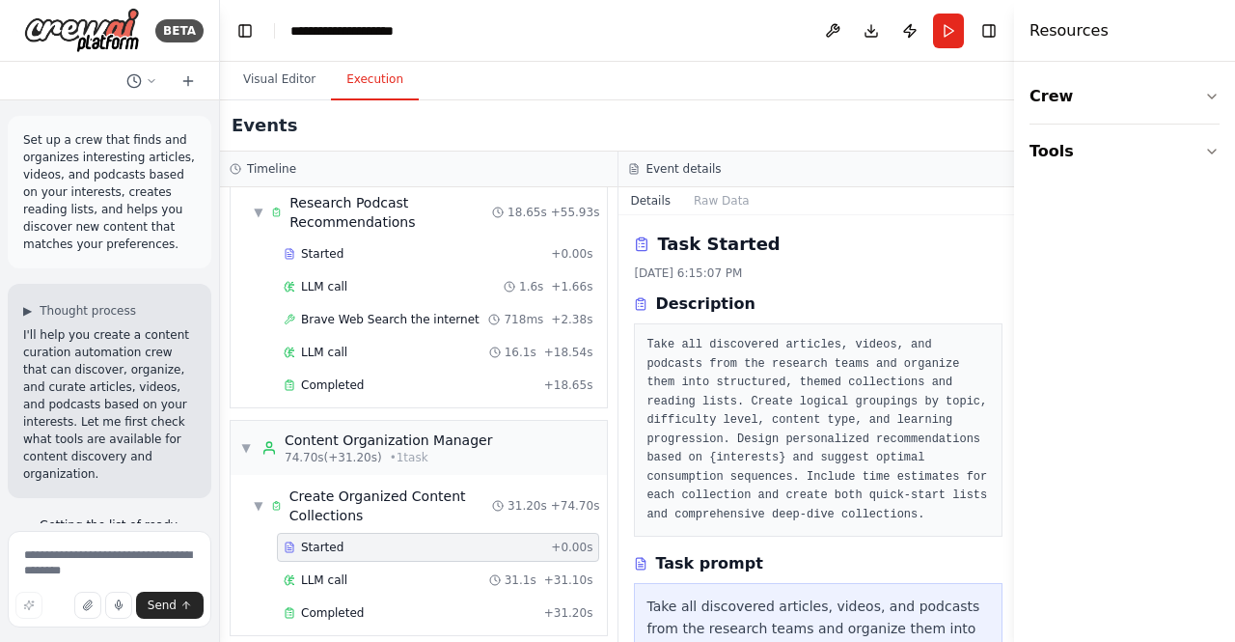
click at [1006, 251] on div "BETA Set up a crew that finds and organizes interesting articles, videos, and p…" at bounding box center [617, 321] width 1235 height 642
drag, startPoint x: 1009, startPoint y: 238, endPoint x: 1009, endPoint y: 258, distance: 19.3
click at [1009, 258] on button "Toggle Sidebar" at bounding box center [1014, 321] width 15 height 642
drag, startPoint x: 1009, startPoint y: 232, endPoint x: 1009, endPoint y: 281, distance: 49.2
click at [1009, 281] on button "Toggle Sidebar" at bounding box center [1014, 321] width 15 height 642
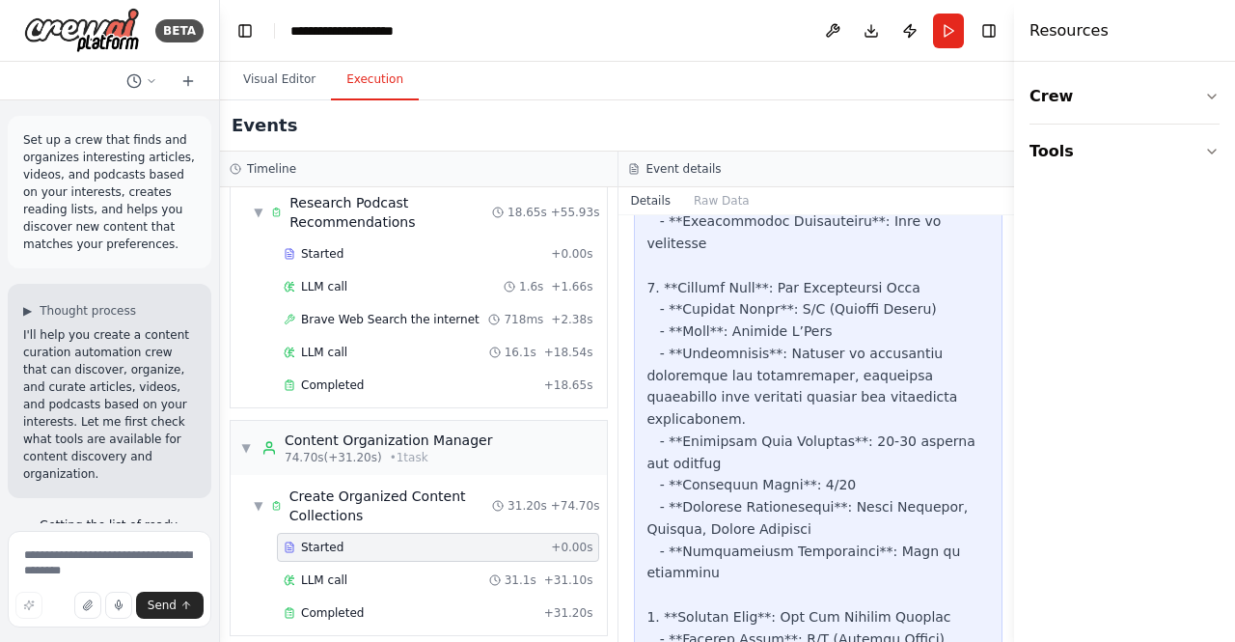
scroll to position [7109, 0]
click at [356, 572] on div "LLM call 31.1s + 31.10s" at bounding box center [438, 579] width 309 height 15
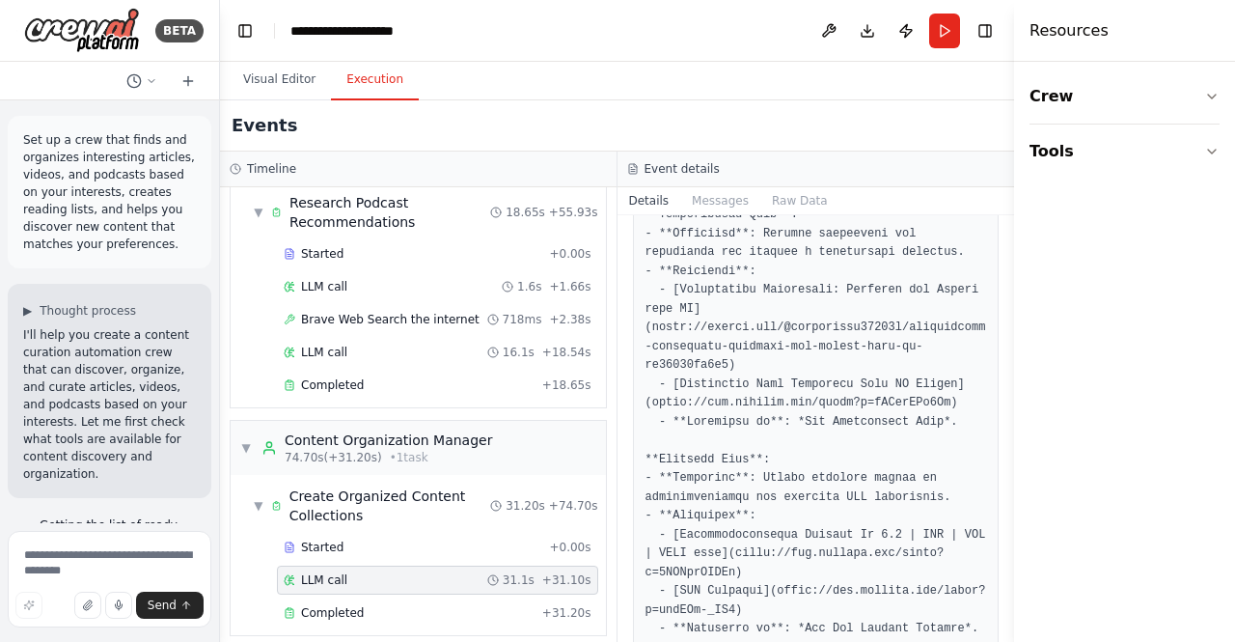
scroll to position [1336, 0]
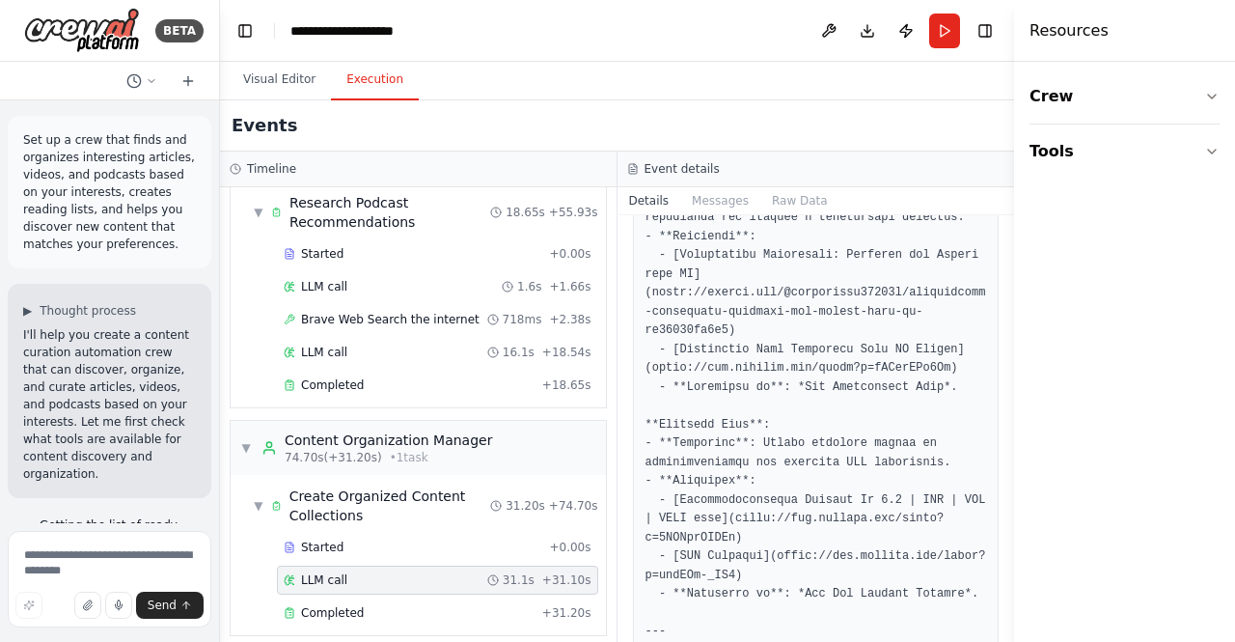
drag, startPoint x: 1010, startPoint y: 408, endPoint x: 1016, endPoint y: 421, distance: 14.3
click at [1016, 421] on div "Resources Crew Tools" at bounding box center [1124, 321] width 221 height 642
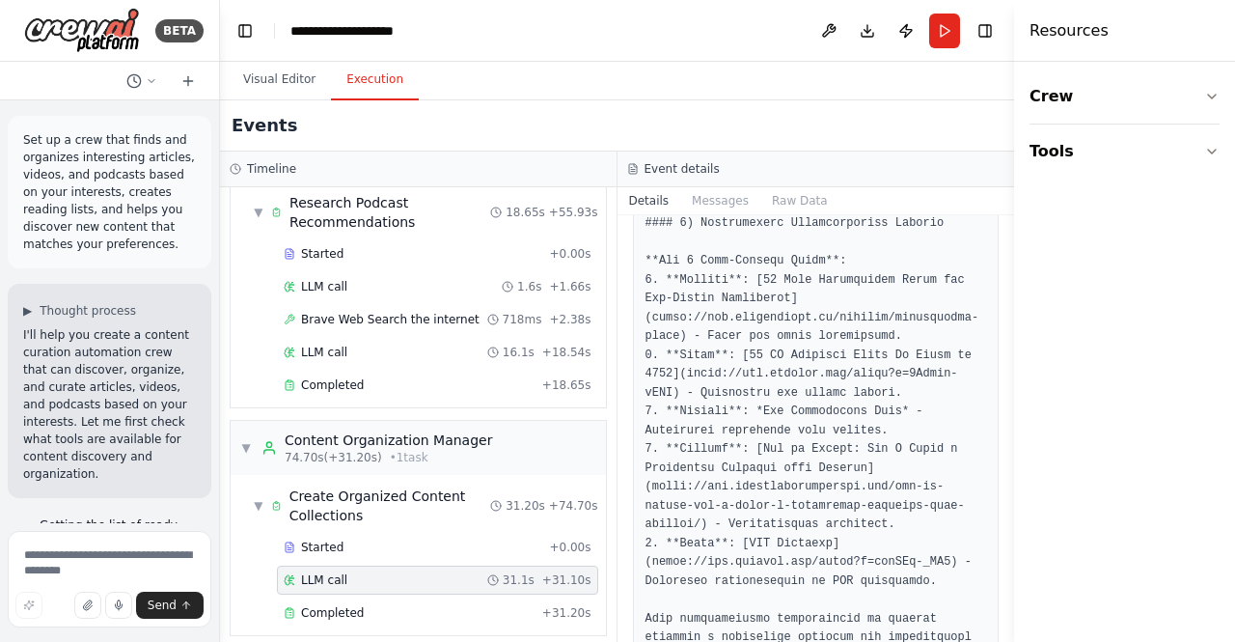
scroll to position [3166, 0]
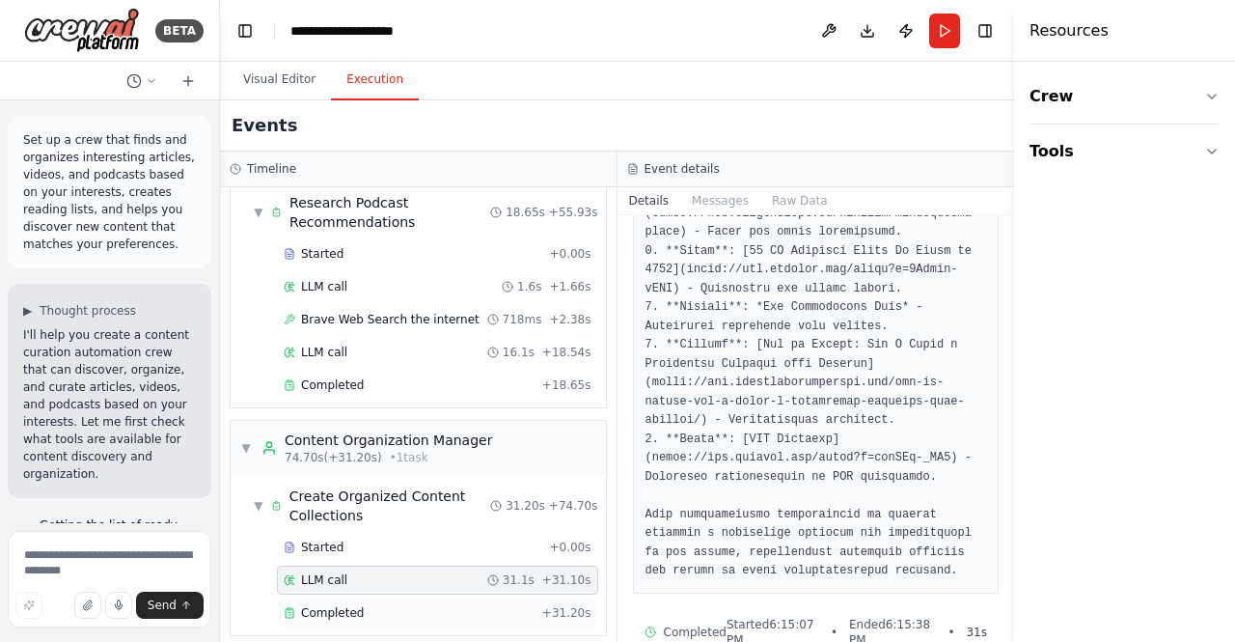
click at [403, 605] on div "Completed" at bounding box center [409, 612] width 251 height 15
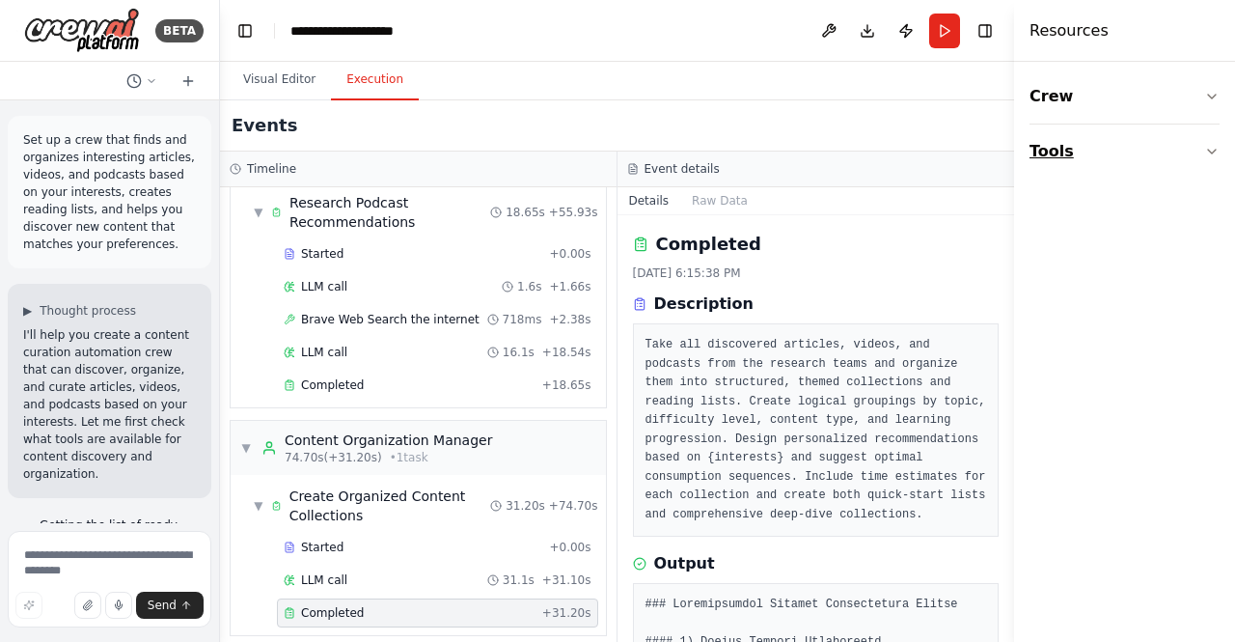
click at [1141, 148] on button "Tools" at bounding box center [1125, 152] width 190 height 54
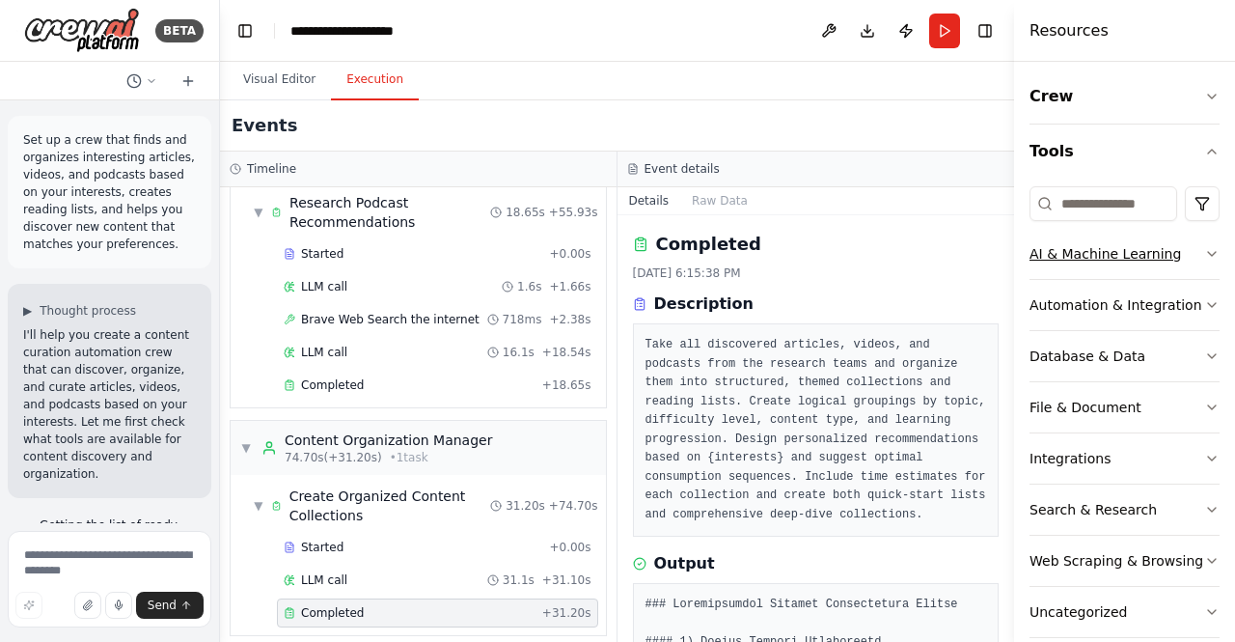
click at [1205, 246] on icon "button" at bounding box center [1212, 253] width 15 height 15
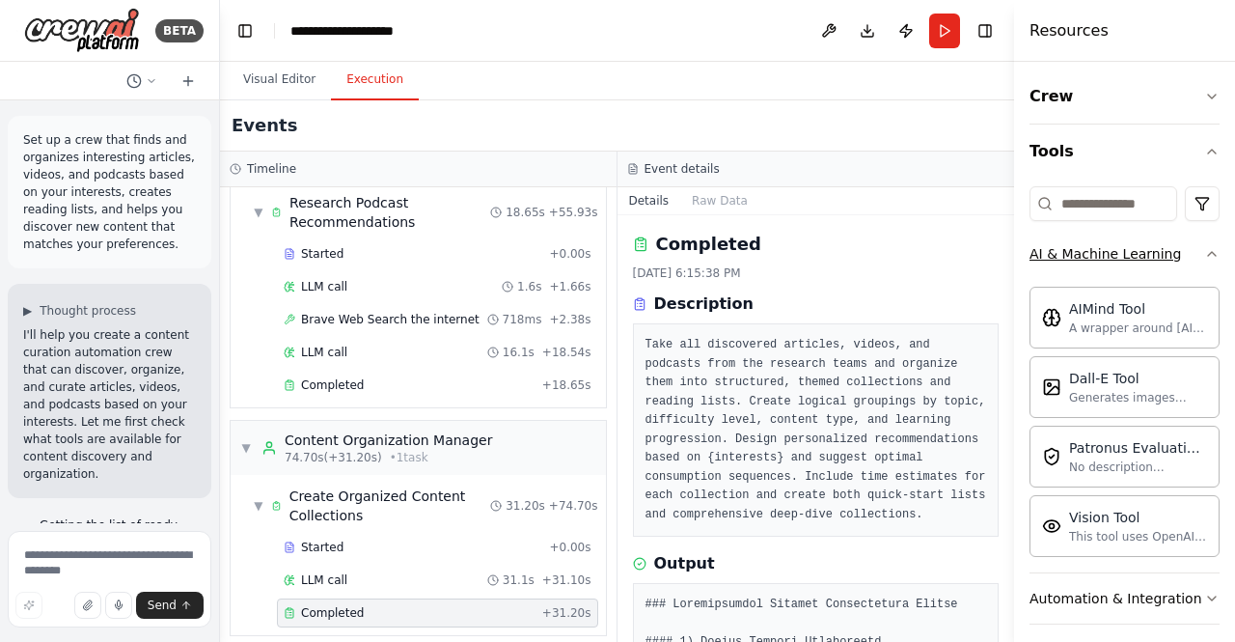
click at [1205, 246] on icon "button" at bounding box center [1212, 253] width 15 height 15
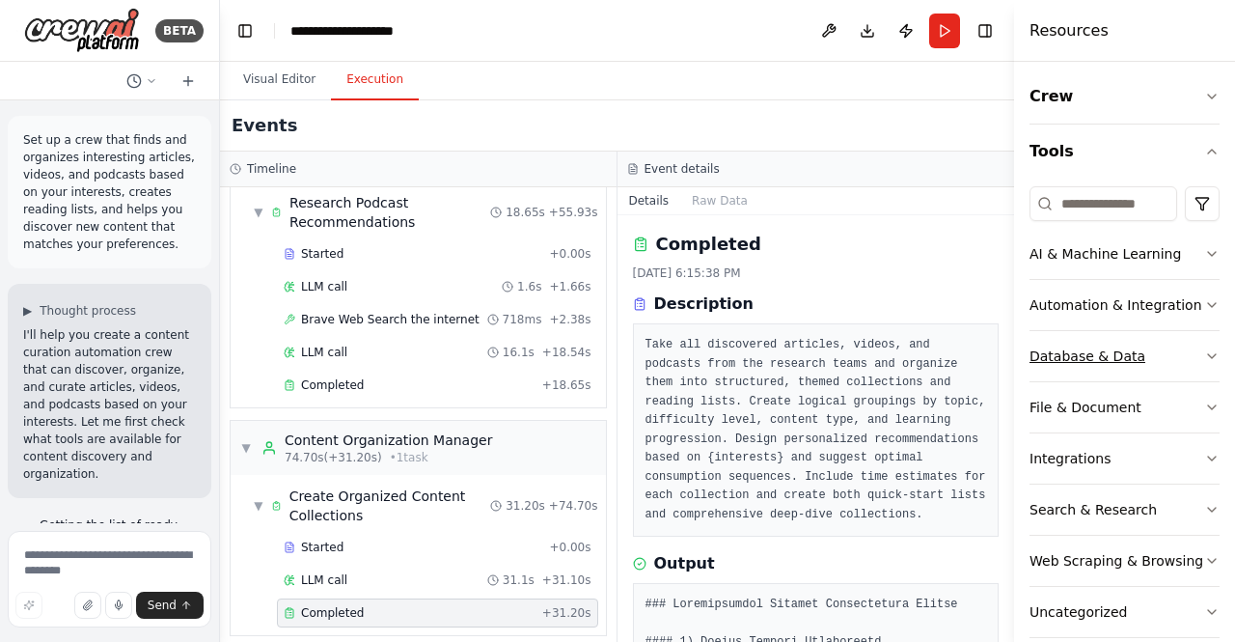
click at [1150, 366] on button "Database & Data" at bounding box center [1125, 356] width 190 height 50
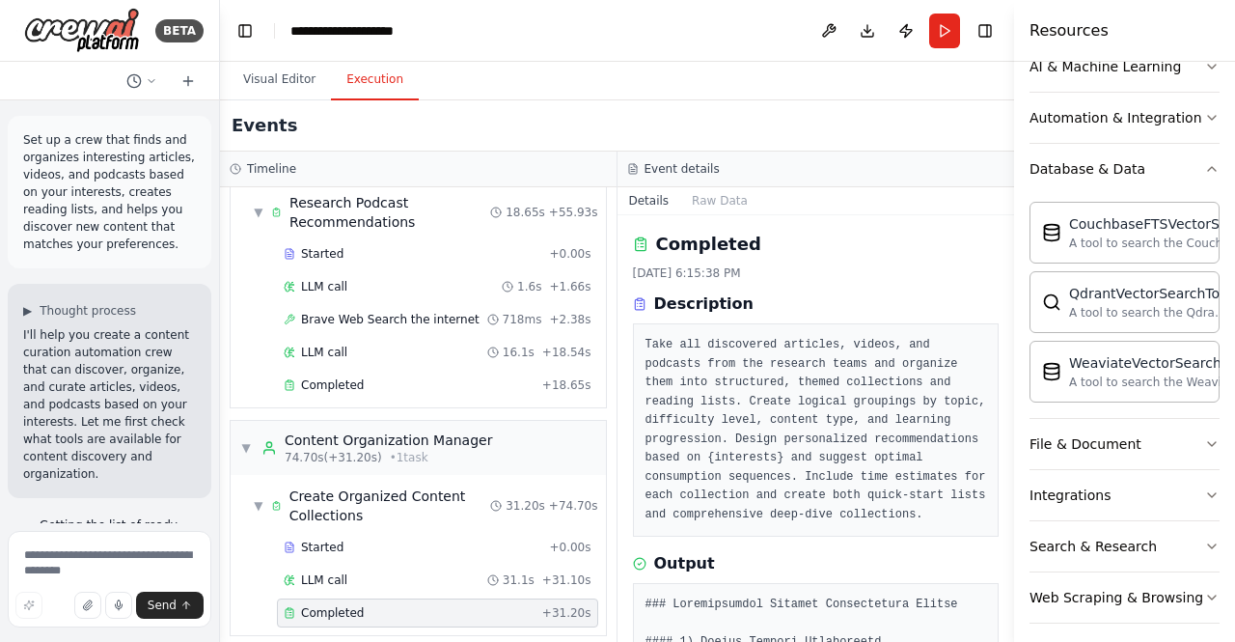
scroll to position [245, 0]
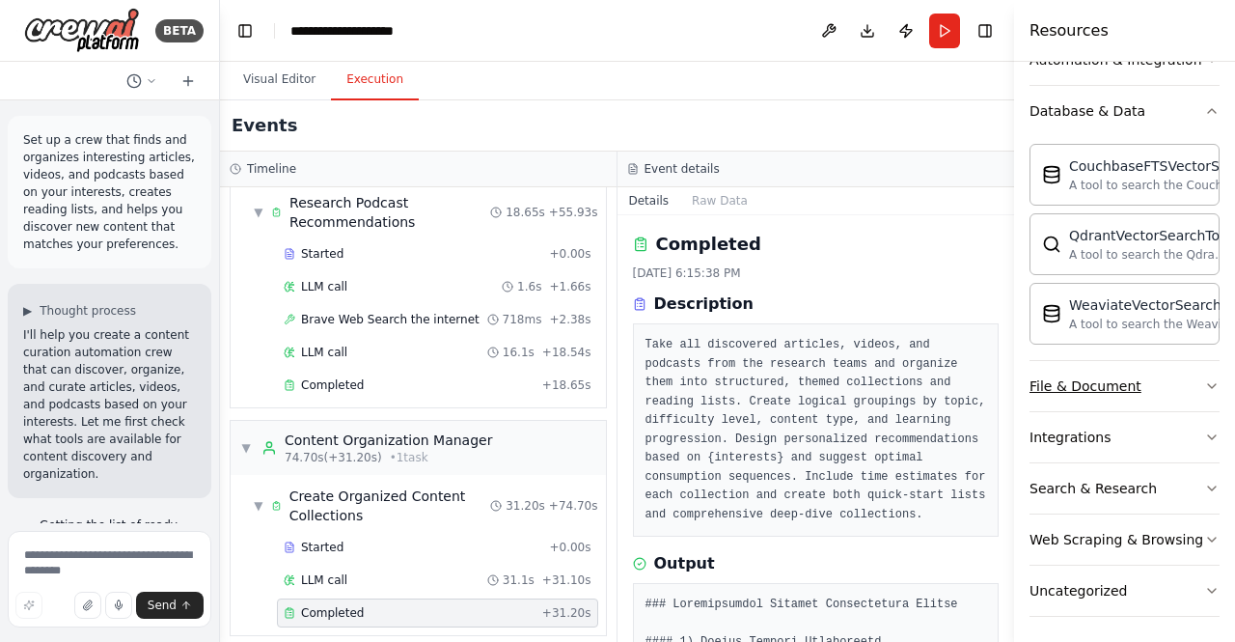
click at [1178, 365] on button "File & Document" at bounding box center [1125, 386] width 190 height 50
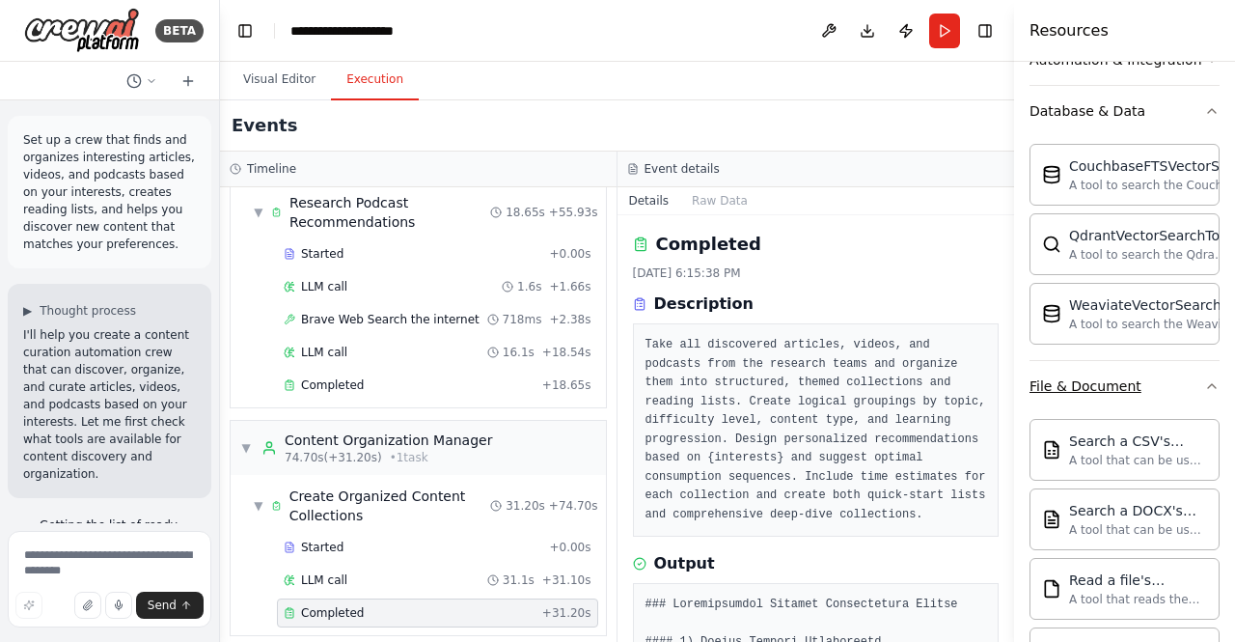
click at [1176, 377] on button "File & Document" at bounding box center [1125, 386] width 190 height 50
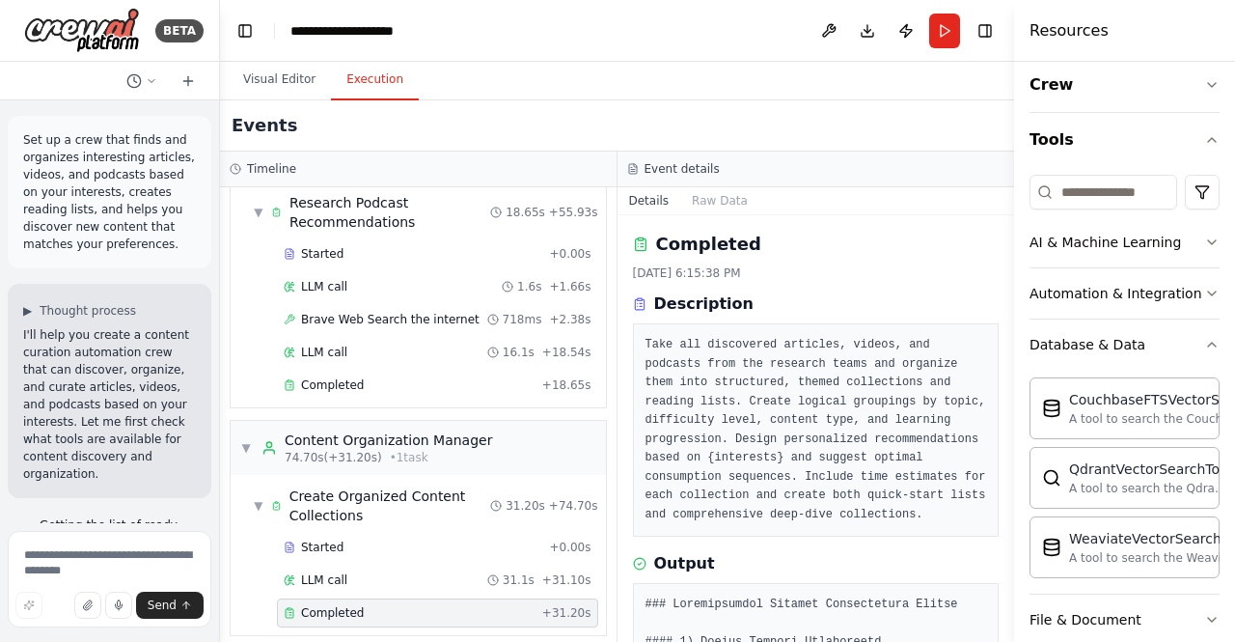
scroll to position [0, 0]
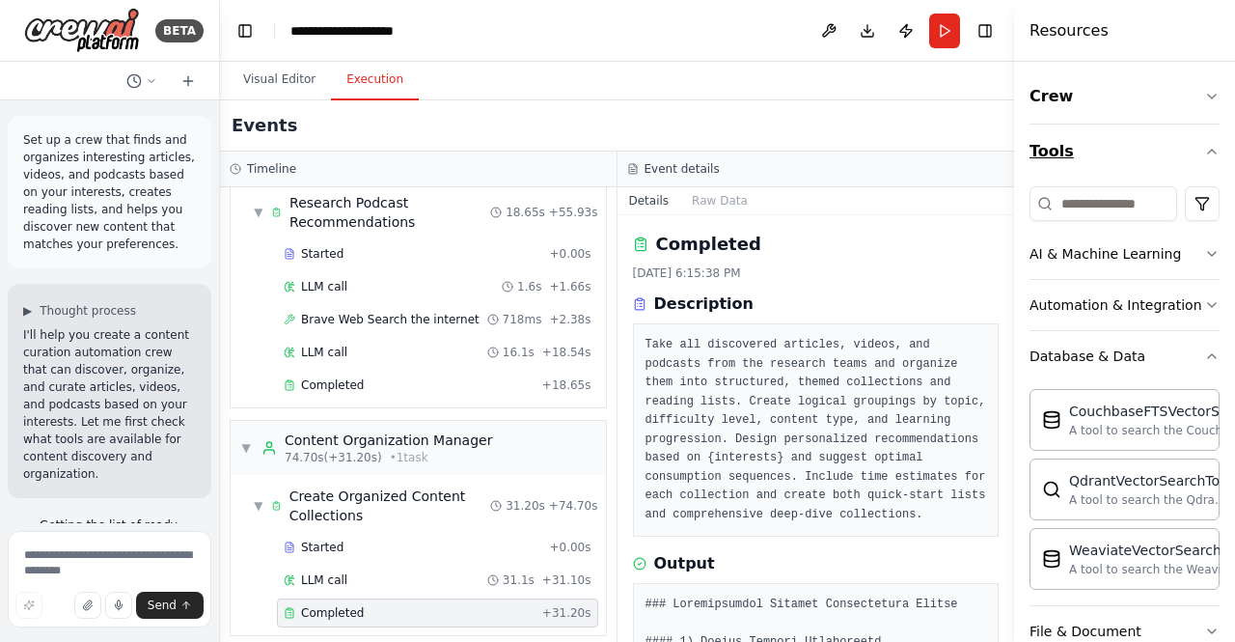
click at [1205, 144] on icon "button" at bounding box center [1212, 151] width 15 height 15
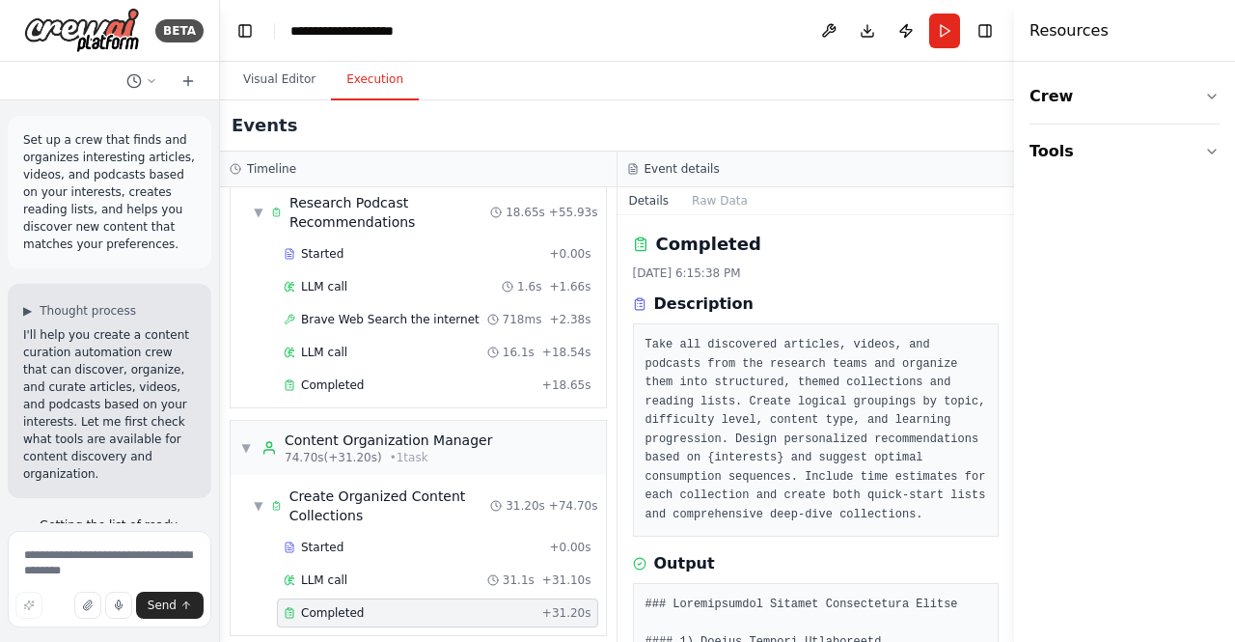
click at [884, 378] on pre "Take all discovered articles, videos, and podcasts from the research teams and …" at bounding box center [817, 430] width 342 height 188
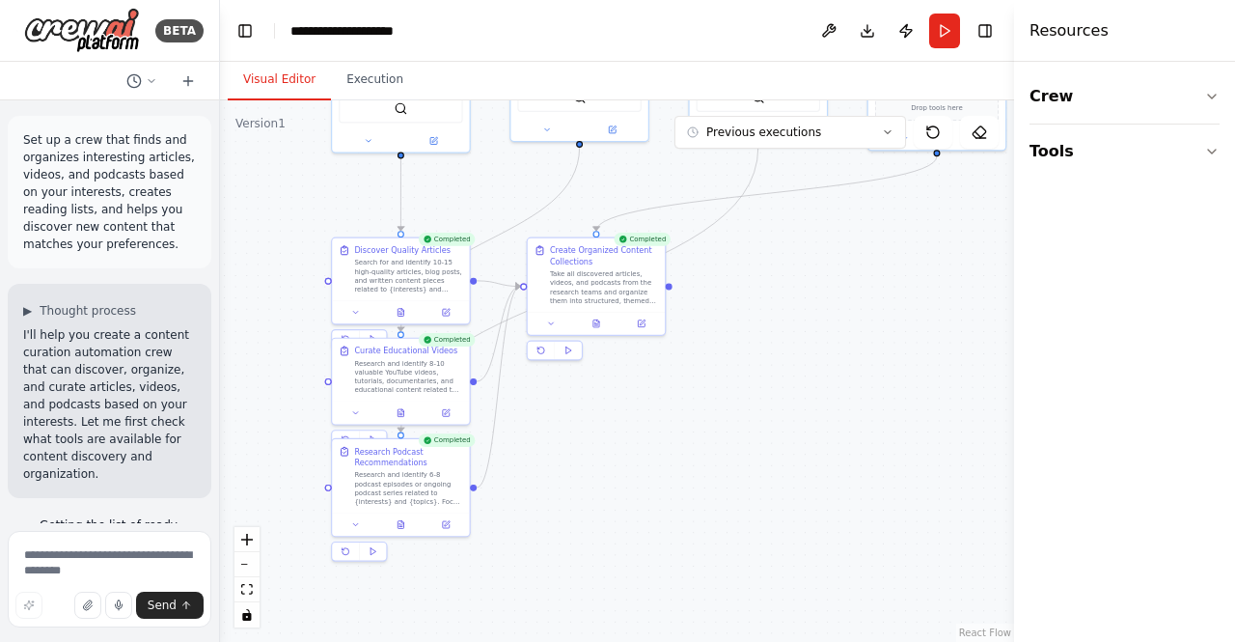
click at [274, 64] on button "Visual Editor" at bounding box center [279, 80] width 103 height 41
click at [839, 28] on button at bounding box center [829, 31] width 31 height 35
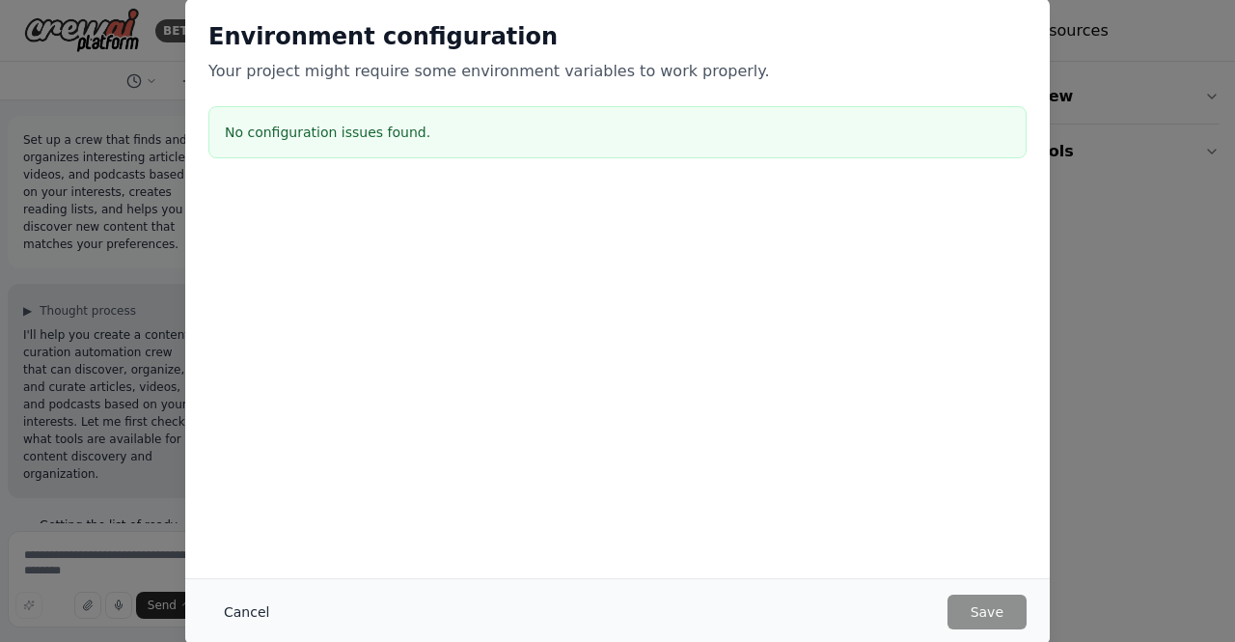
click at [243, 610] on button "Cancel" at bounding box center [246, 612] width 76 height 35
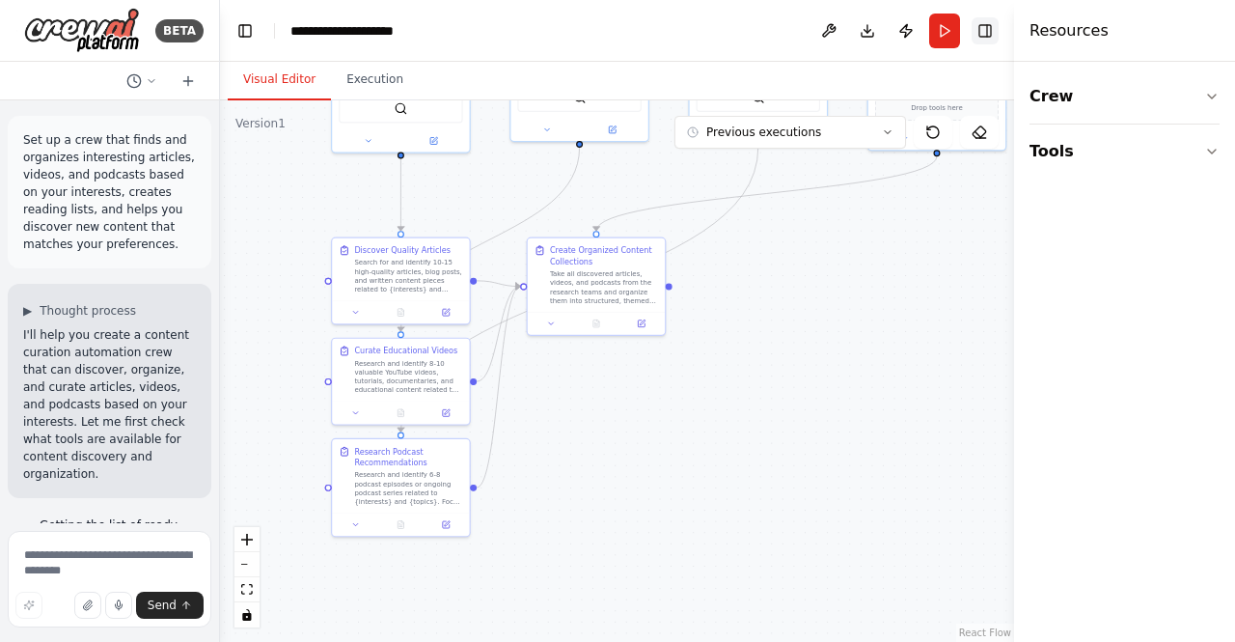
click at [992, 30] on button "Toggle Right Sidebar" at bounding box center [985, 30] width 27 height 27
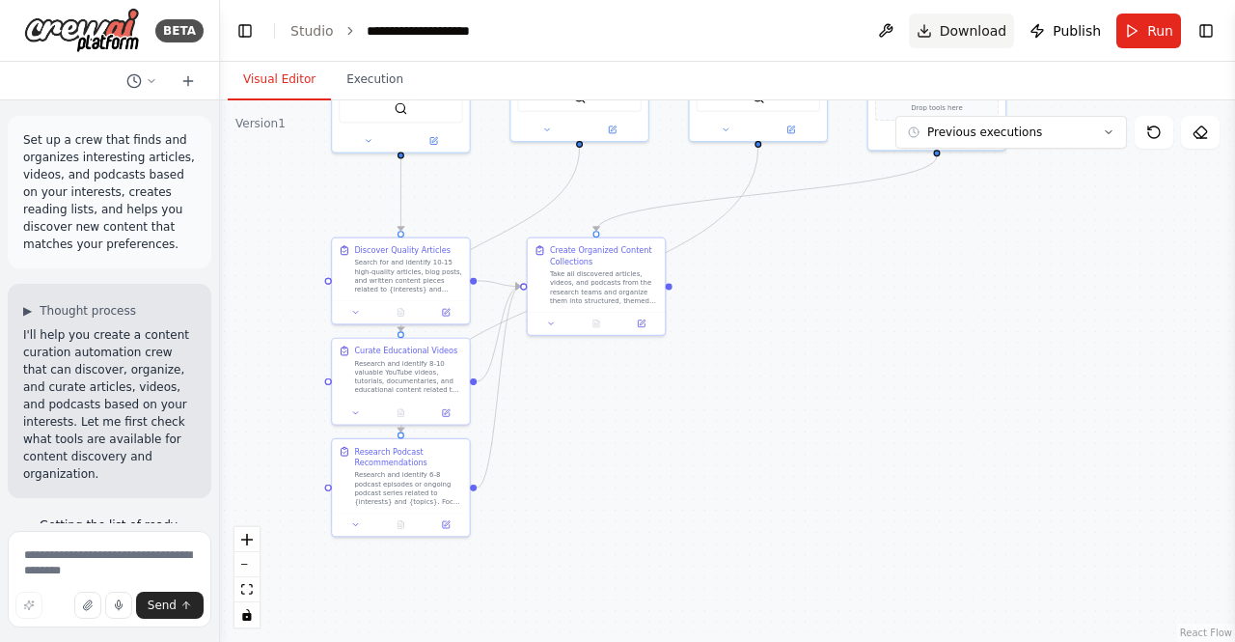
click at [964, 28] on span "Download" at bounding box center [974, 30] width 68 height 19
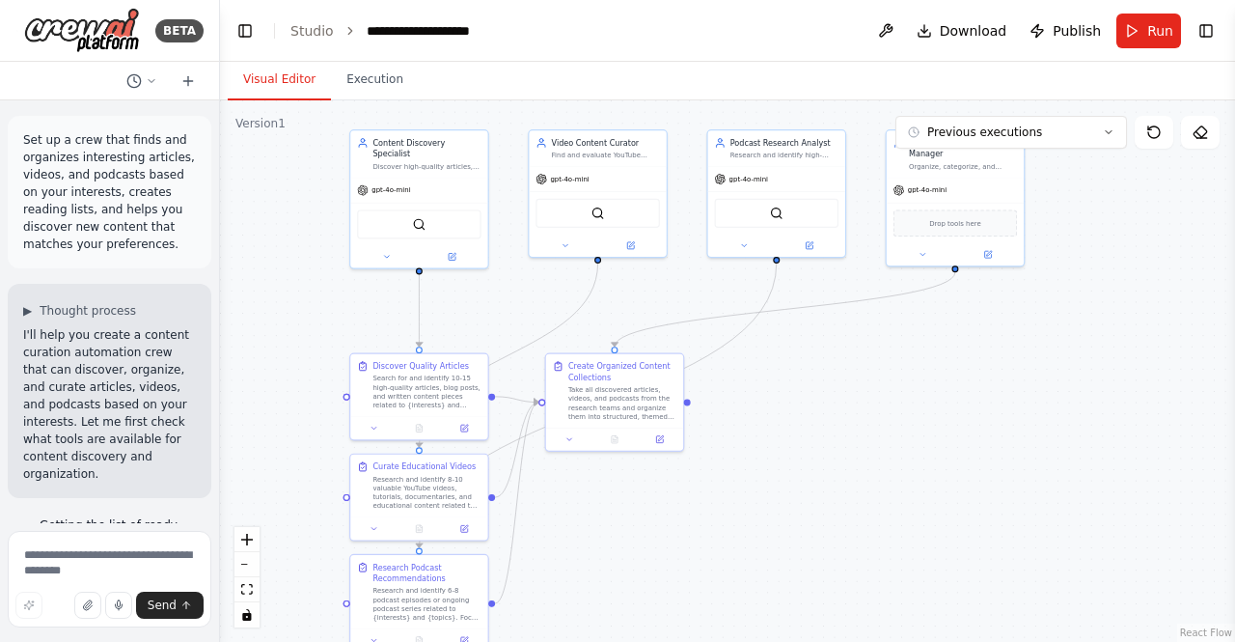
drag, startPoint x: 742, startPoint y: 341, endPoint x: 761, endPoint y: 457, distance: 117.3
click at [761, 457] on div ".deletable-edge-delete-btn { width: 20px; height: 20px; border: 0px solid #ffff…" at bounding box center [727, 370] width 1015 height 541
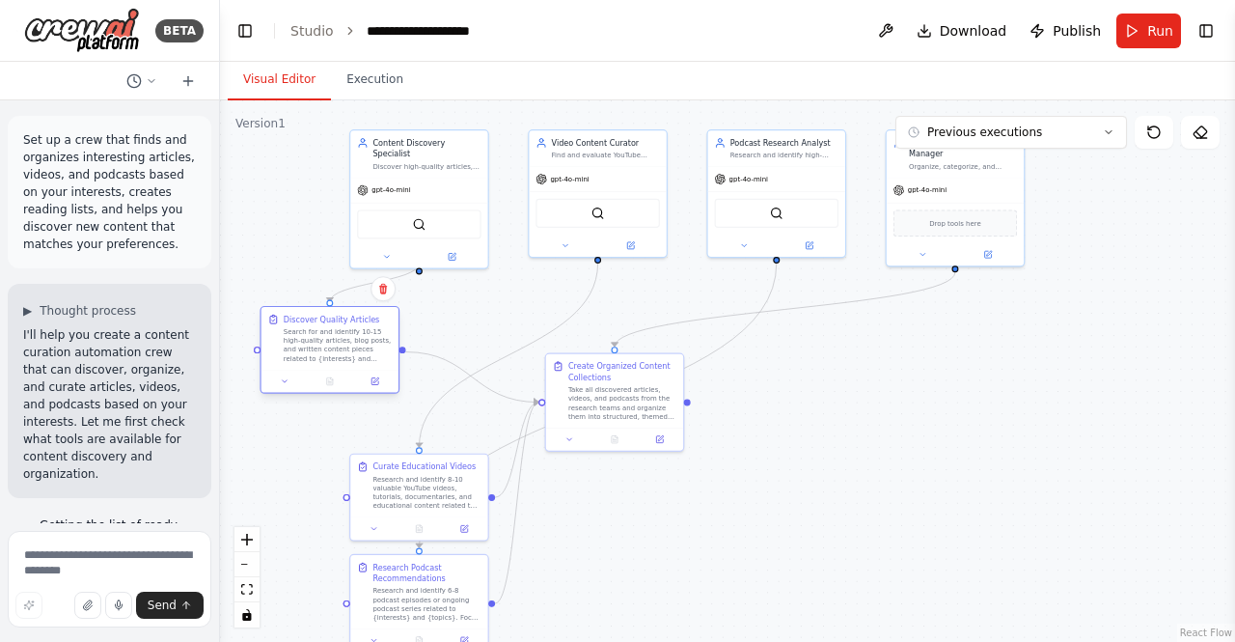
drag, startPoint x: 417, startPoint y: 377, endPoint x: 326, endPoint y: 327, distance: 103.7
click at [326, 327] on div "Search for and identify 10-15 high-quality articles, blog posts, and written co…" at bounding box center [338, 345] width 108 height 36
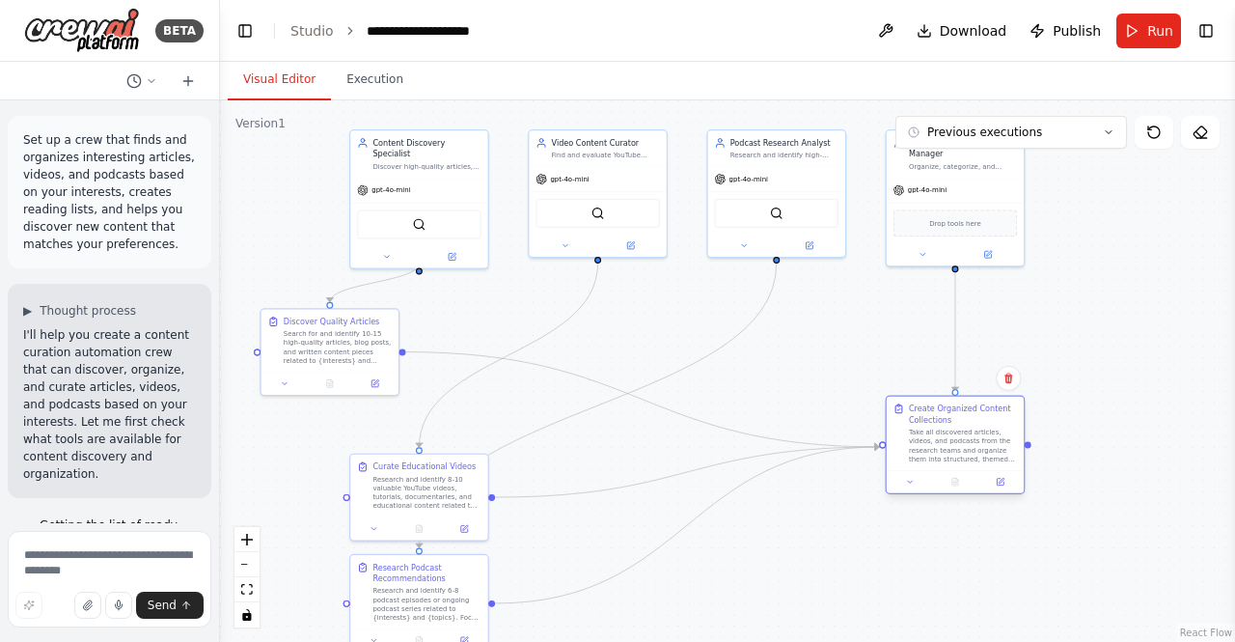
drag, startPoint x: 626, startPoint y: 395, endPoint x: 966, endPoint y: 441, distance: 342.9
click at [966, 441] on div "Take all discovered articles, videos, and podcasts from the research teams and …" at bounding box center [963, 446] width 108 height 36
drag, startPoint x: 415, startPoint y: 505, endPoint x: 374, endPoint y: 501, distance: 40.7
click at [374, 501] on div "Research and identify 8-10 valuable YouTube videos, tutorials, documentaries, a…" at bounding box center [382, 490] width 108 height 36
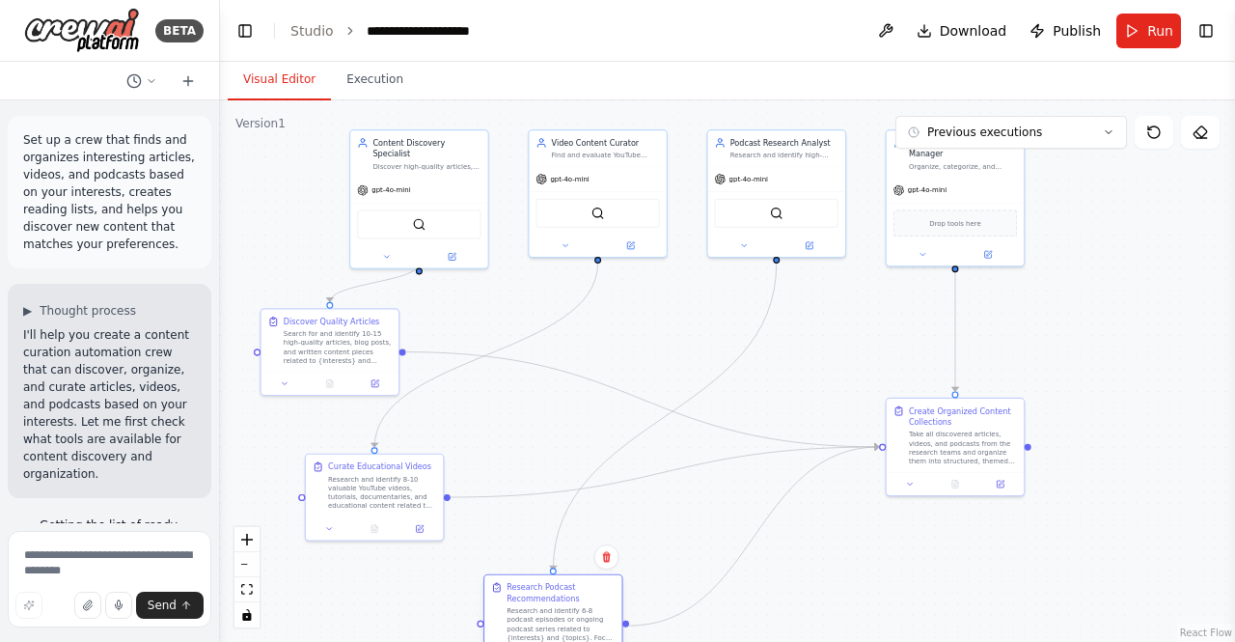
drag, startPoint x: 415, startPoint y: 586, endPoint x: 566, endPoint y: 603, distance: 151.6
click at [566, 603] on div "Research Podcast Recommendations Research and identify 6-8 podcast episodes or …" at bounding box center [561, 612] width 108 height 61
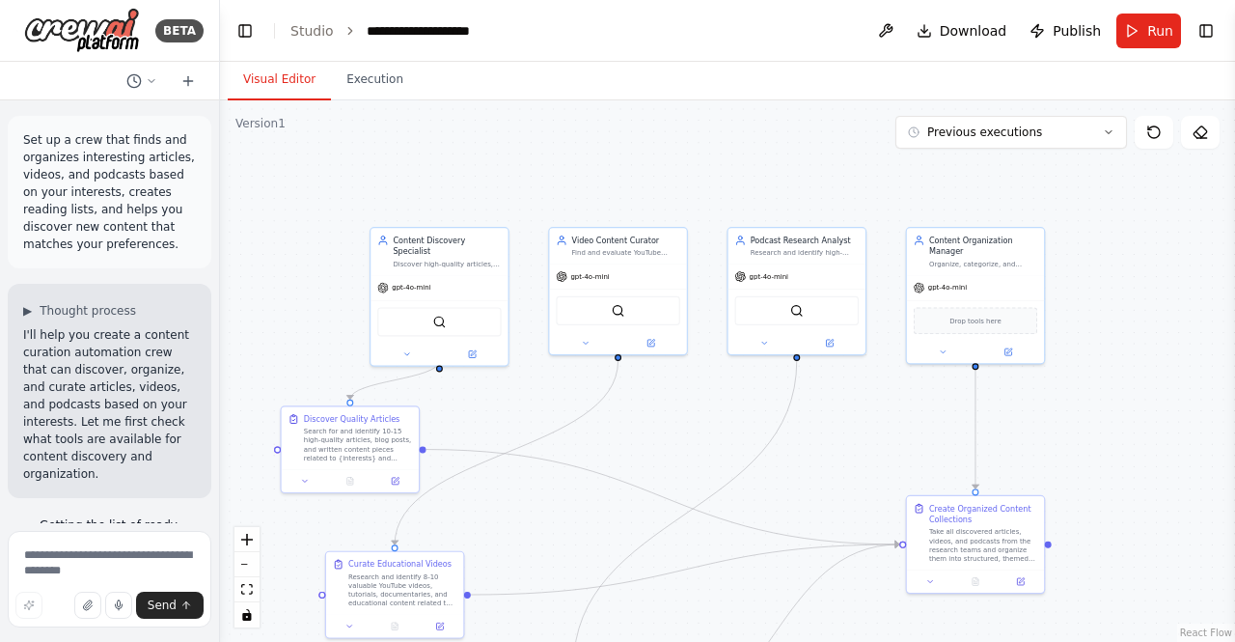
drag, startPoint x: 1150, startPoint y: 256, endPoint x: 1172, endPoint y: 352, distance: 98.8
click at [1172, 352] on div ".deletable-edge-delete-btn { width: 20px; height: 20px; border: 0px solid #ffff…" at bounding box center [727, 370] width 1015 height 541
click at [1108, 145] on button "Previous executions" at bounding box center [1012, 132] width 232 height 33
click at [1149, 274] on div ".deletable-edge-delete-btn { width: 20px; height: 20px; border: 0px solid #ffff…" at bounding box center [727, 370] width 1015 height 541
click at [836, 341] on button at bounding box center [830, 340] width 63 height 14
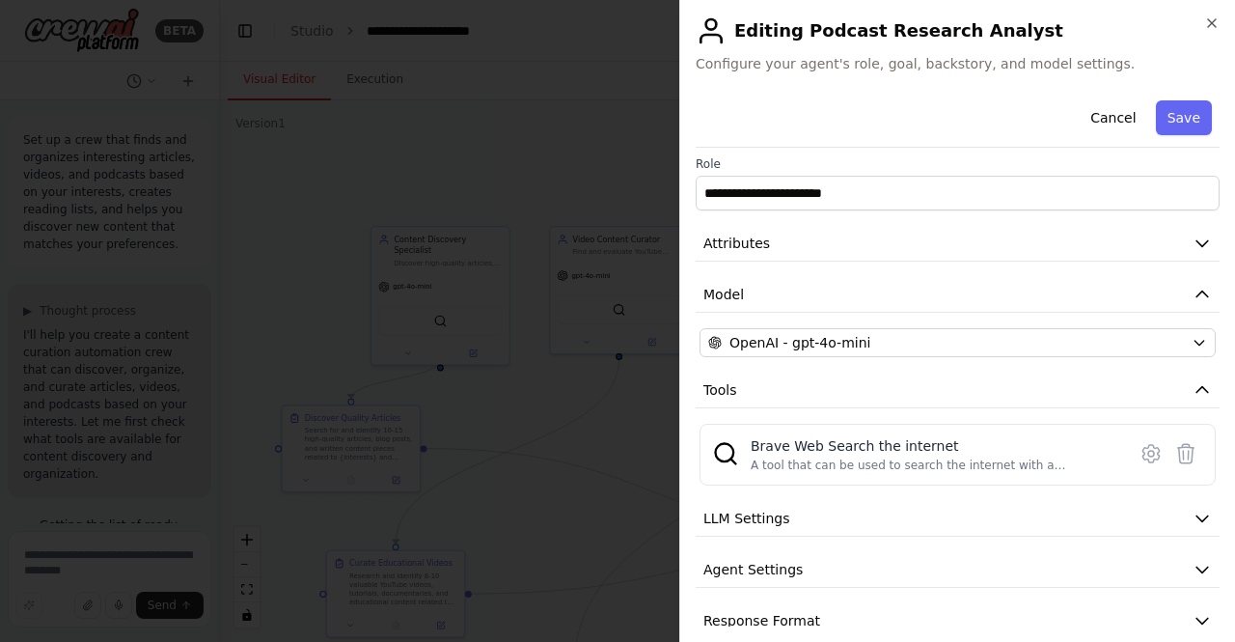
scroll to position [31, 0]
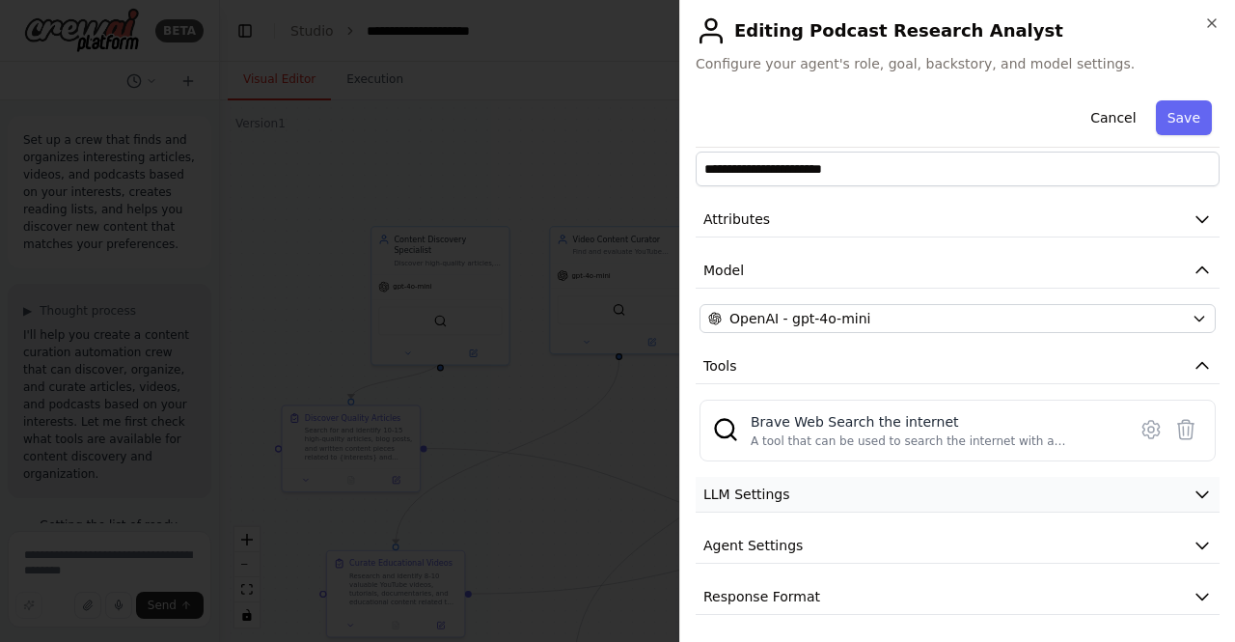
click at [1194, 492] on icon "button" at bounding box center [1202, 494] width 19 height 19
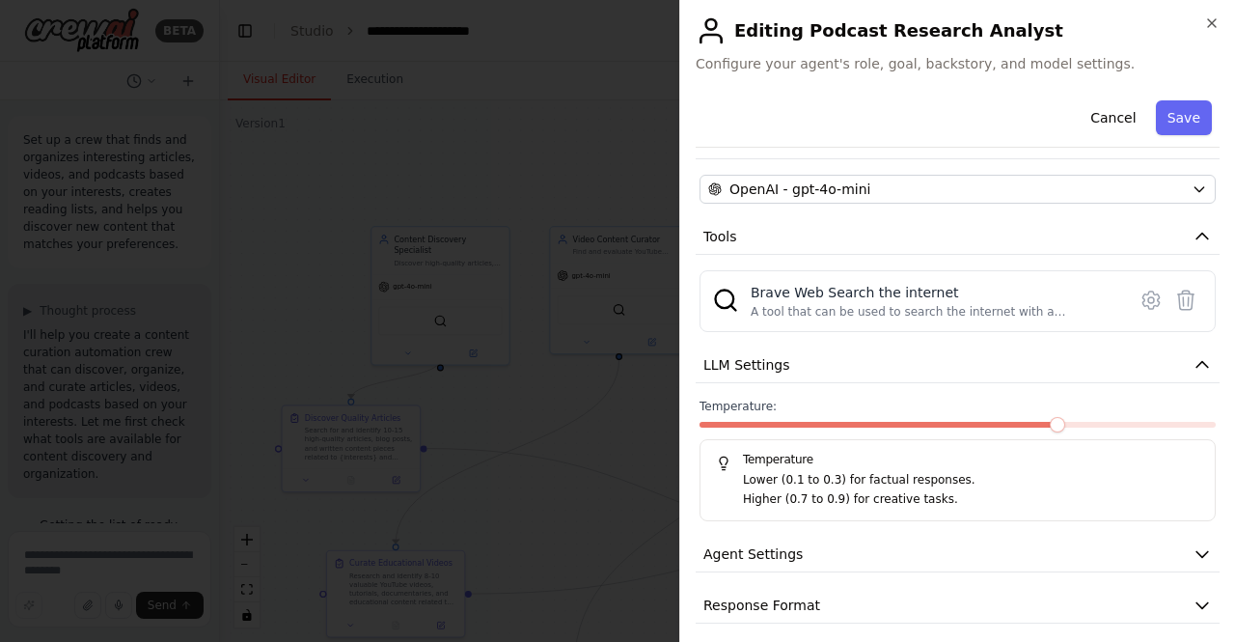
scroll to position [168, 0]
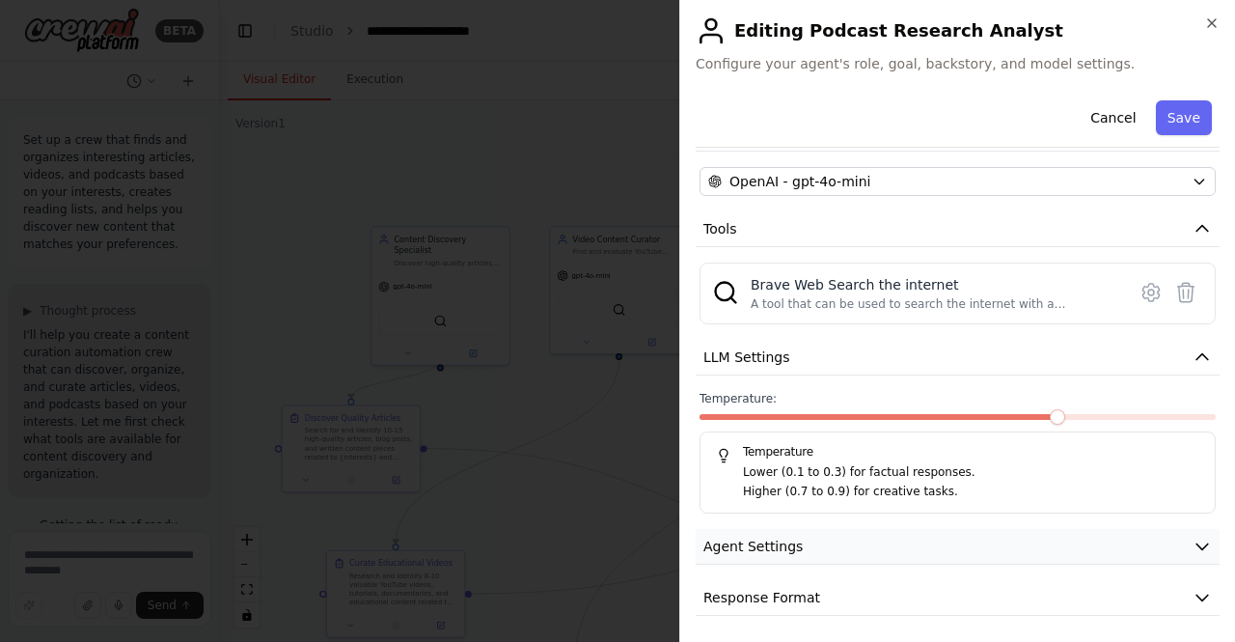
click at [1162, 534] on button "Agent Settings" at bounding box center [958, 547] width 524 height 36
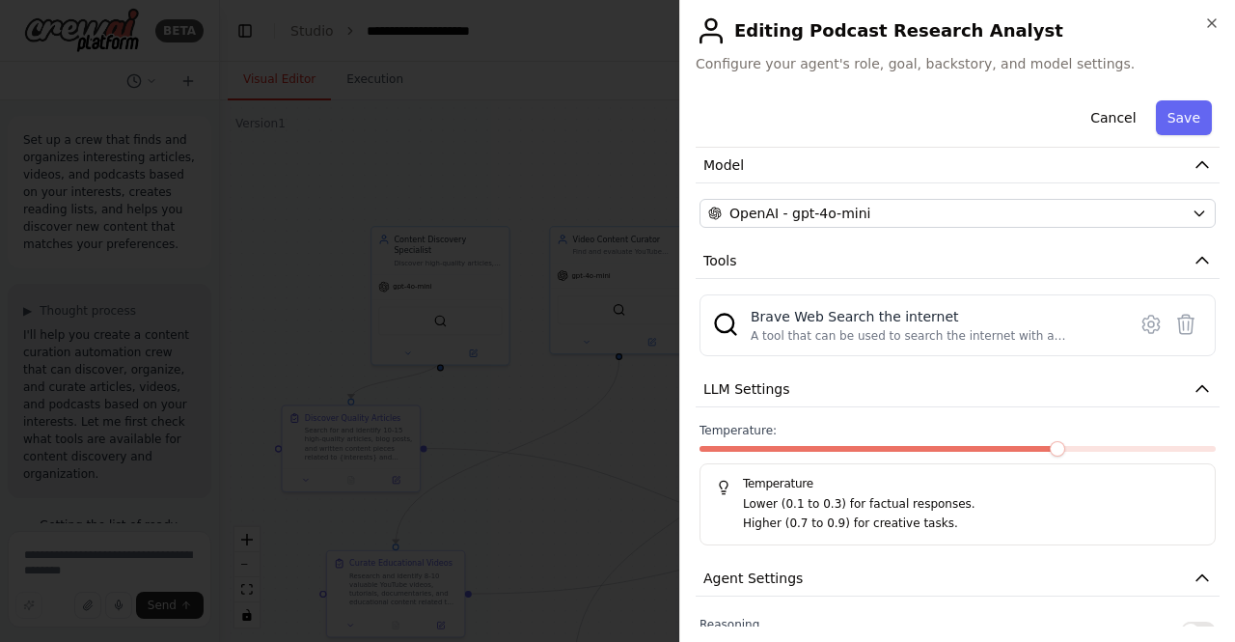
scroll to position [0, 0]
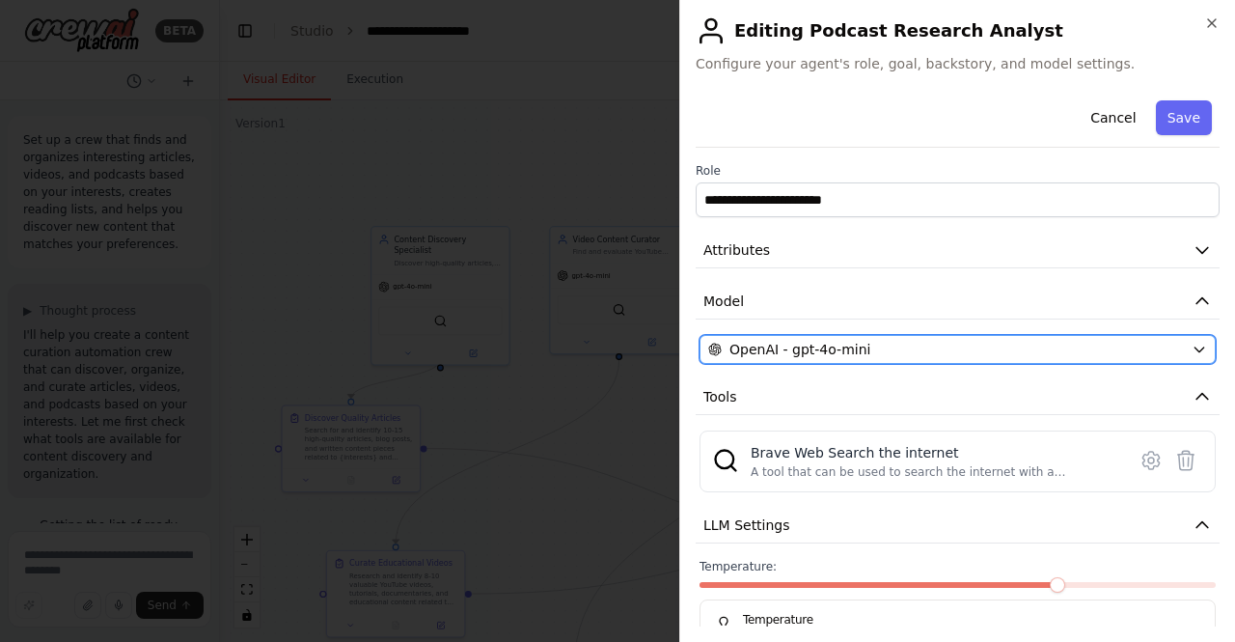
click at [1098, 352] on div "OpenAI - gpt-4o-mini" at bounding box center [946, 349] width 476 height 19
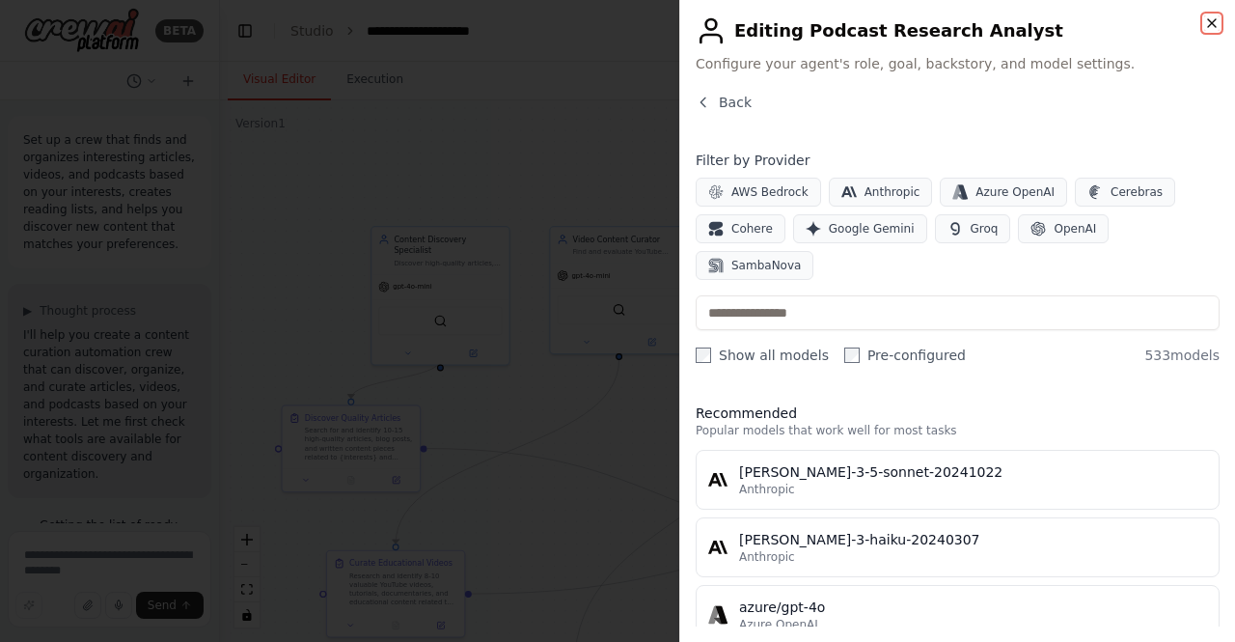
click at [1210, 22] on icon "button" at bounding box center [1212, 22] width 15 height 15
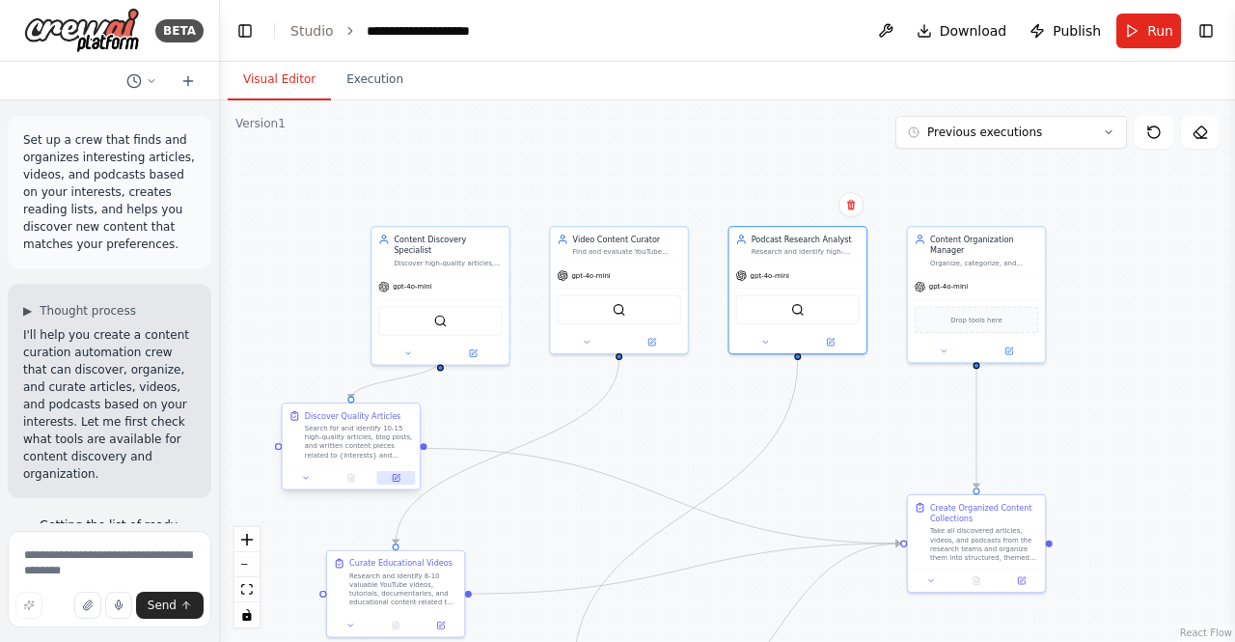
click at [398, 476] on icon at bounding box center [397, 476] width 5 height 5
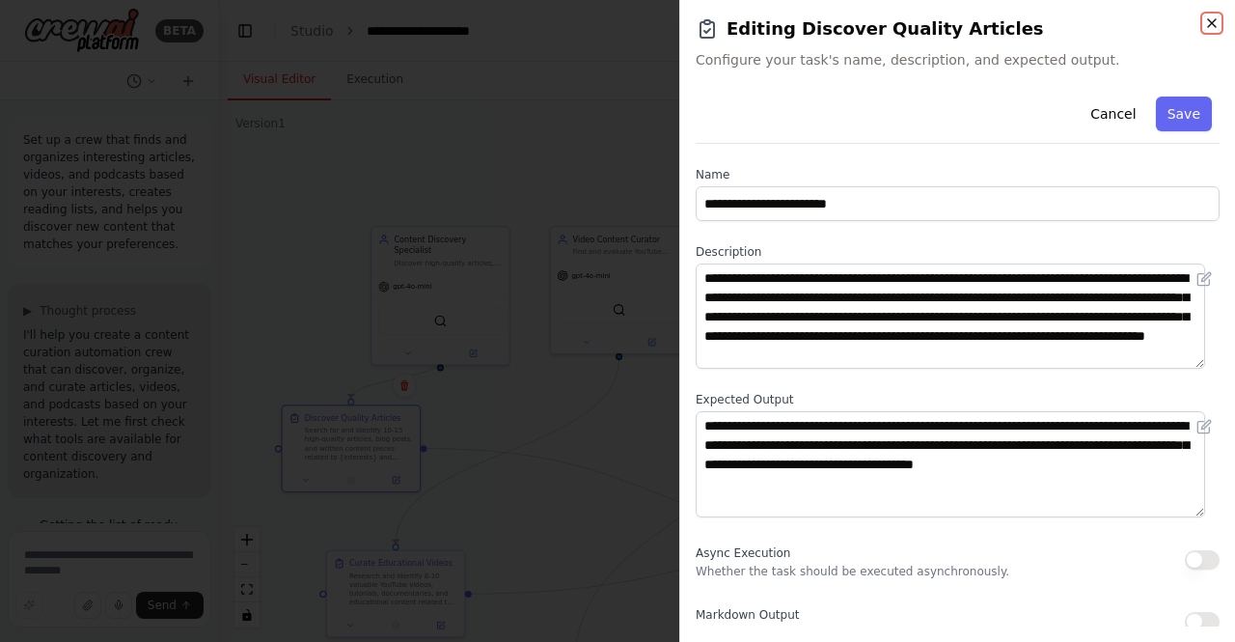
click at [1212, 23] on icon "button" at bounding box center [1212, 23] width 8 height 8
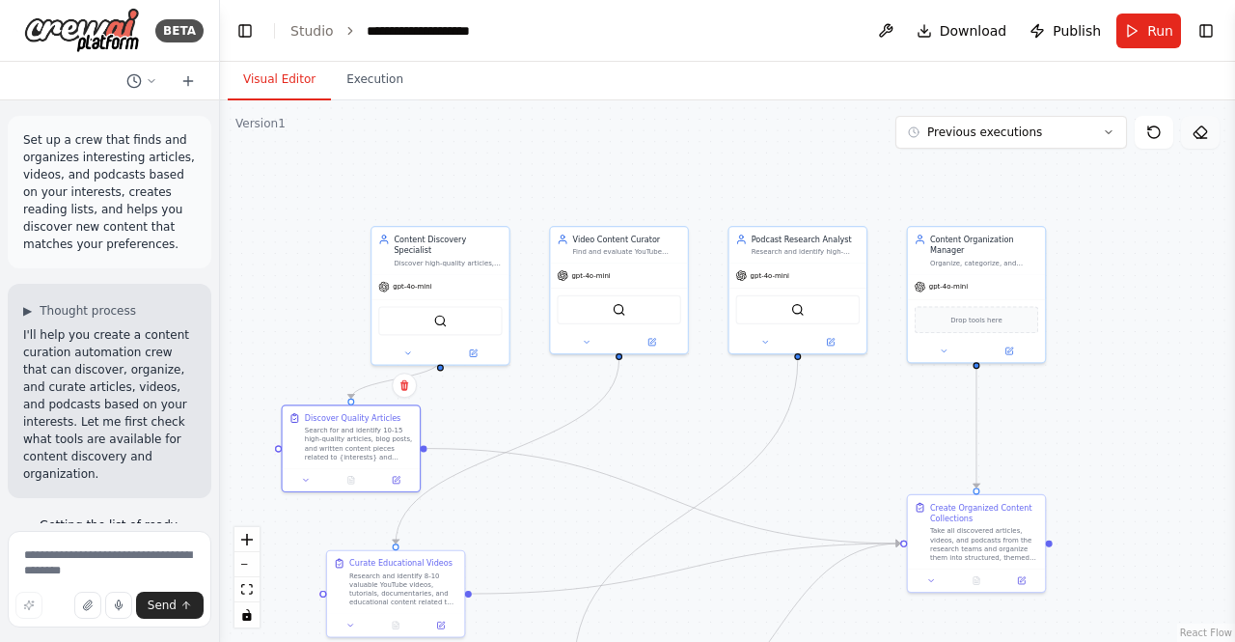
click at [1201, 130] on icon at bounding box center [1200, 132] width 15 height 15
click at [1205, 130] on icon at bounding box center [1200, 132] width 15 height 15
